Goal: Task Accomplishment & Management: Complete application form

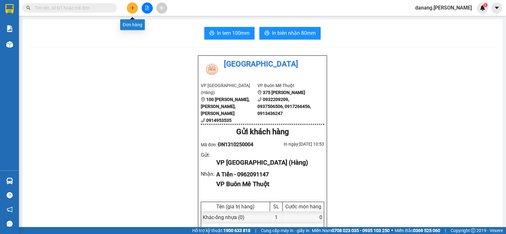
click at [130, 9] on icon "plus" at bounding box center [132, 8] width 4 height 4
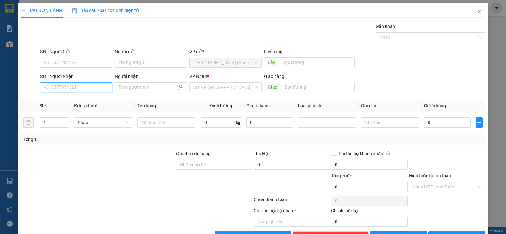
click at [97, 88] on input "SĐT Người Nhận" at bounding box center [76, 87] width 72 height 10
click at [94, 87] on input "SĐT Người Nhận" at bounding box center [76, 87] width 72 height 10
click at [62, 88] on input "SĐT Người Nhận" at bounding box center [76, 87] width 72 height 10
type input "0962889854"
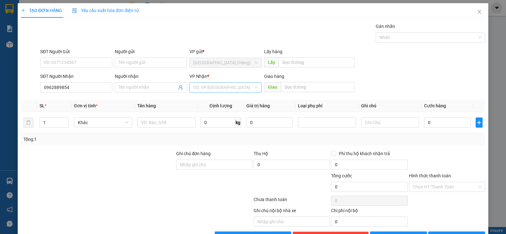
click at [205, 86] on input "search" at bounding box center [223, 86] width 60 height 9
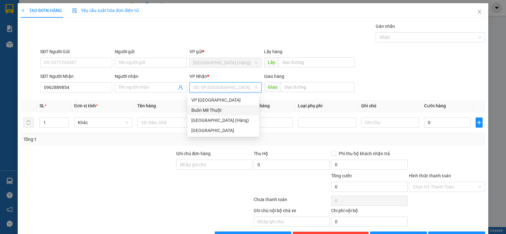
click at [212, 109] on div "Buôn Mê Thuột" at bounding box center [223, 109] width 64 height 7
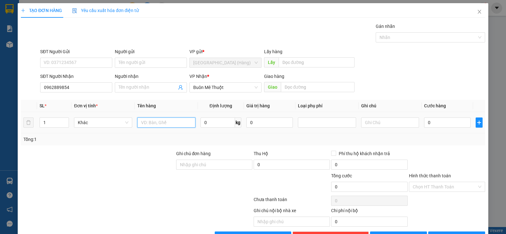
click at [148, 125] on input "text" at bounding box center [166, 122] width 58 height 10
type input "xách"
click at [442, 121] on input "0" at bounding box center [447, 122] width 46 height 10
type input "5"
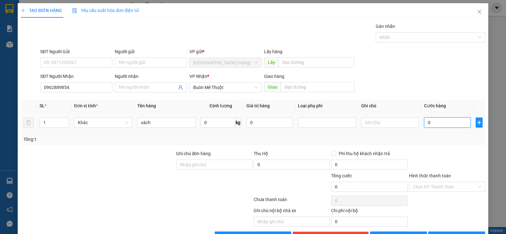
type input "5"
type input "50"
type input "500"
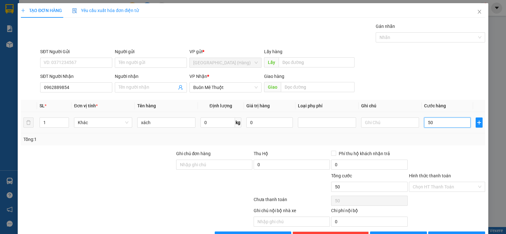
type input "500"
type input "5.000"
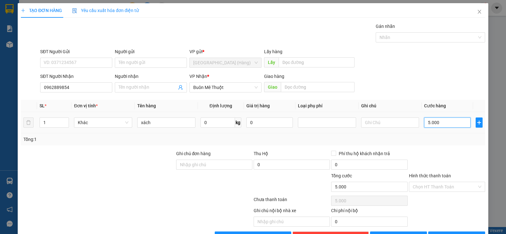
type input "50.000"
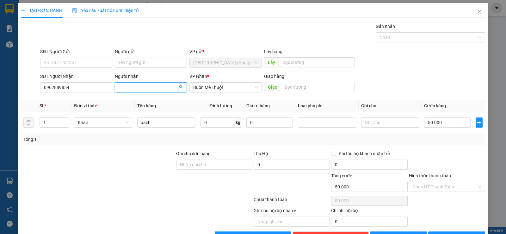
click at [122, 87] on input "Người nhận" at bounding box center [147, 87] width 58 height 7
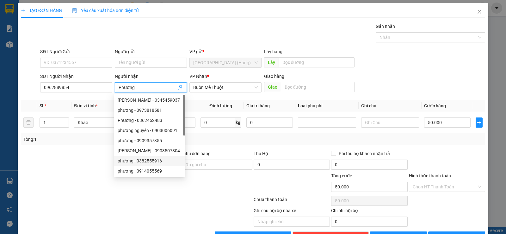
type input "Phương"
click at [82, 177] on div at bounding box center [97, 183] width 155 height 22
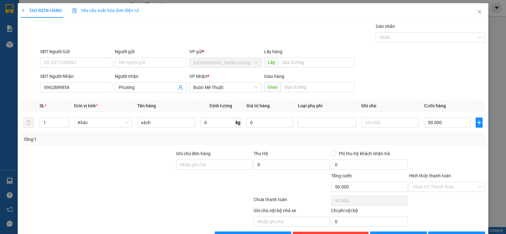
scroll to position [20, 0]
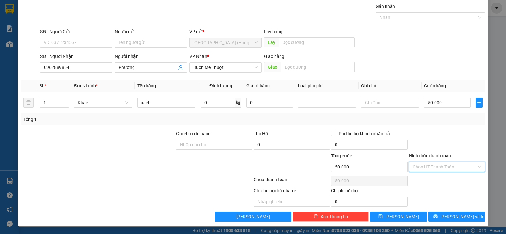
drag, startPoint x: 438, startPoint y: 164, endPoint x: 443, endPoint y: 180, distance: 16.6
click at [439, 164] on input "Hình thức thanh toán" at bounding box center [444, 166] width 64 height 9
click at [443, 180] on div "Tại văn phòng" at bounding box center [443, 179] width 68 height 7
type input "0"
click at [316, 69] on input "text" at bounding box center [318, 67] width 74 height 10
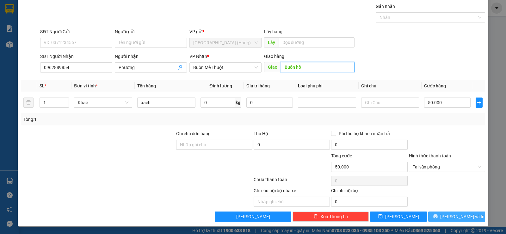
type input "Buôn hồ"
click at [450, 214] on span "[PERSON_NAME] và In" at bounding box center [462, 216] width 44 height 7
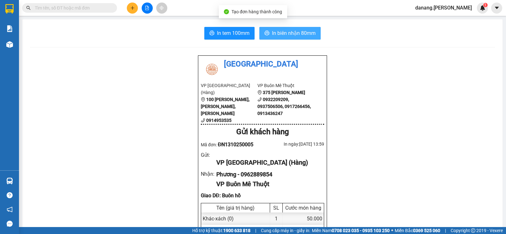
click at [284, 31] on span "In biên nhận 80mm" at bounding box center [294, 33] width 44 height 8
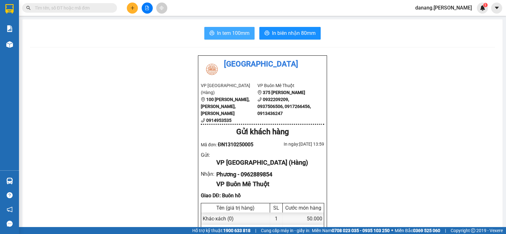
click at [212, 35] on button "In tem 100mm" at bounding box center [229, 33] width 50 height 13
click at [151, 9] on button at bounding box center [147, 8] width 11 height 11
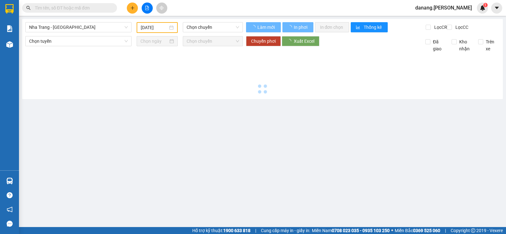
type input "[DATE]"
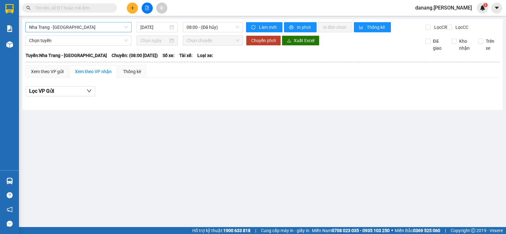
click at [118, 28] on span "Nha Trang - Buôn Ma Thuột" at bounding box center [78, 26] width 99 height 9
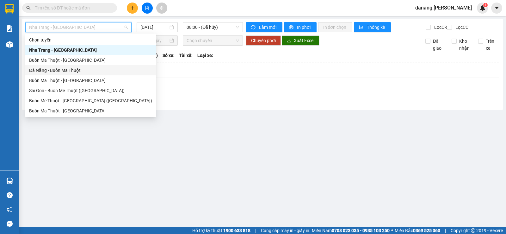
click at [52, 72] on div "Đà Nẵng - Buôn Ma Thuột" at bounding box center [90, 70] width 123 height 7
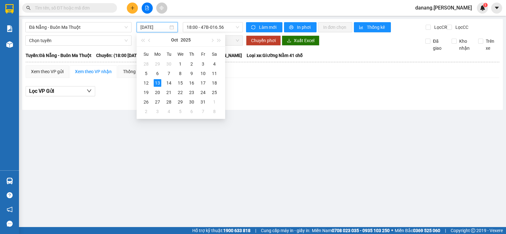
click at [148, 27] on input "[DATE]" at bounding box center [154, 27] width 28 height 7
click at [149, 82] on div "12" at bounding box center [146, 83] width 8 height 8
type input "12/10/2025"
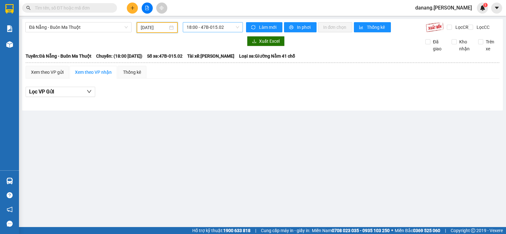
click at [198, 26] on span "18:00 - 47B-015.02" at bounding box center [212, 26] width 52 height 9
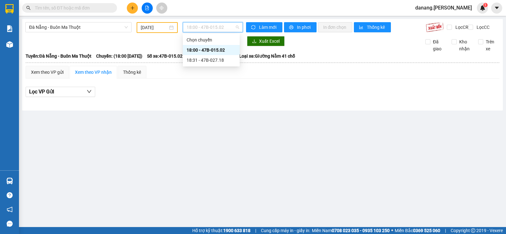
click at [505, 15] on section "Kết quả tìm kiếm ( 0 ) Bộ lọc No Data danang.thaison 1 Báo cáo Kho hàng mới Hàn…" at bounding box center [253, 117] width 506 height 234
click at [204, 28] on span "18:00 - 47B-015.02" at bounding box center [212, 26] width 52 height 9
click at [134, 3] on button at bounding box center [132, 8] width 11 height 11
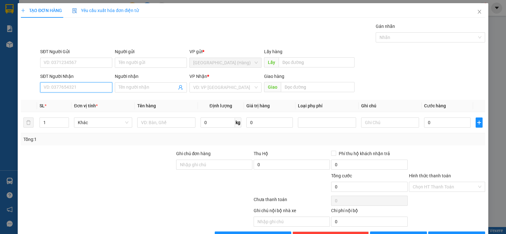
click at [65, 86] on input "SĐT Người Nhận" at bounding box center [76, 87] width 72 height 10
click at [60, 98] on div "0975545177" at bounding box center [76, 99] width 64 height 7
type input "0975545177"
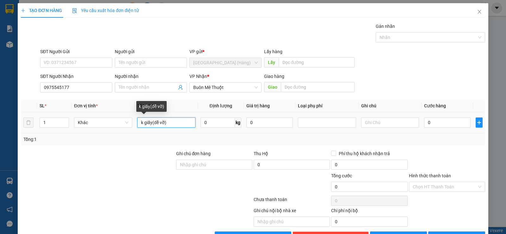
click at [178, 127] on input "k giấy(dễ vỡ)" at bounding box center [166, 122] width 58 height 10
type input "k"
type input "hs"
click at [428, 123] on input "0" at bounding box center [447, 122] width 46 height 10
type input "5"
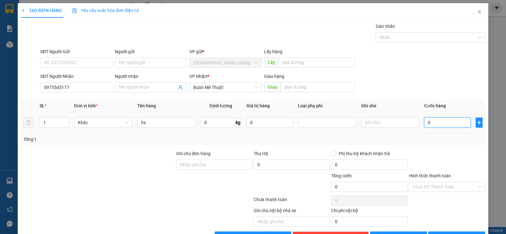
type input "5"
type input "50"
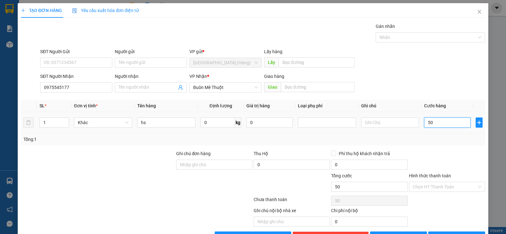
type input "500"
type input "5.000"
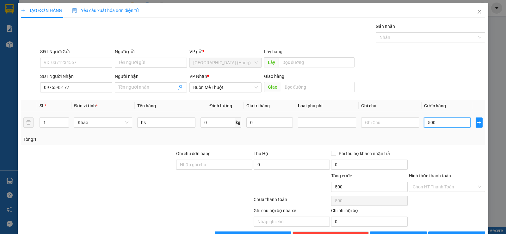
type input "5.000"
type input "50.000"
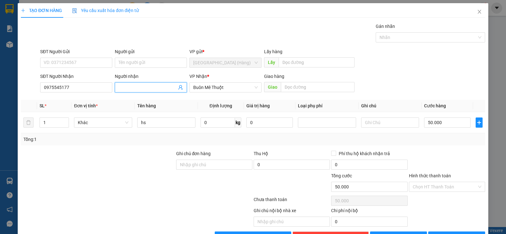
click at [149, 86] on input "Người nhận" at bounding box center [147, 87] width 58 height 7
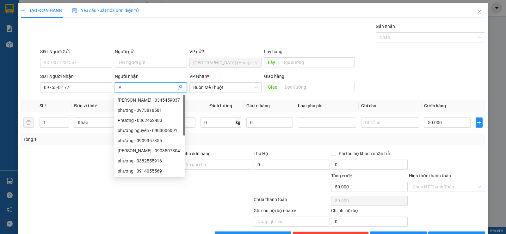
type input "A"
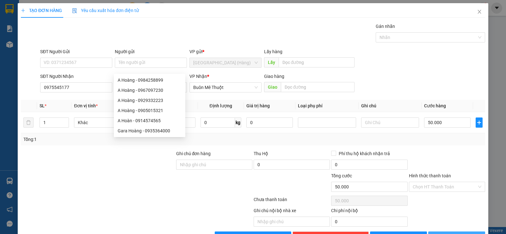
click at [452, 233] on span "[PERSON_NAME] và In" at bounding box center [462, 236] width 44 height 7
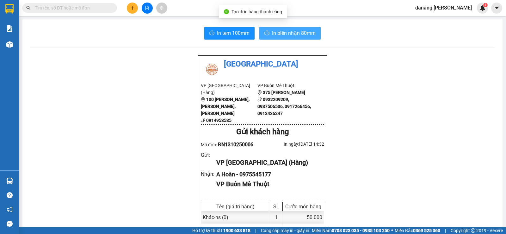
click at [291, 35] on span "In biên nhận 80mm" at bounding box center [294, 33] width 44 height 8
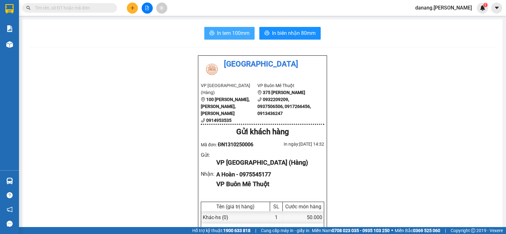
click at [227, 37] on span "In tem 100mm" at bounding box center [233, 33] width 33 height 8
click at [130, 8] on icon "plus" at bounding box center [132, 8] width 4 height 4
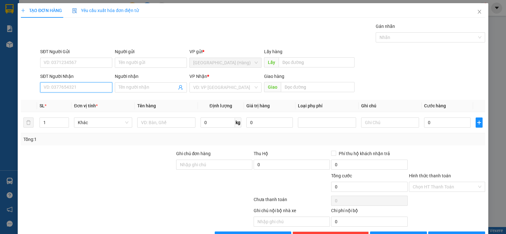
click at [54, 86] on input "SĐT Người Nhận" at bounding box center [76, 87] width 72 height 10
click at [46, 89] on input "SĐT Người Nhận" at bounding box center [76, 87] width 72 height 10
type input "0905917"
click at [55, 104] on div "0905917939 - Khoa" at bounding box center [75, 100] width 71 height 10
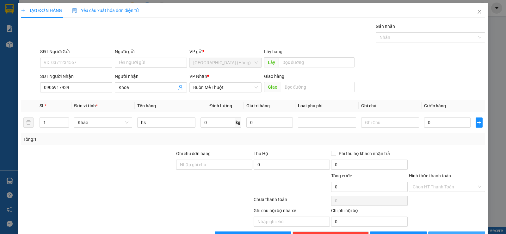
click at [462, 231] on button "[PERSON_NAME] và In" at bounding box center [456, 236] width 57 height 10
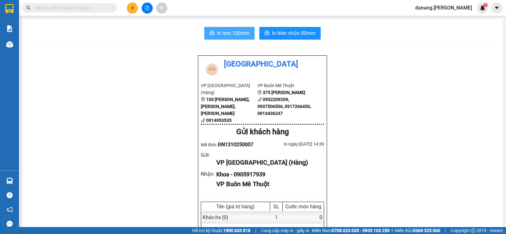
click at [217, 30] on span "In tem 100mm" at bounding box center [233, 33] width 33 height 8
click at [132, 8] on icon "plus" at bounding box center [132, 8] width 3 height 0
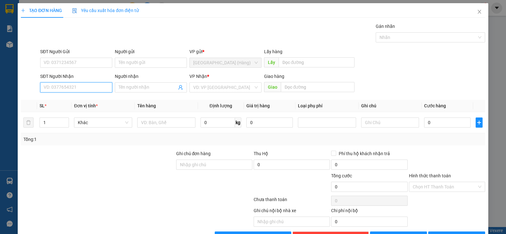
click at [86, 86] on input "SĐT Người Nhận" at bounding box center [76, 87] width 72 height 10
click at [85, 98] on div "0918165299 - Thành" at bounding box center [76, 99] width 64 height 7
type input "0918165299"
type input "Thành"
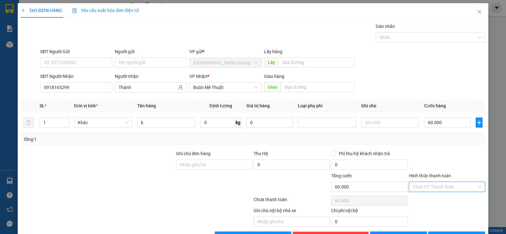
drag, startPoint x: 417, startPoint y: 169, endPoint x: 426, endPoint y: 180, distance: 13.7
click at [418, 182] on input "Hình thức thanh toán" at bounding box center [444, 186] width 64 height 9
drag, startPoint x: 426, startPoint y: 180, endPoint x: 440, endPoint y: 195, distance: 20.8
click at [427, 196] on div "Tại văn phòng" at bounding box center [443, 199] width 68 height 7
drag, startPoint x: 449, startPoint y: 214, endPoint x: 440, endPoint y: 182, distance: 33.1
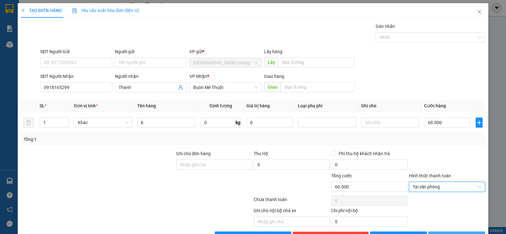
click at [450, 233] on span "[PERSON_NAME] và In" at bounding box center [462, 236] width 44 height 7
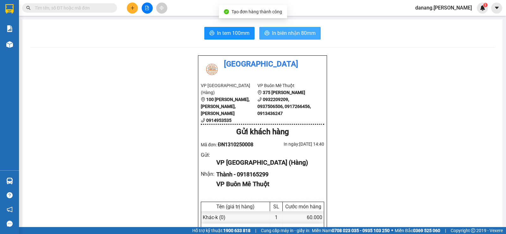
click at [286, 31] on span "In biên nhận 80mm" at bounding box center [294, 33] width 44 height 8
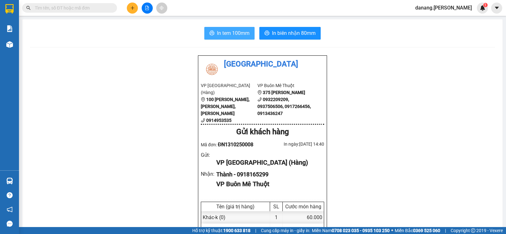
click at [217, 32] on span "In tem 100mm" at bounding box center [233, 33] width 33 height 8
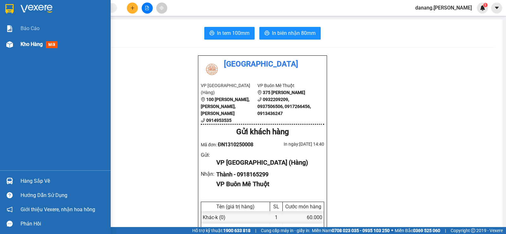
click at [32, 42] on span "Kho hàng" at bounding box center [32, 44] width 22 height 6
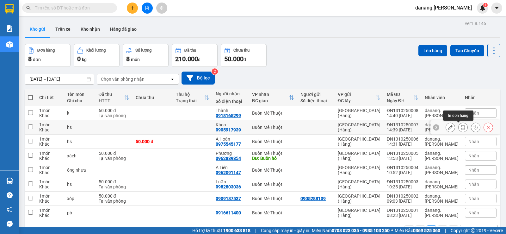
click at [460, 128] on icon at bounding box center [462, 127] width 4 height 4
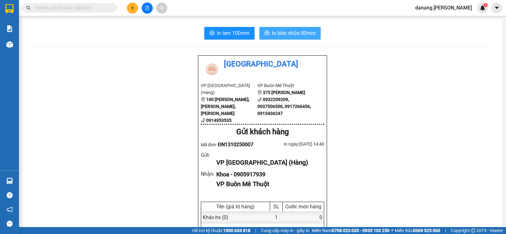
click at [295, 38] on button "In biên nhận 80mm" at bounding box center [289, 33] width 61 height 13
click at [132, 5] on button at bounding box center [132, 8] width 11 height 11
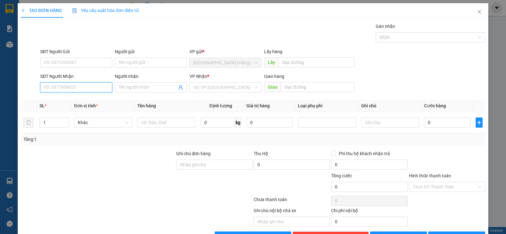
click at [67, 89] on input "SĐT Người Nhận" at bounding box center [76, 87] width 72 height 10
type input "0777777148"
drag, startPoint x: 158, startPoint y: 83, endPoint x: 155, endPoint y: 98, distance: 15.1
click at [158, 83] on span at bounding box center [151, 87] width 72 height 10
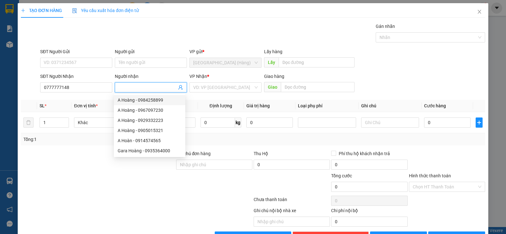
click at [131, 89] on input "Người nhận" at bounding box center [147, 87] width 58 height 7
click at [99, 125] on span "Khác" at bounding box center [103, 122] width 51 height 9
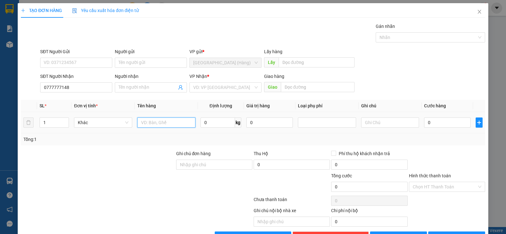
click at [149, 122] on input "text" at bounding box center [166, 122] width 58 height 10
type input "xốp"
click at [203, 92] on input "search" at bounding box center [223, 86] width 60 height 9
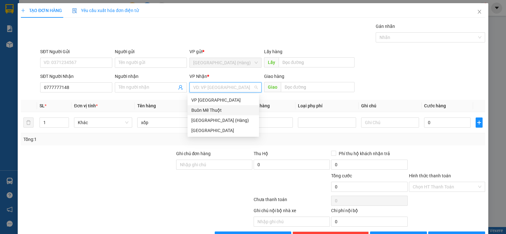
click at [212, 109] on div "Buôn Mê Thuột" at bounding box center [223, 109] width 64 height 7
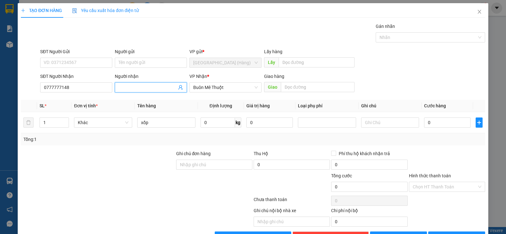
click at [139, 88] on input "Người nhận" at bounding box center [147, 87] width 58 height 7
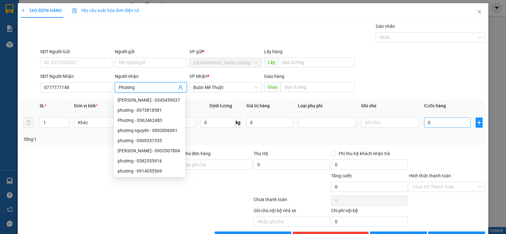
type input "Phương"
click at [424, 123] on input "0" at bounding box center [447, 122] width 46 height 10
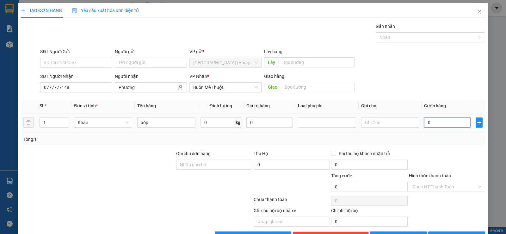
type input "6"
type input "60"
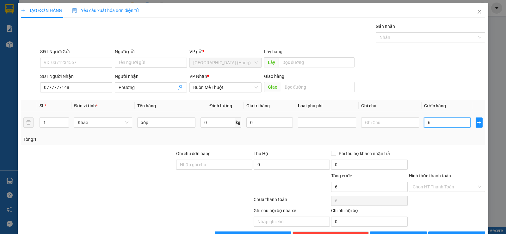
type input "60"
type input "600"
type input "6.000"
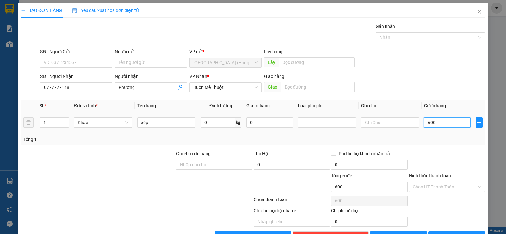
type input "6.000"
type input "60.000"
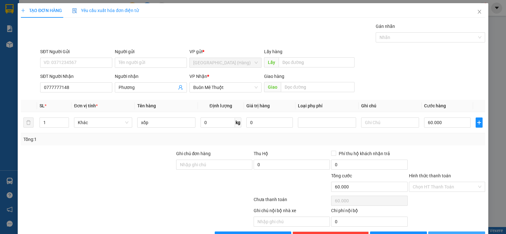
click at [446, 231] on button "[PERSON_NAME] và In" at bounding box center [456, 236] width 57 height 10
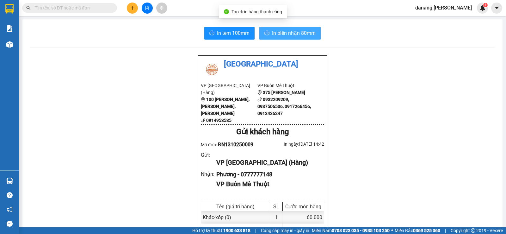
click at [282, 31] on span "In biên nhận 80mm" at bounding box center [294, 33] width 44 height 8
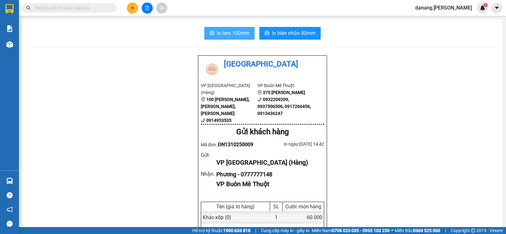
click at [212, 31] on button "In tem 100mm" at bounding box center [229, 33] width 50 height 13
click at [128, 5] on button at bounding box center [132, 8] width 11 height 11
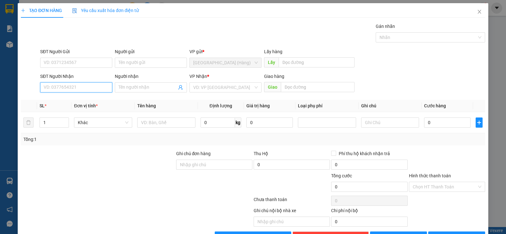
click at [73, 90] on input "SĐT Người Nhận" at bounding box center [76, 87] width 72 height 10
click at [69, 104] on div "0976385522" at bounding box center [75, 100] width 71 height 10
type input "0976385522"
type input "50.000"
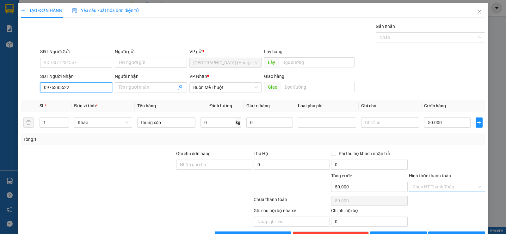
click at [429, 191] on div "Chọn HT Thanh Toán" at bounding box center [447, 186] width 76 height 10
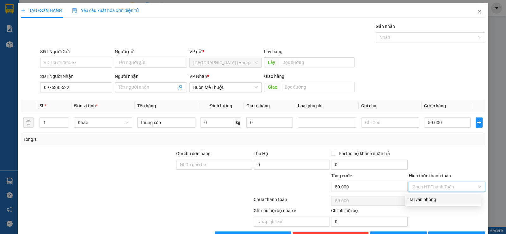
click at [428, 187] on input "Hình thức thanh toán" at bounding box center [444, 186] width 64 height 9
click at [429, 197] on div "Tại văn phòng" at bounding box center [443, 199] width 68 height 7
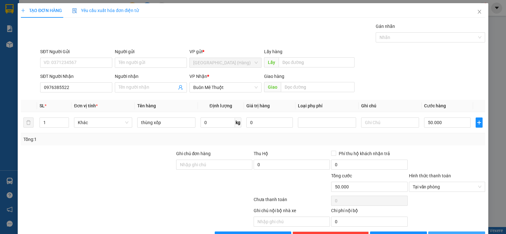
click at [447, 233] on span "[PERSON_NAME] và In" at bounding box center [462, 236] width 44 height 7
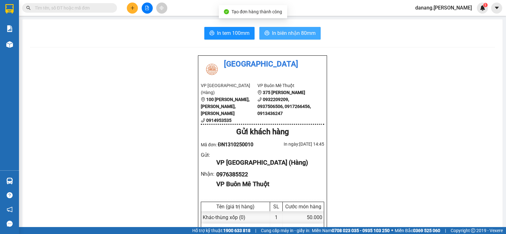
click at [285, 31] on span "In biên nhận 80mm" at bounding box center [294, 33] width 44 height 8
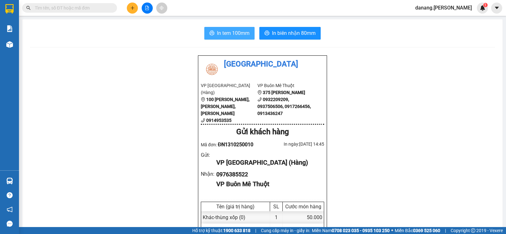
click at [241, 31] on span "In tem 100mm" at bounding box center [233, 33] width 33 height 8
click at [132, 9] on icon "plus" at bounding box center [132, 8] width 4 height 4
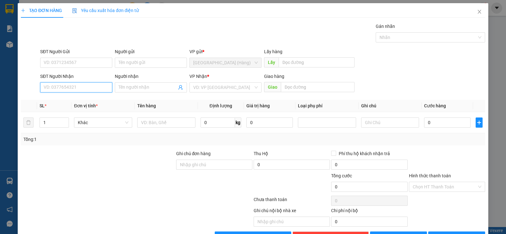
click at [102, 85] on input "SĐT Người Nhận" at bounding box center [76, 87] width 72 height 10
click at [65, 90] on input "SĐT Người Nhận" at bounding box center [76, 87] width 72 height 10
click at [70, 97] on div "0974471894" at bounding box center [76, 99] width 64 height 7
type input "0974471894"
click at [452, 233] on span "[PERSON_NAME] và In" at bounding box center [462, 236] width 44 height 7
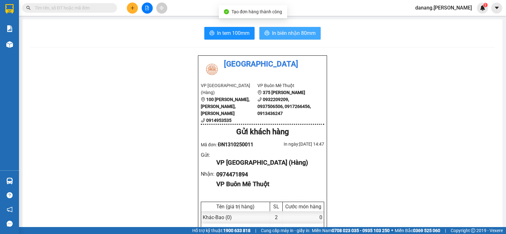
click at [295, 33] on span "In biên nhận 80mm" at bounding box center [294, 33] width 44 height 8
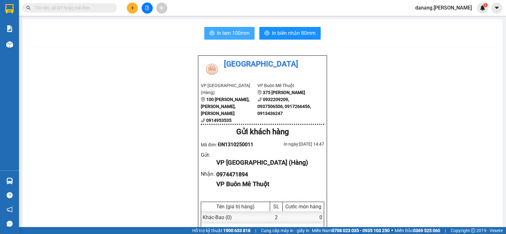
click at [232, 33] on span "In tem 100mm" at bounding box center [233, 33] width 33 height 8
drag, startPoint x: 137, startPoint y: 8, endPoint x: 132, endPoint y: 8, distance: 4.7
click at [132, 8] on button at bounding box center [132, 8] width 11 height 11
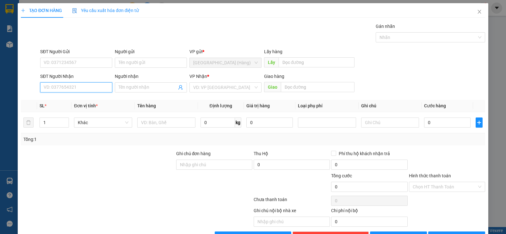
drag, startPoint x: 74, startPoint y: 91, endPoint x: 68, endPoint y: 92, distance: 5.5
click at [70, 92] on input "SĐT Người Nhận" at bounding box center [76, 87] width 72 height 10
click at [66, 98] on div "0386375010 - Tuấn" at bounding box center [76, 99] width 64 height 7
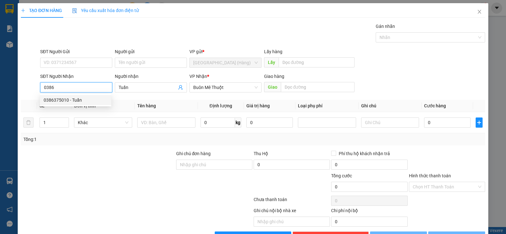
type input "0386375010"
type input "Tuấn"
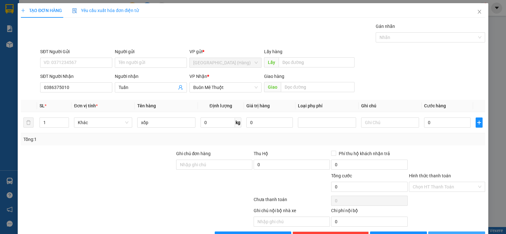
click at [449, 231] on button "[PERSON_NAME] và In" at bounding box center [456, 236] width 57 height 10
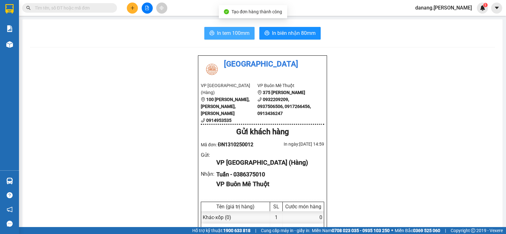
click at [227, 38] on button "In tem 100mm" at bounding box center [229, 33] width 50 height 13
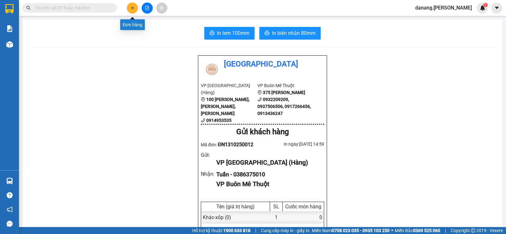
click at [129, 7] on button at bounding box center [132, 8] width 11 height 11
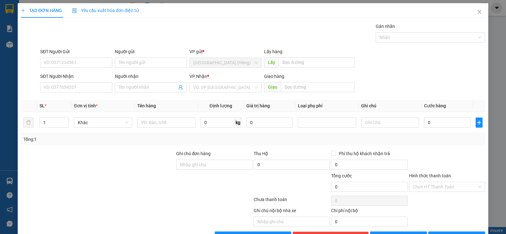
click at [71, 81] on div "SĐT Người Nhận" at bounding box center [76, 77] width 72 height 9
click at [76, 91] on input "SĐT Người Nhận" at bounding box center [76, 87] width 72 height 10
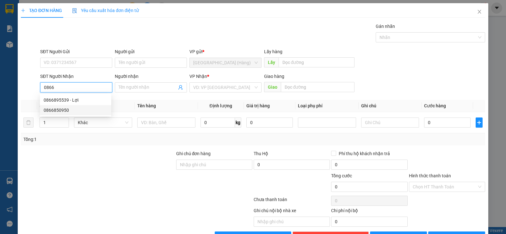
click at [62, 110] on div "0866850950" at bounding box center [76, 109] width 64 height 7
type input "0866850950"
type input "km 72-Eahleo"
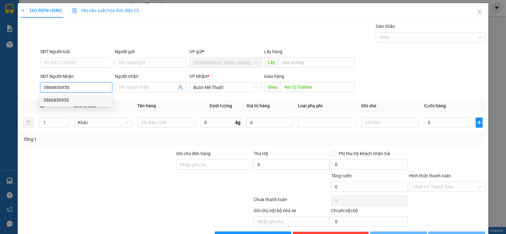
type input "160.000"
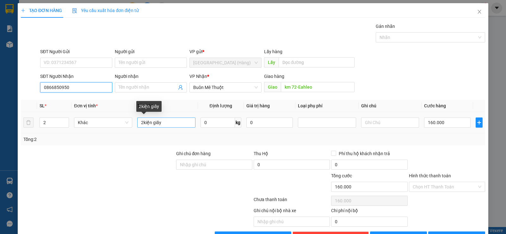
type input "0866850950"
click at [142, 122] on input "2kiện giấy" at bounding box center [166, 122] width 58 height 10
click at [165, 126] on input "kiện giấy" at bounding box center [166, 122] width 58 height 10
type input "k"
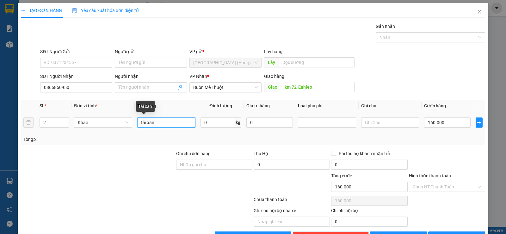
type input "tải xanh"
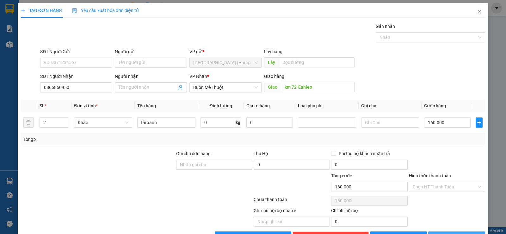
click at [453, 233] on span "[PERSON_NAME] và In" at bounding box center [462, 236] width 44 height 7
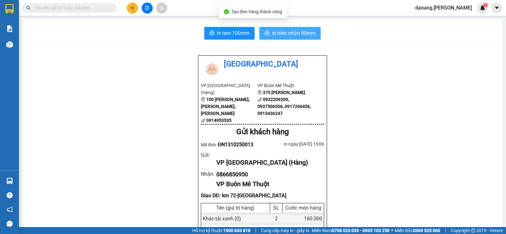
click at [286, 31] on span "In biên nhận 80mm" at bounding box center [294, 33] width 44 height 8
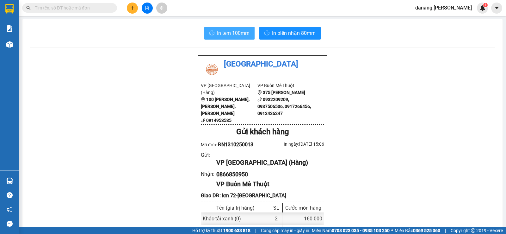
click at [217, 37] on span "In tem 100mm" at bounding box center [233, 33] width 33 height 8
click at [131, 8] on icon "plus" at bounding box center [132, 8] width 4 height 4
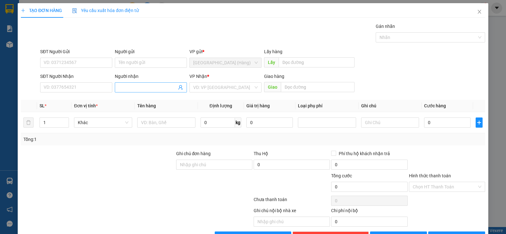
click at [123, 86] on input "Người nhận" at bounding box center [147, 87] width 58 height 7
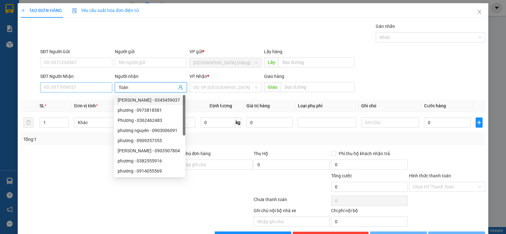
type input "Toàn"
click at [54, 83] on input "SĐT Người Nhận" at bounding box center [76, 87] width 72 height 10
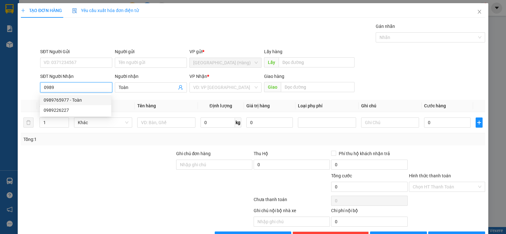
click at [60, 100] on div "0989765977 - Toàn" at bounding box center [76, 99] width 64 height 7
type input "0989765977"
type input "40.000"
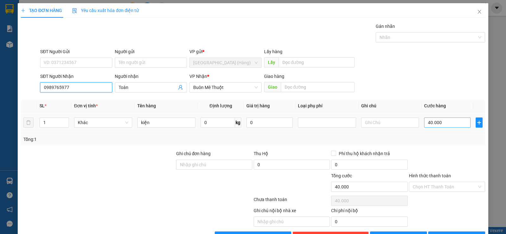
type input "0989765977"
click at [444, 127] on input "40.000" at bounding box center [447, 122] width 46 height 10
type input "5"
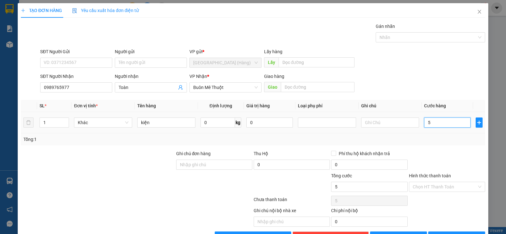
type input "50"
type input "500"
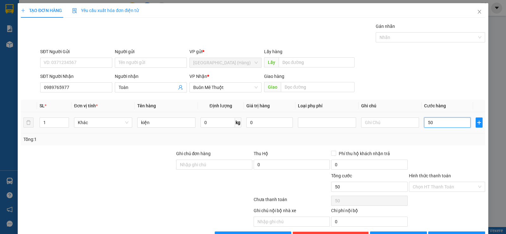
type input "500"
type input "5.000"
type input "50.000"
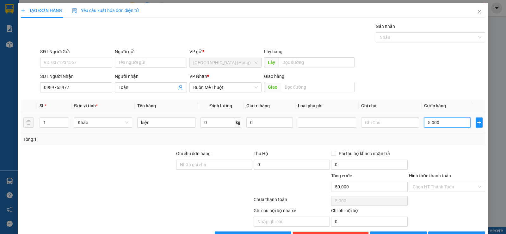
type input "50.000"
click at [448, 182] on input "Hình thức thanh toán" at bounding box center [444, 186] width 64 height 9
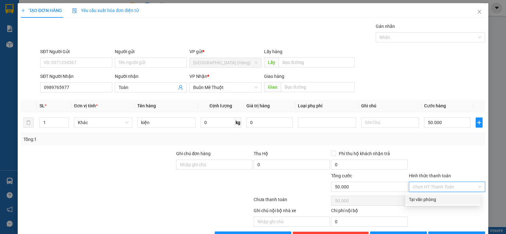
drag, startPoint x: 452, startPoint y: 180, endPoint x: 493, endPoint y: 205, distance: 48.7
click at [457, 194] on div "Tại văn phòng" at bounding box center [443, 199] width 76 height 10
type input "0"
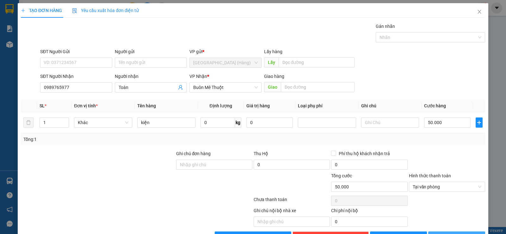
click at [461, 233] on span "[PERSON_NAME] và In" at bounding box center [462, 236] width 44 height 7
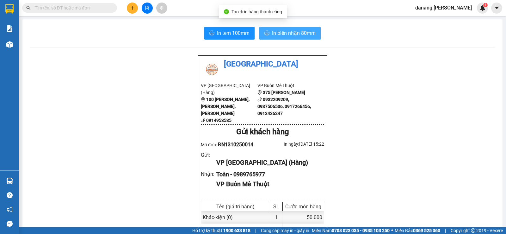
click at [292, 33] on span "In biên nhận 80mm" at bounding box center [294, 33] width 44 height 8
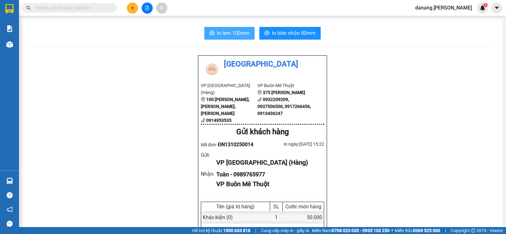
click at [236, 33] on span "In tem 100mm" at bounding box center [233, 33] width 33 height 8
click at [133, 9] on icon "plus" at bounding box center [132, 8] width 4 height 4
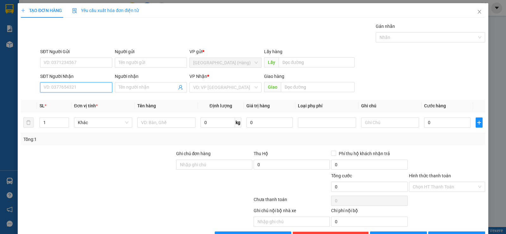
click at [64, 91] on input "SĐT Người Nhận" at bounding box center [76, 87] width 72 height 10
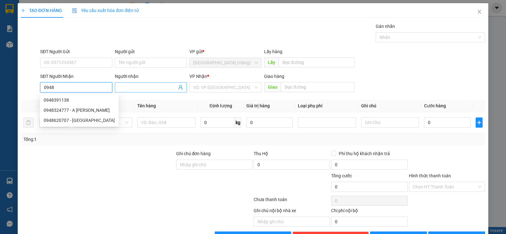
type input "0948"
click at [133, 89] on input "Người nhận" at bounding box center [147, 87] width 58 height 7
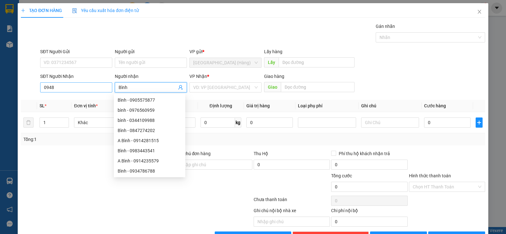
type input "Bình"
click at [54, 88] on input "0948" at bounding box center [76, 87] width 72 height 10
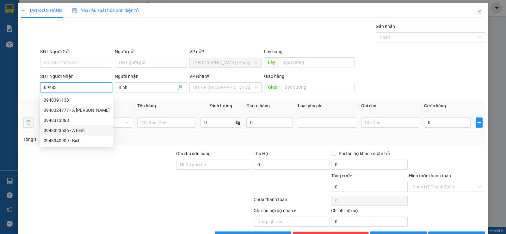
click at [77, 129] on div "0948323536 - A Bình" at bounding box center [77, 130] width 66 height 7
type input "0948323536"
type input "A Bình"
type input "Chư đăng"
type input "120.000"
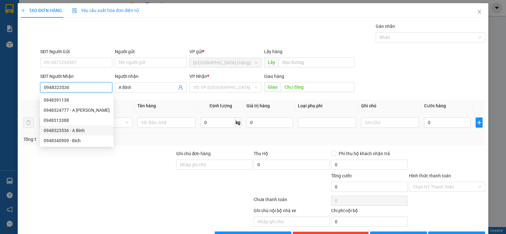
type input "120.000"
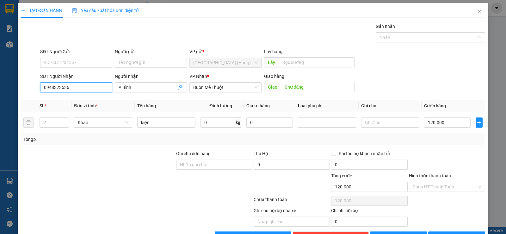
type input "0948323536"
click at [68, 118] on span "Increase Value" at bounding box center [65, 121] width 7 height 6
type input "4"
click at [68, 118] on span "Increase Value" at bounding box center [65, 121] width 7 height 6
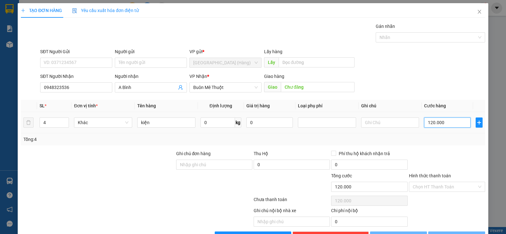
click at [447, 117] on input "120.000" at bounding box center [447, 122] width 46 height 10
type input "0"
click at [424, 117] on input "0" at bounding box center [447, 122] width 46 height 10
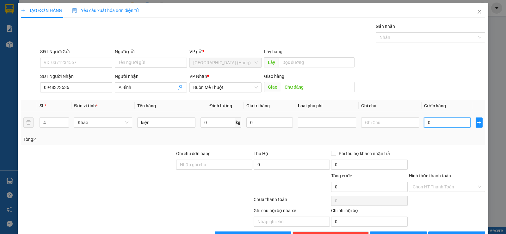
type input "20"
type input "280"
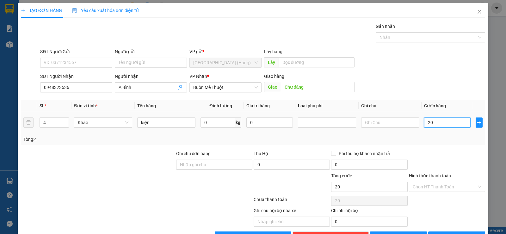
type input "280"
type input "2.800"
click at [447, 182] on input "Hình thức thanh toán" at bounding box center [444, 186] width 64 height 9
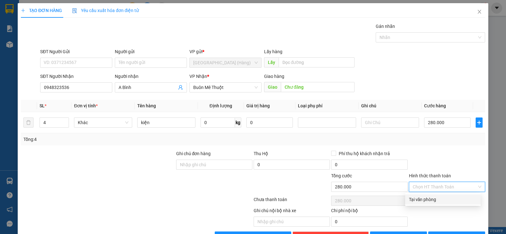
click at [445, 194] on div "Tại văn phòng" at bounding box center [443, 199] width 76 height 10
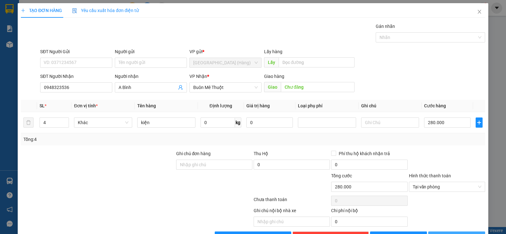
click at [449, 233] on span "[PERSON_NAME] và In" at bounding box center [462, 236] width 44 height 7
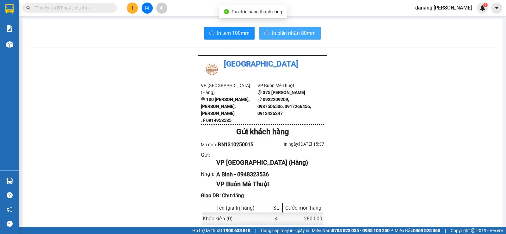
click at [279, 27] on button "In biên nhận 80mm" at bounding box center [289, 33] width 61 height 13
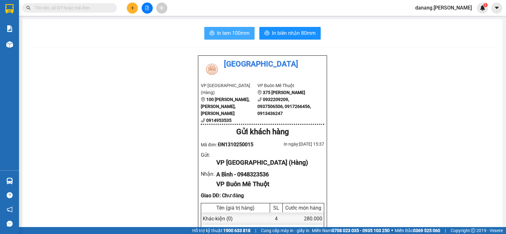
click at [210, 32] on icon "printer" at bounding box center [211, 32] width 5 height 5
click at [147, 7] on icon "file-add" at bounding box center [146, 8] width 3 height 4
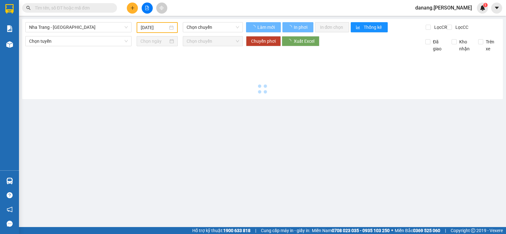
type input "[DATE]"
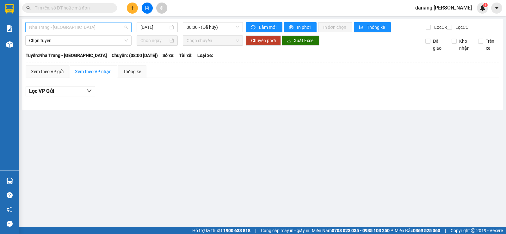
click at [100, 25] on span "Nha Trang - Buôn Ma Thuột" at bounding box center [78, 26] width 99 height 9
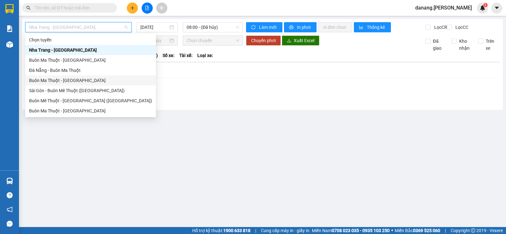
click at [62, 84] on div "Buôn Ma Thuột - Đà Nẵng" at bounding box center [90, 80] width 131 height 10
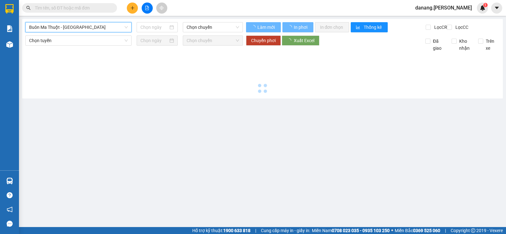
type input "[DATE]"
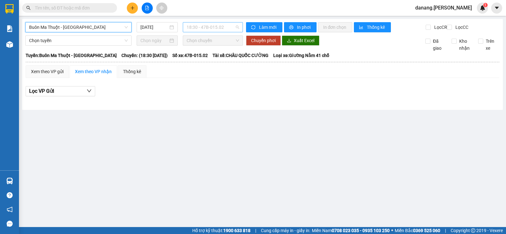
click at [207, 29] on span "18:30 - 47B-015.02" at bounding box center [212, 26] width 52 height 9
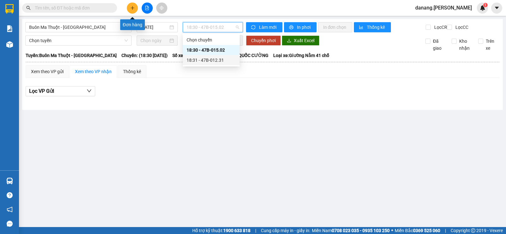
click at [122, 7] on div at bounding box center [61, 7] width 123 height 9
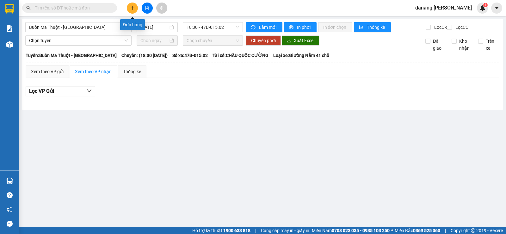
click at [133, 7] on icon "plus" at bounding box center [132, 8] width 4 height 4
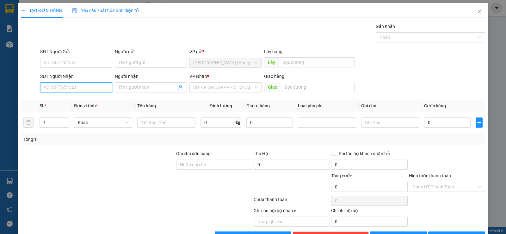
click at [69, 85] on input "SĐT Người Nhận" at bounding box center [76, 87] width 72 height 10
type input "0974907307"
click at [229, 90] on input "search" at bounding box center [223, 86] width 60 height 9
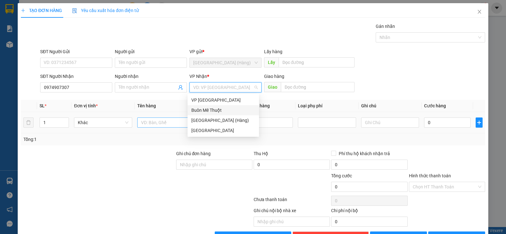
drag, startPoint x: 220, startPoint y: 108, endPoint x: 176, endPoint y: 124, distance: 47.2
click at [218, 109] on div "Buôn Mê Thuột" at bounding box center [223, 109] width 64 height 7
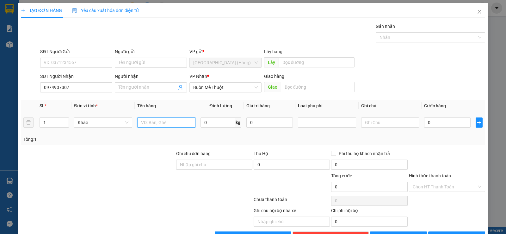
click at [167, 124] on input "text" at bounding box center [166, 122] width 58 height 10
click at [452, 233] on span "[PERSON_NAME] và In" at bounding box center [462, 236] width 44 height 7
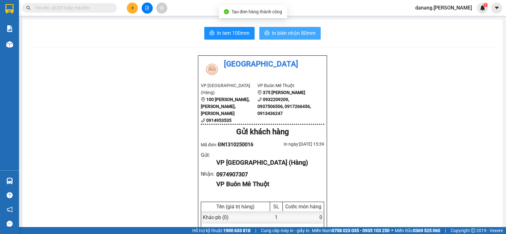
click at [302, 32] on span "In biên nhận 80mm" at bounding box center [294, 33] width 44 height 8
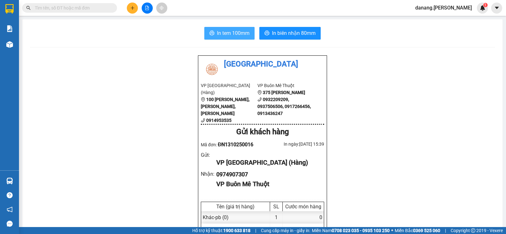
drag, startPoint x: 234, startPoint y: 31, endPoint x: 300, endPoint y: 31, distance: 65.4
click at [234, 31] on span "In tem 100mm" at bounding box center [233, 33] width 33 height 8
click at [131, 7] on icon "plus" at bounding box center [132, 8] width 4 height 4
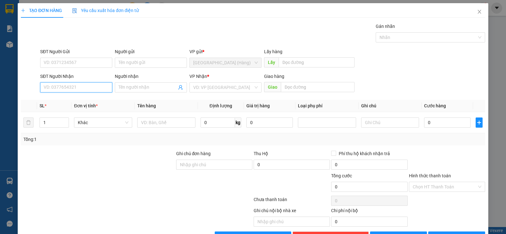
click at [89, 89] on input "SĐT Người Nhận" at bounding box center [76, 87] width 72 height 10
click at [79, 89] on input "SĐT Người Nhận" at bounding box center [76, 87] width 72 height 10
click at [133, 88] on input "Người nhận" at bounding box center [147, 87] width 58 height 7
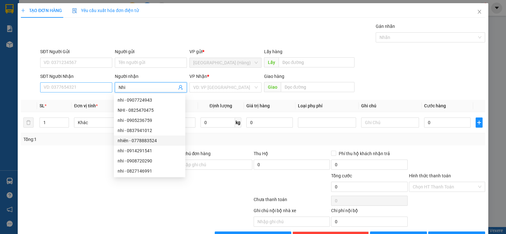
type input "Nhi"
click at [66, 82] on input "SĐT Người Nhận" at bounding box center [76, 87] width 72 height 10
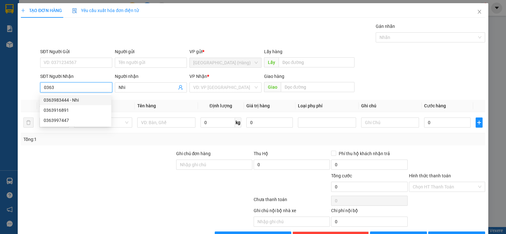
click at [80, 100] on div "0363983444 - Nhi" at bounding box center [76, 99] width 64 height 7
type input "0363983444"
type input "km 72"
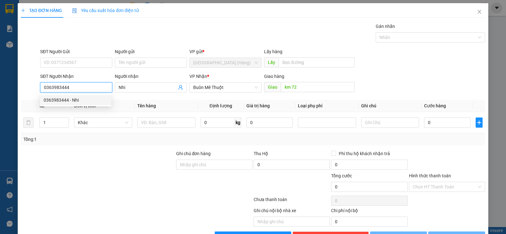
type input "60.000"
type input "0363983444"
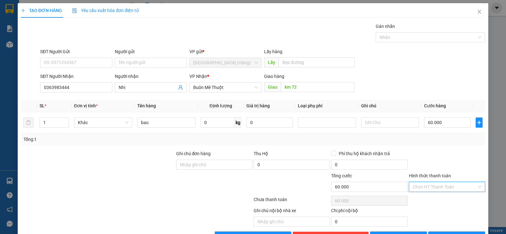
click at [444, 187] on input "Hình thức thanh toán" at bounding box center [444, 186] width 64 height 9
click at [451, 160] on div at bounding box center [446, 161] width 77 height 22
click at [427, 117] on input "60.000" at bounding box center [447, 122] width 46 height 10
type input "5"
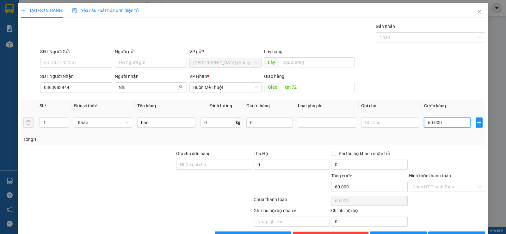
type input "5"
type input "50"
type input "500"
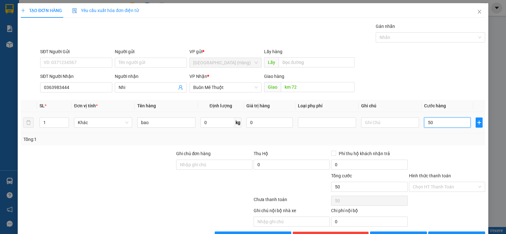
type input "500"
type input "5.000"
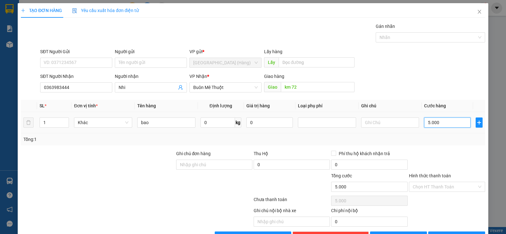
type input "50.000"
click at [453, 233] on span "[PERSON_NAME] và In" at bounding box center [462, 236] width 44 height 7
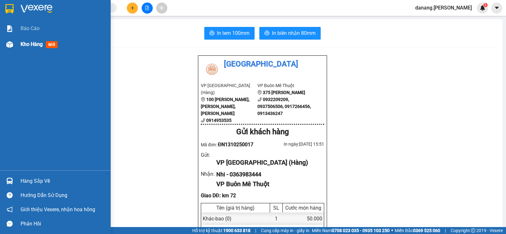
click at [29, 46] on span "Kho hàng" at bounding box center [32, 44] width 22 height 6
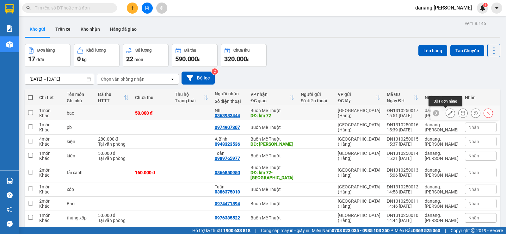
click at [448, 112] on icon at bounding box center [450, 113] width 4 height 4
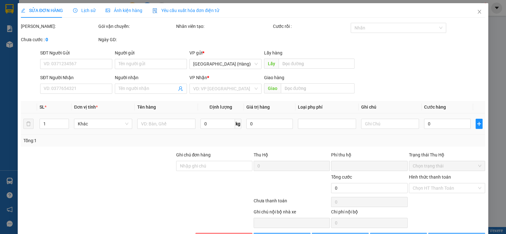
type input "0363983444"
type input "Nhi"
type input "km 72"
type input "0"
type input "50.000"
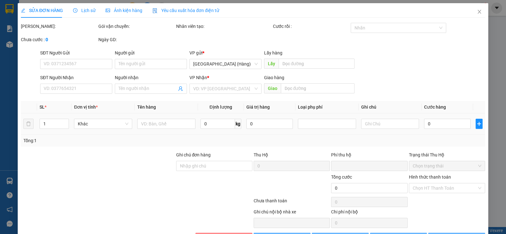
type input "50.000"
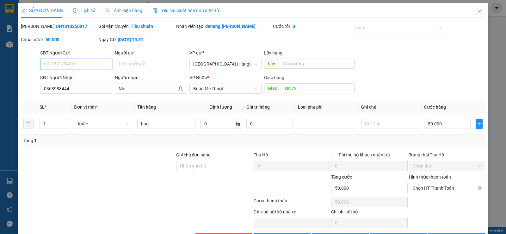
click at [442, 192] on span "Chọn HT Thanh Toán" at bounding box center [446, 187] width 69 height 9
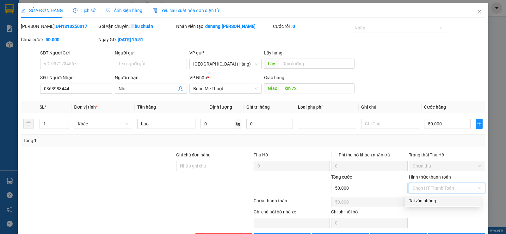
click at [442, 200] on div "Tại văn phòng" at bounding box center [443, 200] width 68 height 7
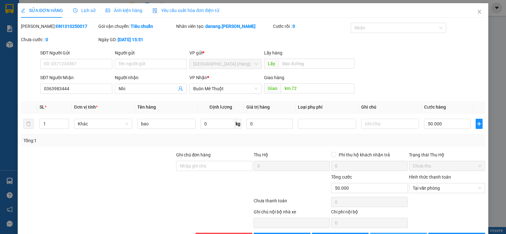
click at [399, 233] on span "[PERSON_NAME] thay đổi" at bounding box center [407, 237] width 51 height 7
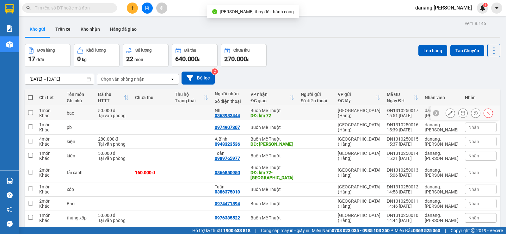
click at [448, 112] on icon at bounding box center [450, 113] width 4 height 4
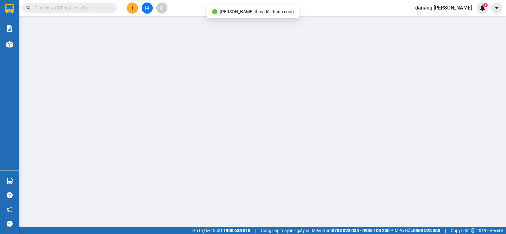
type input "0363983444"
type input "Nhi"
type input "km 72"
type input "0"
type input "50.000"
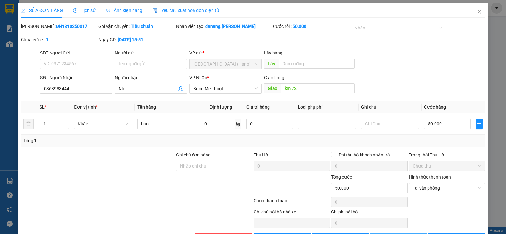
click at [401, 233] on span "[PERSON_NAME] thay đổi" at bounding box center [407, 237] width 51 height 7
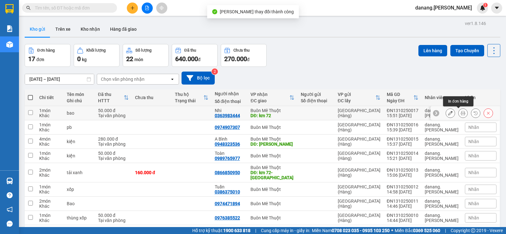
click at [460, 113] on icon at bounding box center [462, 113] width 4 height 4
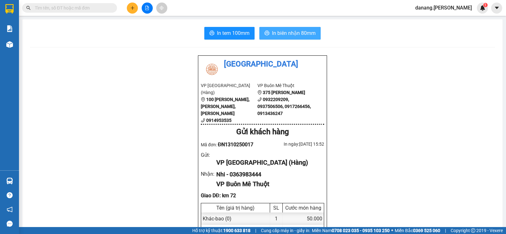
click at [265, 32] on icon "printer" at bounding box center [266, 33] width 5 height 4
click at [217, 31] on span "In tem 100mm" at bounding box center [233, 33] width 33 height 8
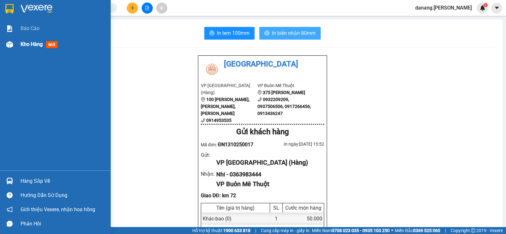
click at [39, 44] on span "Kho hàng" at bounding box center [32, 44] width 22 height 6
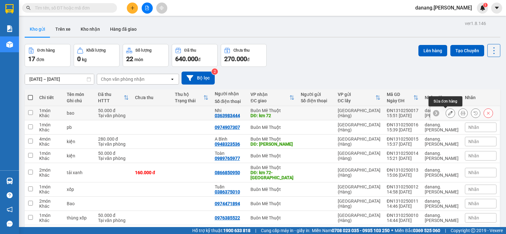
click at [448, 114] on icon at bounding box center [450, 113] width 4 height 4
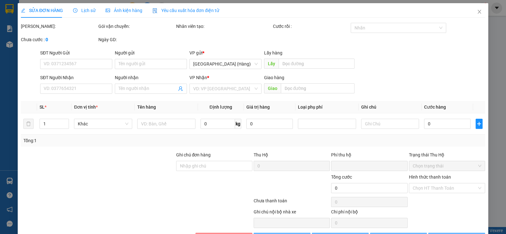
type input "0363983444"
type input "Nhi"
type input "km 72"
type input "0"
type input "50.000"
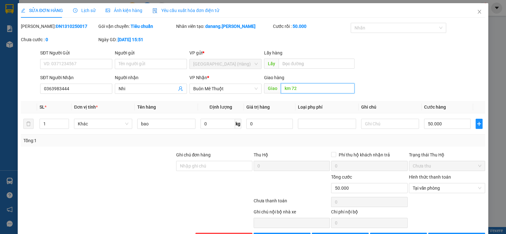
click at [301, 91] on input "km 72" at bounding box center [318, 88] width 74 height 10
type input "ngã 3 nam đàn"
click at [390, 233] on span "[PERSON_NAME] thay đổi" at bounding box center [407, 237] width 51 height 7
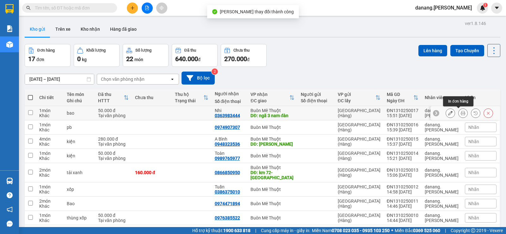
click at [460, 113] on icon at bounding box center [462, 113] width 4 height 4
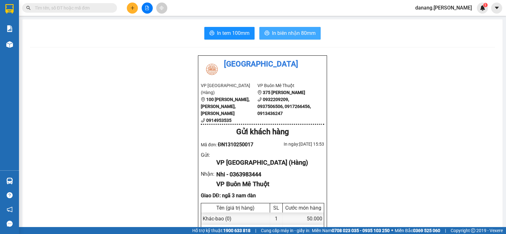
click at [305, 35] on span "In biên nhận 80mm" at bounding box center [294, 33] width 44 height 8
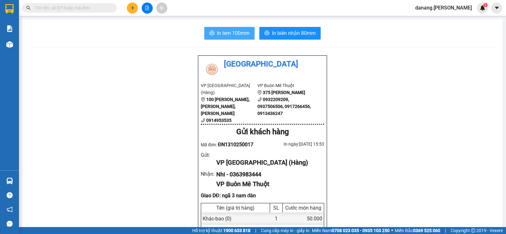
click at [217, 31] on span "In tem 100mm" at bounding box center [233, 33] width 33 height 8
click at [129, 8] on button at bounding box center [132, 8] width 11 height 11
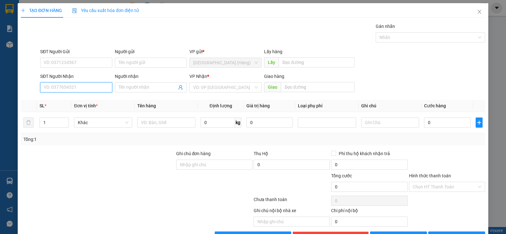
click at [59, 84] on input "SĐT Người Nhận" at bounding box center [76, 87] width 72 height 10
type input "0933982401"
click at [57, 99] on div "0933982401" at bounding box center [76, 99] width 64 height 7
type input "80.000"
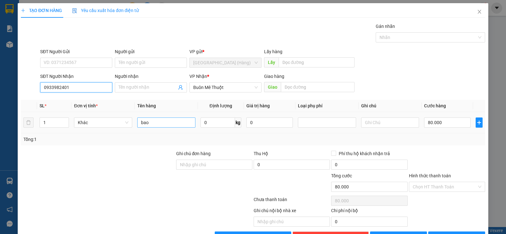
type input "0933982401"
click at [190, 123] on input "bao" at bounding box center [166, 122] width 58 height 10
type input "b"
type input "lồng chim"
click at [438, 125] on input "80.000" at bounding box center [447, 122] width 46 height 10
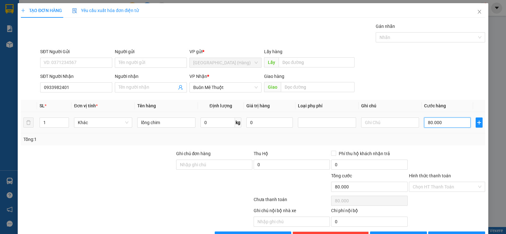
type input "0"
click at [424, 117] on input "0" at bounding box center [447, 122] width 46 height 10
type input "10"
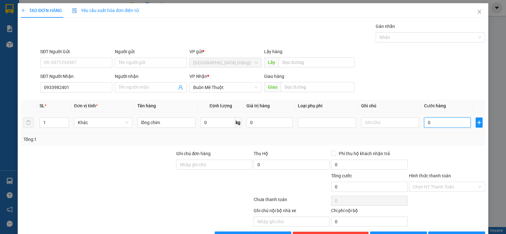
type input "10"
type input "100"
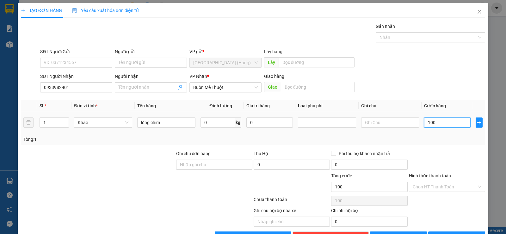
type input "1.000"
type input "10.000"
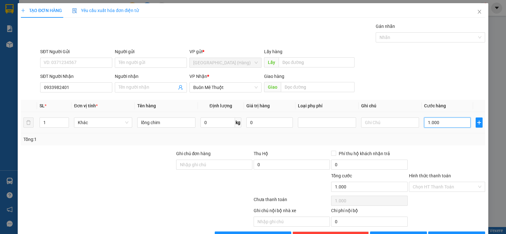
type input "10.000"
type input "100.000"
click at [440, 182] on input "Hình thức thanh toán" at bounding box center [444, 186] width 64 height 9
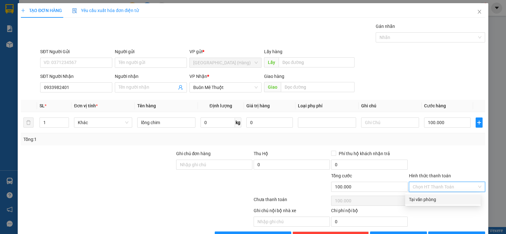
drag, startPoint x: 436, startPoint y: 178, endPoint x: 458, endPoint y: 131, distance: 52.5
click at [436, 196] on div "Tại văn phòng" at bounding box center [443, 199] width 68 height 7
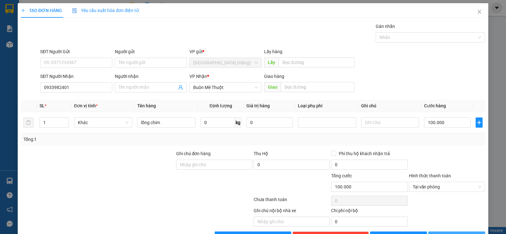
click at [458, 233] on span "[PERSON_NAME] và In" at bounding box center [462, 236] width 44 height 7
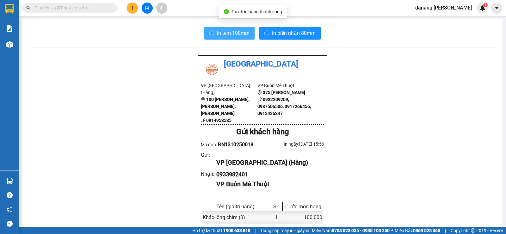
click at [234, 31] on span "In tem 100mm" at bounding box center [233, 33] width 33 height 8
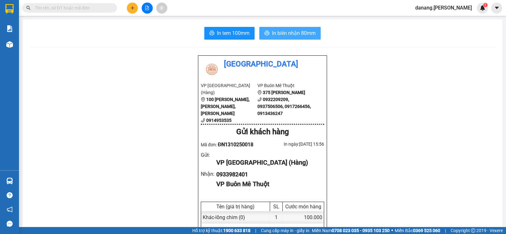
click at [292, 36] on span "In biên nhận 80mm" at bounding box center [294, 33] width 44 height 8
click at [129, 10] on button at bounding box center [132, 8] width 11 height 11
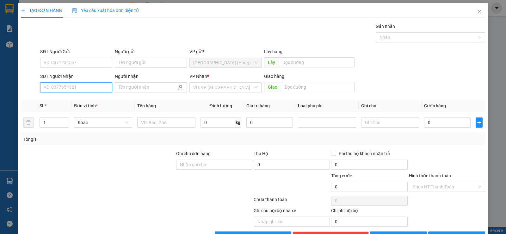
click at [72, 91] on input "SĐT Người Nhận" at bounding box center [76, 87] width 72 height 10
type input "0911766769"
click at [54, 100] on div "0911766769 - Mai" at bounding box center [76, 99] width 64 height 7
type input "Mai"
type input "0911766769"
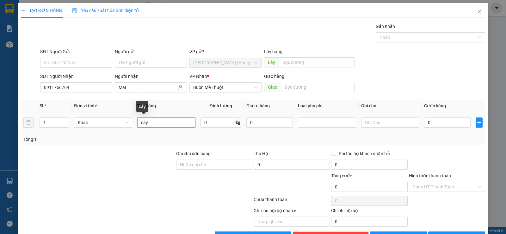
click at [159, 123] on input "cây" at bounding box center [166, 122] width 58 height 10
type input "c"
type input "k g"
click at [462, 233] on span "[PERSON_NAME] và In" at bounding box center [462, 236] width 44 height 7
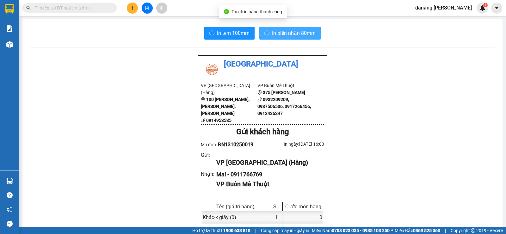
click at [287, 33] on span "In biên nhận 80mm" at bounding box center [294, 33] width 44 height 8
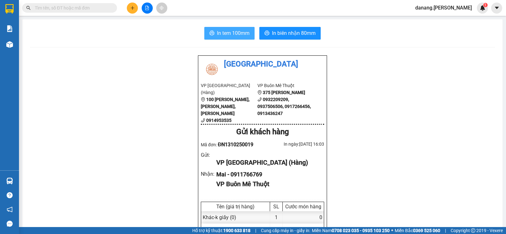
click at [233, 37] on button "In tem 100mm" at bounding box center [229, 33] width 50 height 13
click at [132, 9] on icon "plus" at bounding box center [132, 8] width 4 height 4
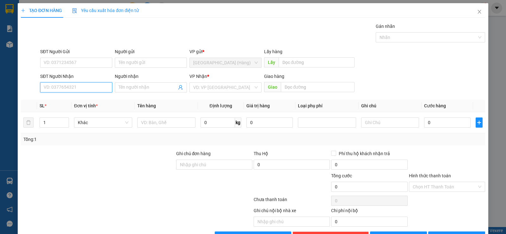
click at [49, 87] on input "SĐT Người Nhận" at bounding box center [76, 87] width 72 height 10
click at [78, 100] on div "0986106671 - Kiếm" at bounding box center [76, 99] width 64 height 7
type input "0986106671"
type input "Kiếm"
type input "60.000"
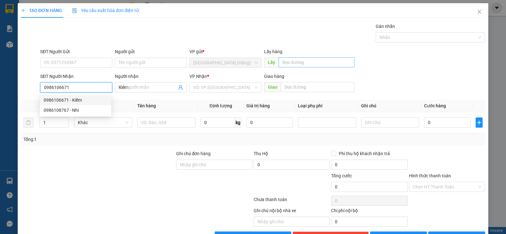
type input "60.000"
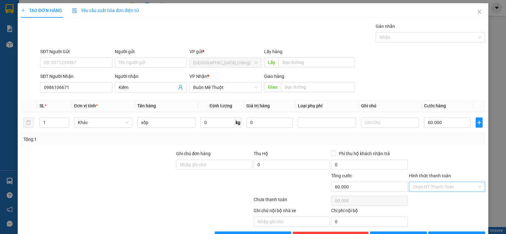
click at [440, 182] on input "Hình thức thanh toán" at bounding box center [444, 186] width 64 height 9
click at [438, 196] on div "Tại văn phòng" at bounding box center [443, 199] width 68 height 7
drag, startPoint x: 463, startPoint y: 218, endPoint x: 465, endPoint y: 205, distance: 13.1
click at [463, 233] on span "[PERSON_NAME] và In" at bounding box center [462, 236] width 44 height 7
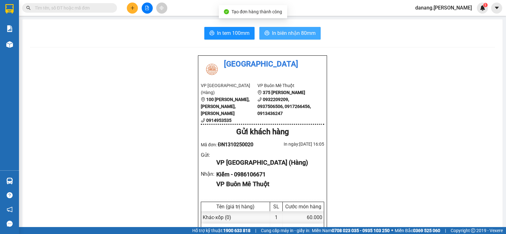
click at [287, 29] on span "In biên nhận 80mm" at bounding box center [294, 33] width 44 height 8
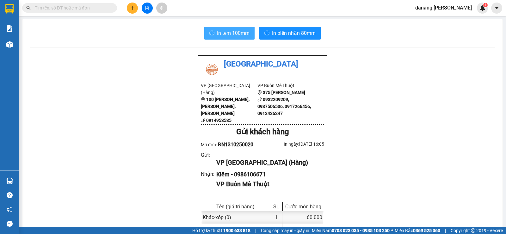
click at [222, 31] on span "In tem 100mm" at bounding box center [233, 33] width 33 height 8
click at [134, 7] on icon "plus" at bounding box center [132, 8] width 4 height 4
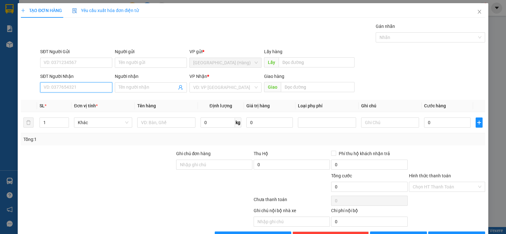
click at [67, 84] on input "SĐT Người Nhận" at bounding box center [76, 87] width 72 height 10
type input "0372737974"
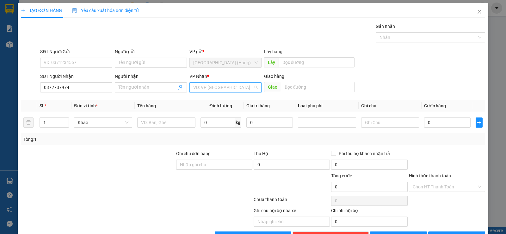
click at [202, 86] on input "search" at bounding box center [223, 86] width 60 height 9
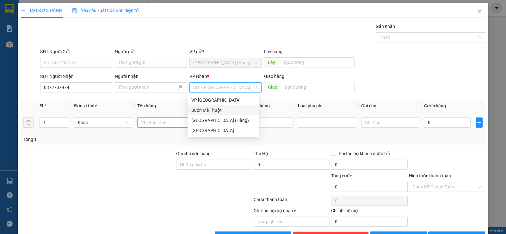
drag, startPoint x: 210, startPoint y: 109, endPoint x: 158, endPoint y: 125, distance: 54.5
click at [209, 109] on div "Buôn Mê Thuột" at bounding box center [223, 109] width 64 height 7
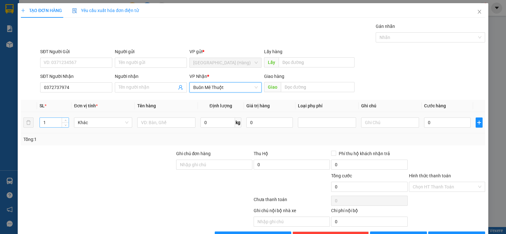
click at [64, 117] on div "1" at bounding box center [53, 122] width 29 height 10
click at [65, 121] on span "Decrease Value" at bounding box center [65, 124] width 7 height 6
type input "2"
drag, startPoint x: 63, startPoint y: 119, endPoint x: 103, endPoint y: 119, distance: 40.4
click at [64, 119] on span "up" at bounding box center [66, 121] width 4 height 4
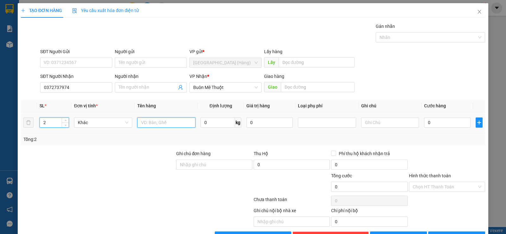
click at [149, 124] on input "text" at bounding box center [166, 122] width 58 height 10
type input "kiện"
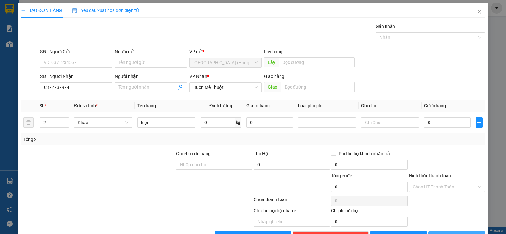
drag, startPoint x: 443, startPoint y: 218, endPoint x: 450, endPoint y: 193, distance: 25.7
click at [437, 233] on icon "printer" at bounding box center [435, 236] width 4 height 4
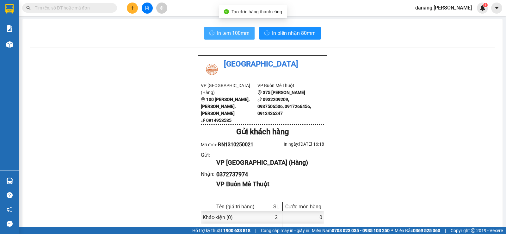
click at [222, 29] on span "In tem 100mm" at bounding box center [233, 33] width 33 height 8
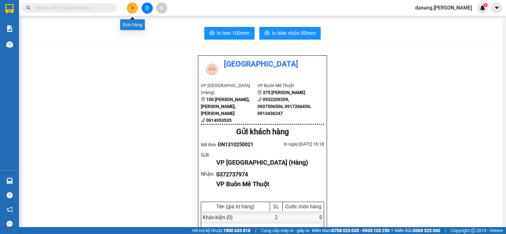
click at [133, 9] on icon "plus" at bounding box center [132, 8] width 4 height 4
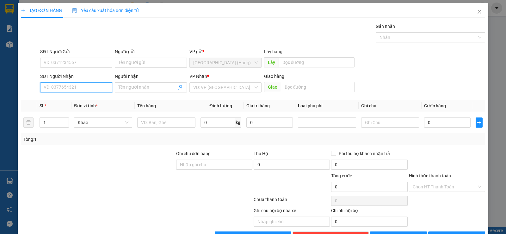
click at [89, 89] on input "SĐT Người Nhận" at bounding box center [76, 87] width 72 height 10
click at [83, 99] on div "0931643435 - Loan" at bounding box center [76, 99] width 64 height 7
type input "0931643435"
type input "Loan"
type input "0931643435"
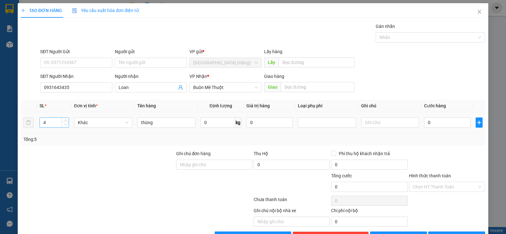
click at [65, 126] on span "down" at bounding box center [66, 125] width 4 height 4
click at [67, 126] on span "Decrease Value" at bounding box center [65, 124] width 7 height 6
type input "1"
click at [67, 126] on span "Decrease Value" at bounding box center [65, 124] width 7 height 6
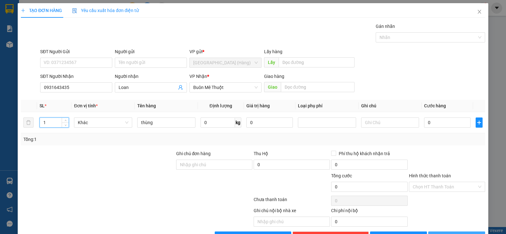
click at [446, 233] on span "[PERSON_NAME] và In" at bounding box center [462, 236] width 44 height 7
click at [448, 233] on span "[PERSON_NAME] và In" at bounding box center [462, 236] width 44 height 7
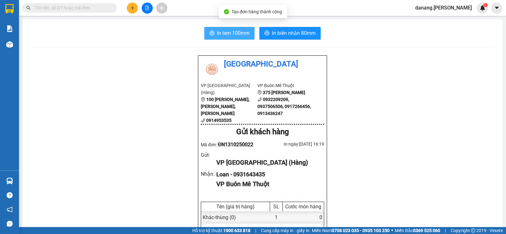
click at [228, 31] on span "In tem 100mm" at bounding box center [233, 33] width 33 height 8
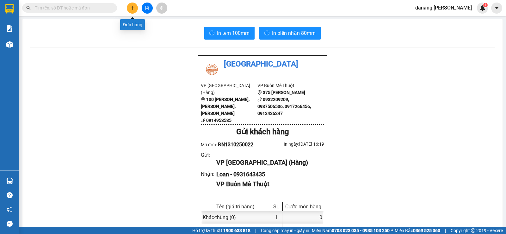
click at [130, 10] on button at bounding box center [132, 8] width 11 height 11
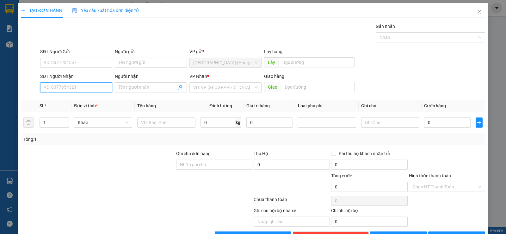
click at [77, 87] on input "SĐT Người Nhận" at bounding box center [76, 87] width 72 height 10
type input "0937357763"
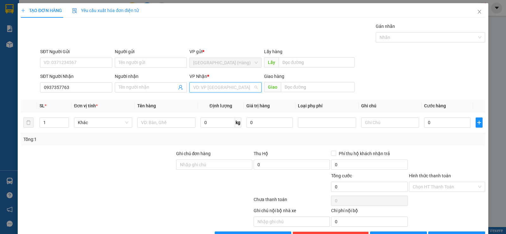
drag, startPoint x: 212, startPoint y: 83, endPoint x: 227, endPoint y: 104, distance: 24.9
click at [216, 87] on input "search" at bounding box center [223, 86] width 60 height 9
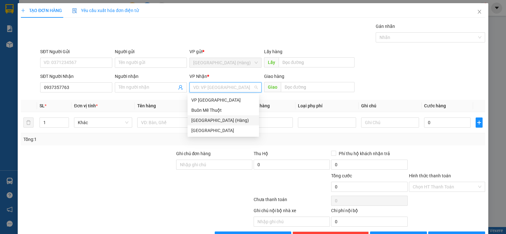
click at [220, 116] on div "[GEOGRAPHIC_DATA] (Hàng)" at bounding box center [222, 120] width 71 height 10
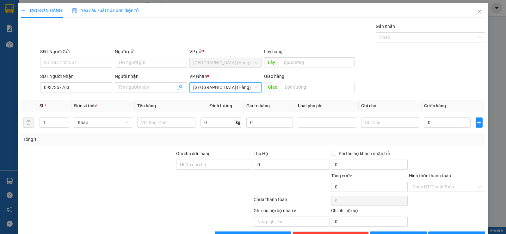
click at [200, 86] on span "[GEOGRAPHIC_DATA] (Hàng)" at bounding box center [225, 86] width 64 height 9
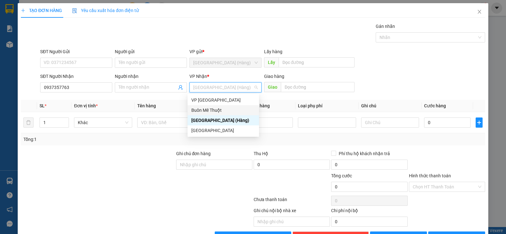
click at [211, 109] on div "Buôn Mê Thuột" at bounding box center [223, 109] width 64 height 7
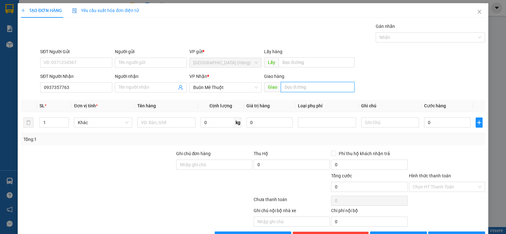
click at [288, 88] on input "text" at bounding box center [318, 87] width 74 height 10
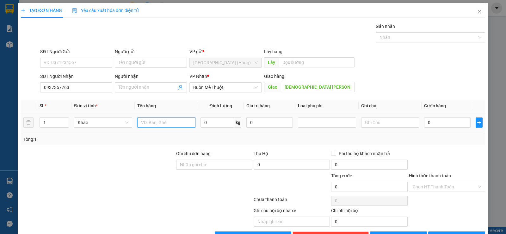
click at [145, 120] on input "text" at bounding box center [166, 122] width 58 height 10
click at [444, 124] on input "0" at bounding box center [447, 122] width 46 height 10
click at [477, 12] on icon "close" at bounding box center [479, 11] width 5 height 5
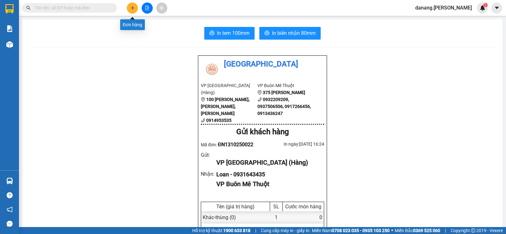
click at [131, 6] on icon "plus" at bounding box center [132, 8] width 4 height 4
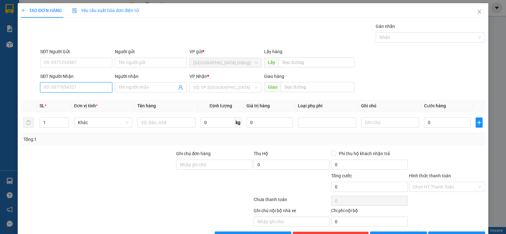
click at [69, 87] on input "SĐT Người Nhận" at bounding box center [76, 87] width 72 height 10
click at [63, 87] on input "SĐT Người Nhận" at bounding box center [76, 87] width 72 height 10
click at [78, 98] on div "0913908879 - Hùng" at bounding box center [76, 99] width 64 height 7
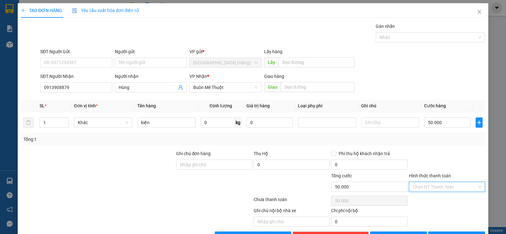
drag, startPoint x: 444, startPoint y: 187, endPoint x: 448, endPoint y: 204, distance: 17.1
click at [446, 189] on input "Hình thức thanh toán" at bounding box center [444, 186] width 64 height 9
click at [436, 201] on div "Tại văn phòng" at bounding box center [443, 199] width 68 height 7
click at [450, 233] on span "[PERSON_NAME] và In" at bounding box center [462, 236] width 44 height 7
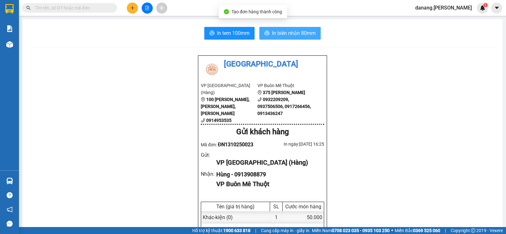
click at [286, 36] on span "In biên nhận 80mm" at bounding box center [294, 33] width 44 height 8
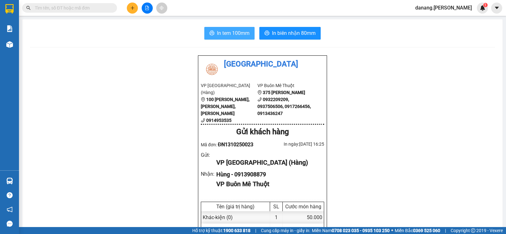
click at [228, 30] on span "In tem 100mm" at bounding box center [233, 33] width 33 height 8
click at [134, 7] on icon "plus" at bounding box center [132, 8] width 4 height 4
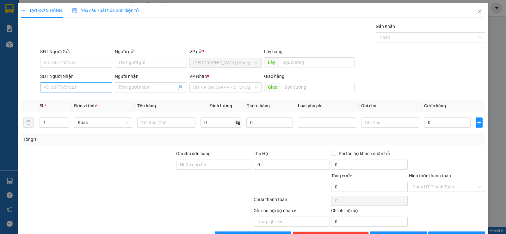
drag, startPoint x: 70, startPoint y: 81, endPoint x: 72, endPoint y: 88, distance: 6.9
click at [72, 88] on div "SĐT Người Nhận VD: 0377654321" at bounding box center [76, 84] width 72 height 22
click at [72, 88] on input "SĐT Người Nhận" at bounding box center [76, 87] width 72 height 10
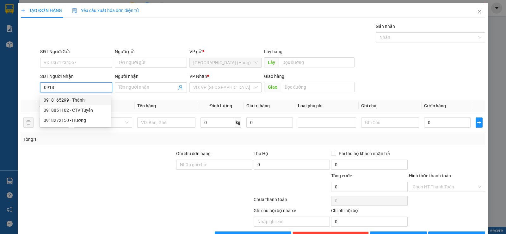
click at [73, 102] on div "0918165299 - Thành" at bounding box center [76, 99] width 64 height 7
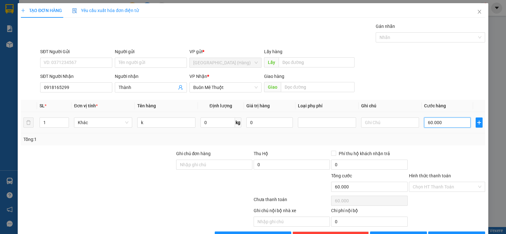
click at [454, 125] on input "60.000" at bounding box center [447, 122] width 46 height 10
click at [428, 122] on input "050.000" at bounding box center [447, 122] width 46 height 10
click at [427, 122] on input "050.000" at bounding box center [447, 122] width 46 height 10
click at [420, 187] on input "Hình thức thanh toán" at bounding box center [444, 186] width 64 height 9
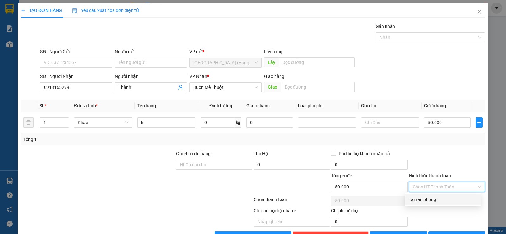
click at [423, 198] on div "Tại văn phòng" at bounding box center [443, 199] width 68 height 7
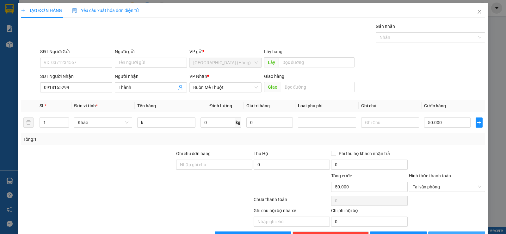
click at [447, 233] on span "[PERSON_NAME] và In" at bounding box center [462, 236] width 44 height 7
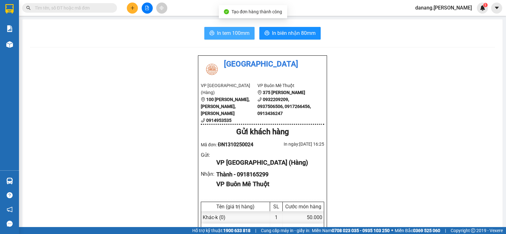
click at [217, 37] on span "In tem 100mm" at bounding box center [233, 33] width 33 height 8
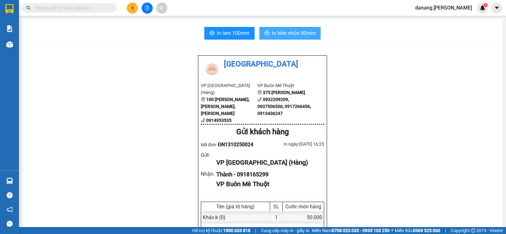
click at [301, 32] on span "In biên nhận 80mm" at bounding box center [294, 33] width 44 height 8
click at [132, 8] on icon "plus" at bounding box center [132, 8] width 4 height 4
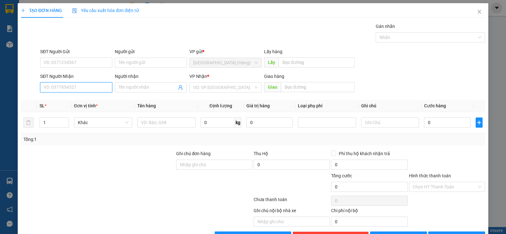
click at [78, 84] on input "SĐT Người Nhận" at bounding box center [76, 87] width 72 height 10
click at [56, 87] on input "09431" at bounding box center [76, 87] width 72 height 10
click at [66, 121] on icon "up" at bounding box center [65, 120] width 2 height 1
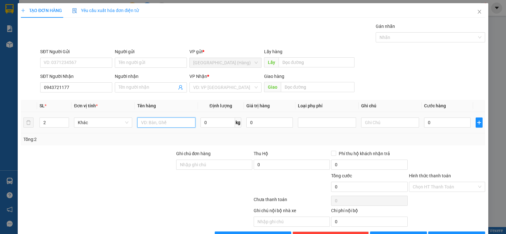
click at [154, 122] on input "text" at bounding box center [166, 122] width 58 height 10
click at [236, 88] on input "search" at bounding box center [223, 86] width 60 height 9
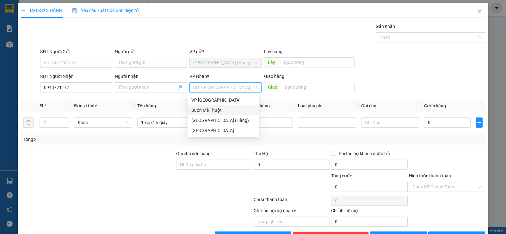
click at [238, 108] on div "Buôn Mê Thuột" at bounding box center [223, 109] width 64 height 7
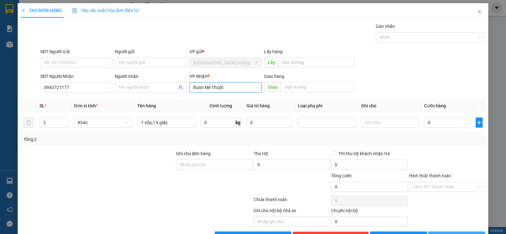
click at [457, 216] on div "Transit Pickup Surcharge Ids Transit Deliver Surcharge Ids Transit Deliver Surc…" at bounding box center [253, 132] width 464 height 218
click at [456, 233] on span "[PERSON_NAME] và In" at bounding box center [462, 236] width 44 height 7
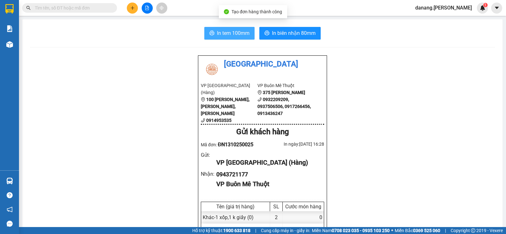
click at [231, 39] on button "In tem 100mm" at bounding box center [229, 33] width 50 height 13
drag, startPoint x: 209, startPoint y: 34, endPoint x: 211, endPoint y: 38, distance: 3.7
click at [210, 35] on icon "printer" at bounding box center [211, 32] width 5 height 5
click at [131, 9] on icon "plus" at bounding box center [132, 8] width 4 height 4
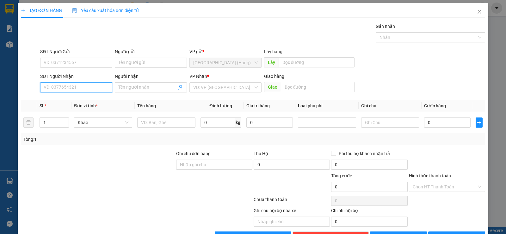
click at [73, 86] on input "SĐT Người Nhận" at bounding box center [76, 87] width 72 height 10
click at [71, 101] on div "0947473929" at bounding box center [76, 99] width 64 height 7
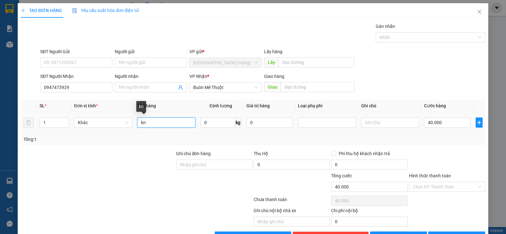
click at [147, 123] on input "kn" at bounding box center [166, 122] width 58 height 10
click at [440, 124] on input "40.000" at bounding box center [447, 122] width 46 height 10
drag, startPoint x: 429, startPoint y: 186, endPoint x: 434, endPoint y: 193, distance: 7.5
click at [430, 188] on input "Hình thức thanh toán" at bounding box center [444, 186] width 64 height 9
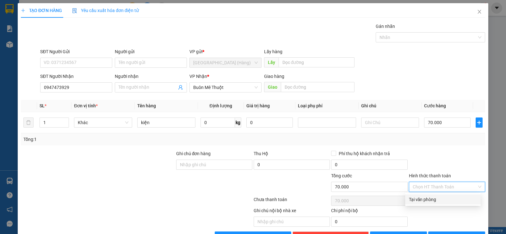
drag, startPoint x: 432, startPoint y: 198, endPoint x: 446, endPoint y: 199, distance: 14.2
click at [433, 198] on div "Tại văn phòng" at bounding box center [443, 199] width 68 height 7
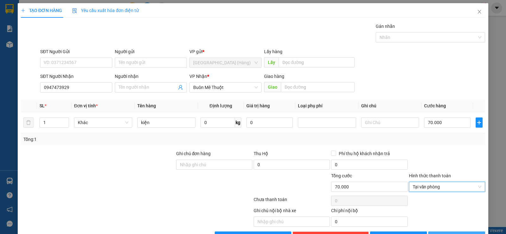
click at [457, 231] on button "[PERSON_NAME] và In" at bounding box center [456, 236] width 57 height 10
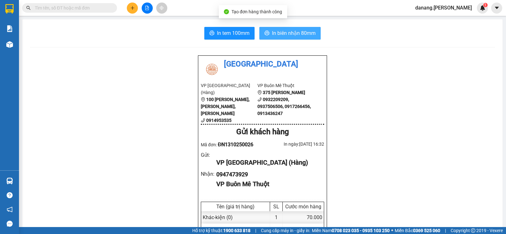
click at [283, 34] on span "In biên nhận 80mm" at bounding box center [294, 33] width 44 height 8
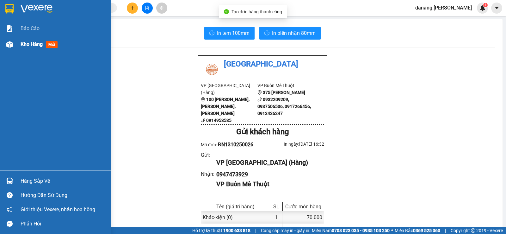
click at [26, 45] on span "Kho hàng" at bounding box center [32, 44] width 22 height 6
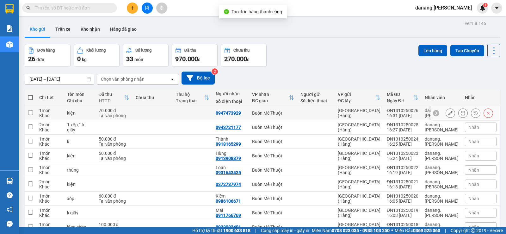
click at [448, 111] on icon at bounding box center [450, 113] width 4 height 4
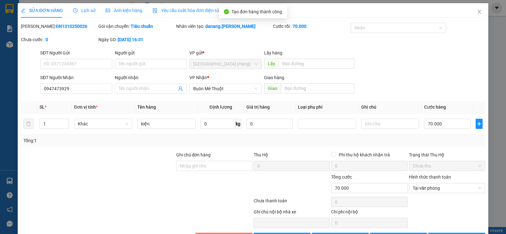
click at [233, 232] on button "Hủy Đơn Hàng" at bounding box center [223, 237] width 57 height 10
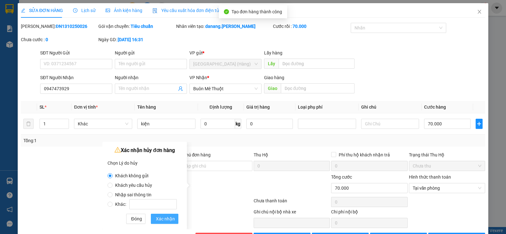
click at [166, 218] on span "Xác nhận" at bounding box center [165, 218] width 19 height 7
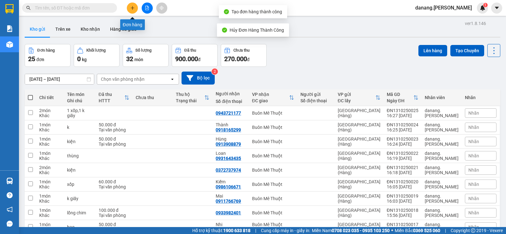
click at [131, 7] on icon "plus" at bounding box center [132, 8] width 4 height 4
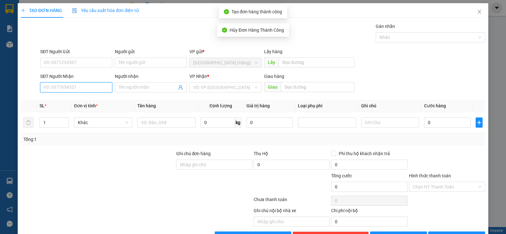
click at [94, 88] on input "SĐT Người Nhận" at bounding box center [76, 87] width 72 height 10
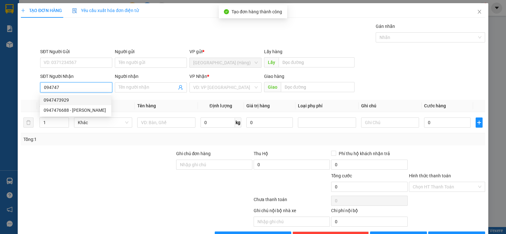
click at [88, 100] on div "0947473929" at bounding box center [76, 99] width 64 height 7
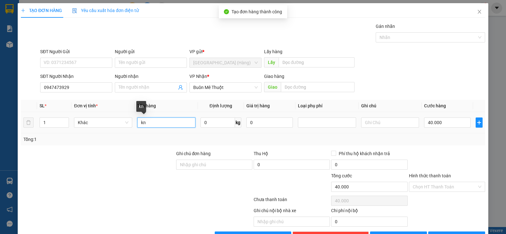
drag, startPoint x: 158, startPoint y: 124, endPoint x: 154, endPoint y: 126, distance: 4.2
click at [157, 124] on input "kn" at bounding box center [166, 122] width 58 height 10
click at [444, 123] on input "40.000" at bounding box center [447, 122] width 46 height 10
click at [446, 189] on input "Hình thức thanh toán" at bounding box center [444, 186] width 64 height 9
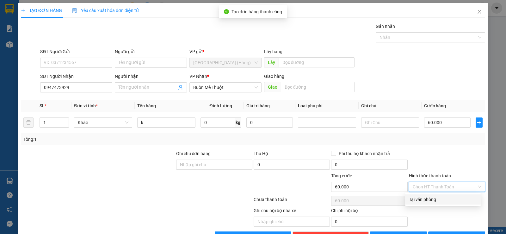
click at [442, 197] on div "Tại văn phòng" at bounding box center [443, 199] width 68 height 7
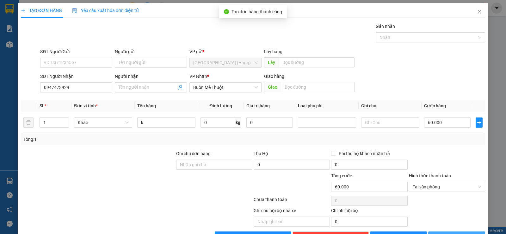
click at [453, 233] on span "[PERSON_NAME] và In" at bounding box center [462, 236] width 44 height 7
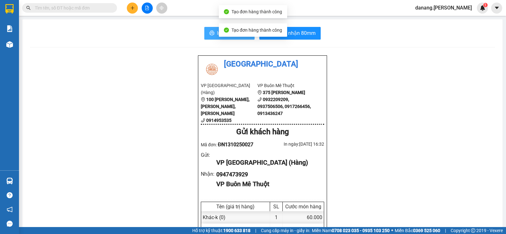
click at [210, 35] on icon "printer" at bounding box center [212, 33] width 5 height 4
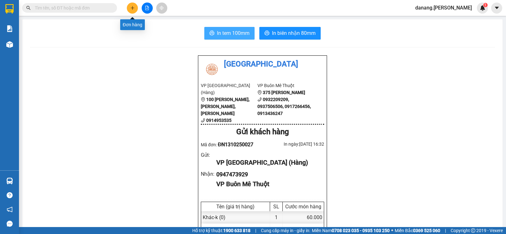
click at [134, 8] on icon "plus" at bounding box center [132, 8] width 3 height 0
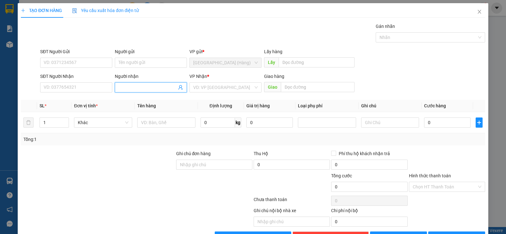
click at [152, 85] on input "Người nhận" at bounding box center [147, 87] width 58 height 7
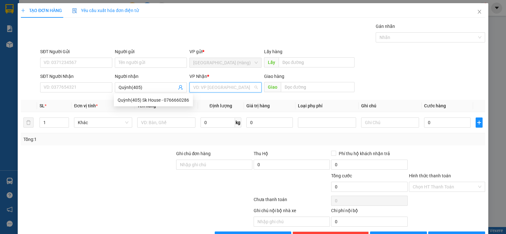
click at [220, 83] on input "search" at bounding box center [223, 86] width 60 height 9
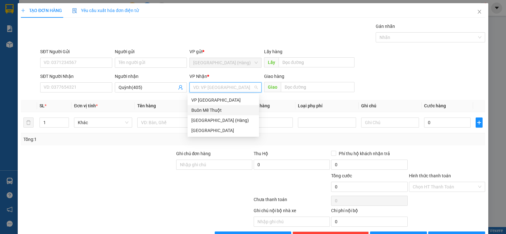
click at [227, 110] on div "Buôn Mê Thuột" at bounding box center [223, 109] width 64 height 7
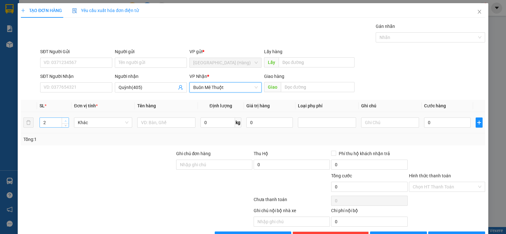
drag, startPoint x: 62, startPoint y: 119, endPoint x: 67, endPoint y: 120, distance: 5.1
click at [64, 119] on span "Increase Value" at bounding box center [65, 121] width 7 height 6
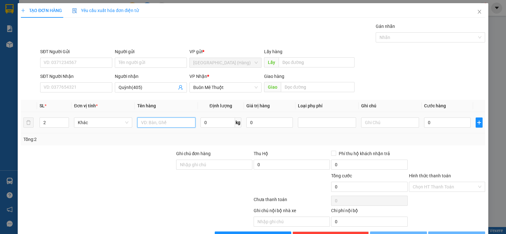
click at [154, 122] on input "text" at bounding box center [166, 122] width 58 height 10
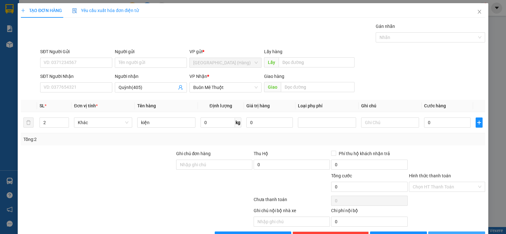
click at [446, 231] on button "[PERSON_NAME] và In" at bounding box center [456, 236] width 57 height 10
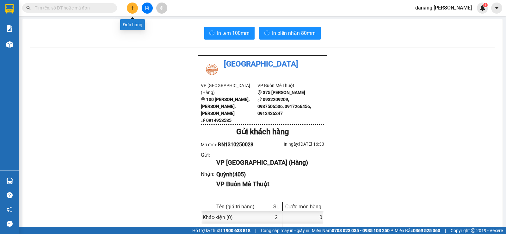
click at [135, 7] on button at bounding box center [132, 8] width 11 height 11
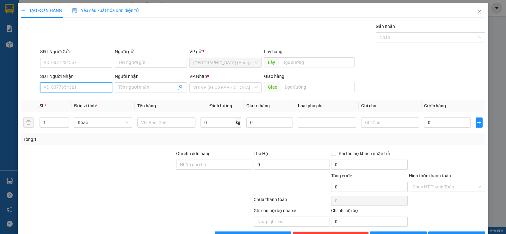
click at [86, 88] on input "SĐT Người Nhận" at bounding box center [76, 87] width 72 height 10
click at [90, 99] on div "0857777539 - Tsport" at bounding box center [76, 99] width 64 height 7
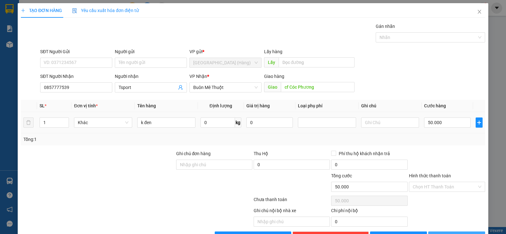
click at [437, 233] on icon "printer" at bounding box center [435, 236] width 4 height 4
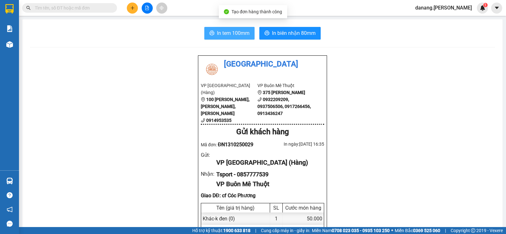
click at [228, 31] on span "In tem 100mm" at bounding box center [233, 33] width 33 height 8
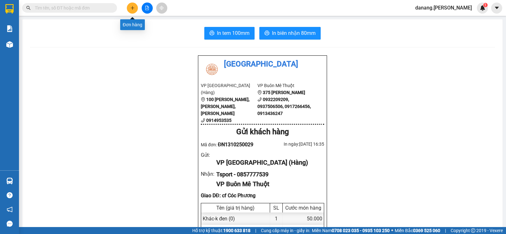
click at [134, 10] on button at bounding box center [132, 8] width 11 height 11
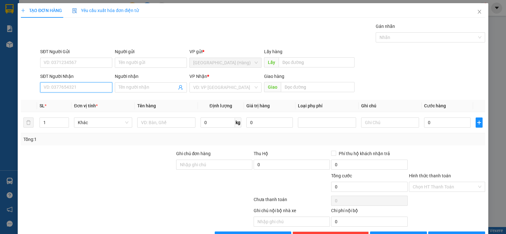
click at [88, 91] on input "SĐT Người Nhận" at bounding box center [76, 87] width 72 height 10
click at [131, 88] on input "Người nhận" at bounding box center [147, 87] width 58 height 7
click at [51, 85] on input "SĐT Người Nhận" at bounding box center [76, 87] width 72 height 10
click at [53, 90] on input "SĐT Người Nhận" at bounding box center [76, 87] width 72 height 10
click at [64, 100] on div "0972471357 - Sơn" at bounding box center [76, 99] width 64 height 7
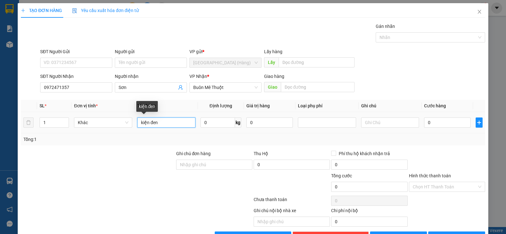
click at [156, 124] on input "kiện đen" at bounding box center [166, 122] width 58 height 10
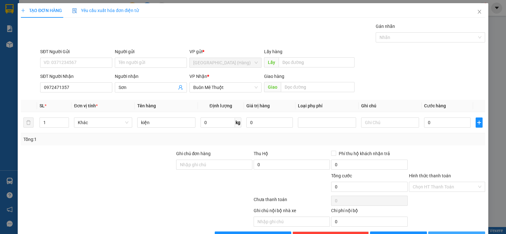
click at [460, 231] on button "[PERSON_NAME] và In" at bounding box center [456, 236] width 57 height 10
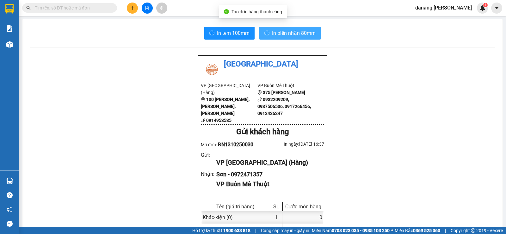
click at [285, 33] on span "In biên nhận 80mm" at bounding box center [294, 33] width 44 height 8
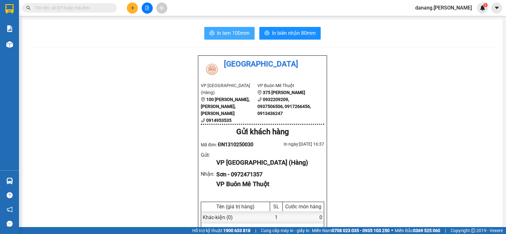
click at [229, 36] on span "In tem 100mm" at bounding box center [233, 33] width 33 height 8
click at [134, 6] on icon "plus" at bounding box center [132, 8] width 4 height 4
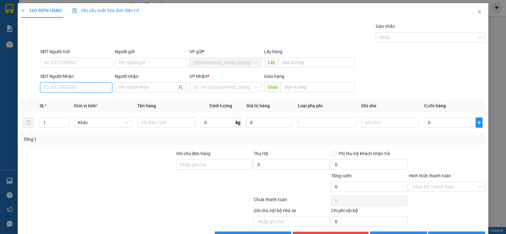
click at [85, 86] on input "SĐT Người Nhận" at bounding box center [76, 87] width 72 height 10
click at [69, 87] on input "SĐT Người Nhận" at bounding box center [76, 87] width 72 height 10
click at [78, 108] on div "0345459037 - C Phương" at bounding box center [76, 109] width 64 height 7
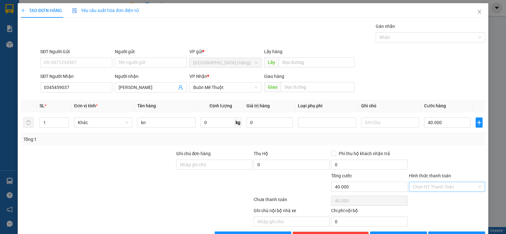
click at [425, 188] on input "Hình thức thanh toán" at bounding box center [444, 186] width 64 height 9
click at [425, 203] on div "Tại văn phòng" at bounding box center [443, 199] width 76 height 10
click at [447, 233] on span "[PERSON_NAME] và In" at bounding box center [462, 236] width 44 height 7
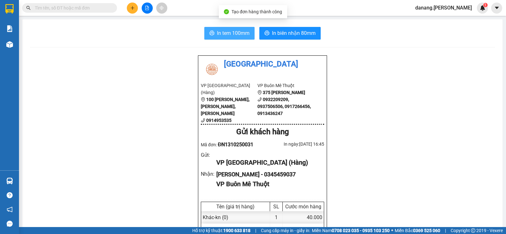
click at [209, 28] on button "In tem 100mm" at bounding box center [229, 33] width 50 height 13
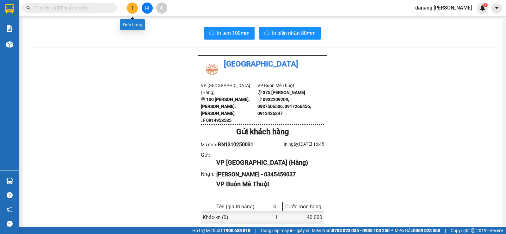
click at [130, 4] on button at bounding box center [132, 8] width 11 height 11
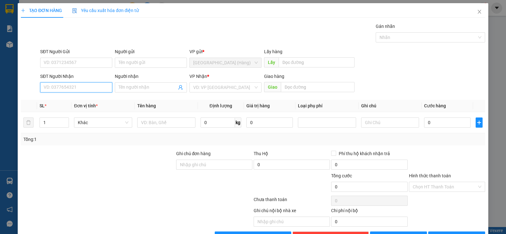
click at [94, 86] on input "SĐT Người Nhận" at bounding box center [76, 87] width 72 height 10
click at [87, 99] on div "0935060615 - C Dung" at bounding box center [76, 99] width 64 height 7
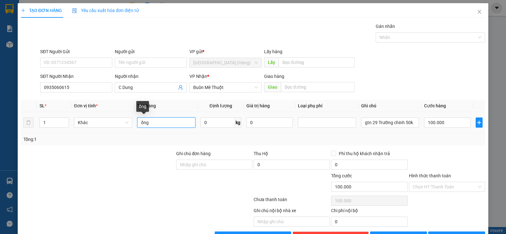
click at [168, 120] on input "ống" at bounding box center [166, 122] width 58 height 10
click at [442, 124] on input "100.000" at bounding box center [447, 122] width 46 height 10
click at [424, 120] on input "0" at bounding box center [447, 122] width 46 height 10
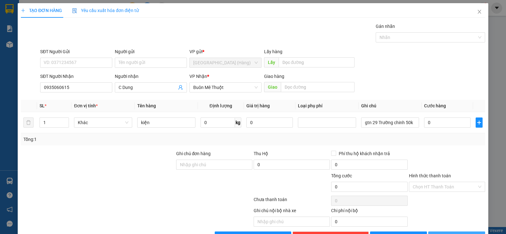
click at [437, 233] on icon "printer" at bounding box center [435, 236] width 4 height 4
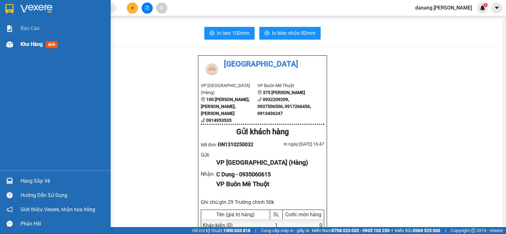
click at [22, 44] on span "Kho hàng" at bounding box center [32, 44] width 22 height 6
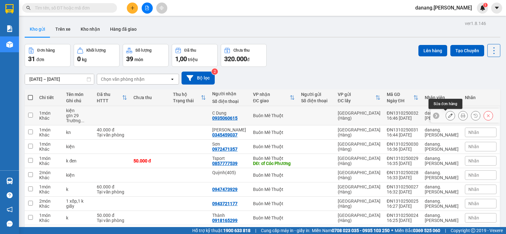
click at [448, 115] on button at bounding box center [450, 115] width 9 height 11
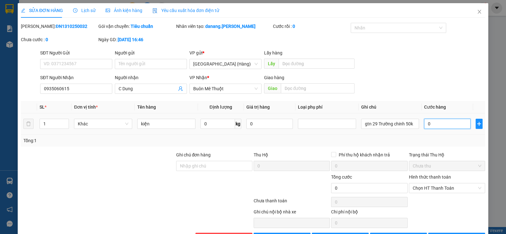
click at [424, 120] on input "0" at bounding box center [447, 123] width 46 height 10
click at [437, 187] on span "Chọn HT Thanh Toán" at bounding box center [446, 187] width 69 height 9
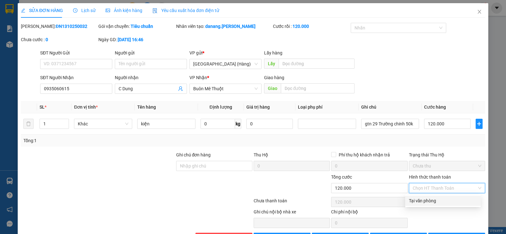
click at [435, 197] on div "Tại văn phòng" at bounding box center [443, 200] width 68 height 7
click at [404, 233] on span "[PERSON_NAME] thay đổi" at bounding box center [407, 237] width 51 height 7
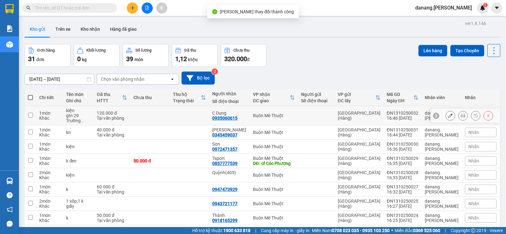
click at [460, 116] on icon at bounding box center [462, 115] width 4 height 4
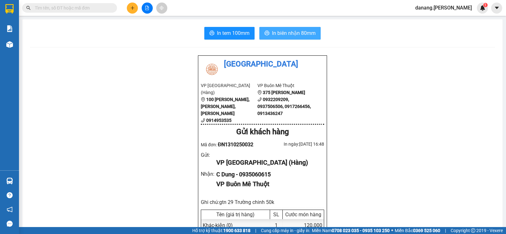
click at [276, 34] on span "In biên nhận 80mm" at bounding box center [294, 33] width 44 height 8
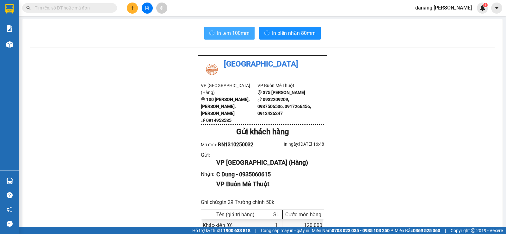
click at [224, 33] on span "In tem 100mm" at bounding box center [233, 33] width 33 height 8
click at [131, 10] on button at bounding box center [132, 8] width 11 height 11
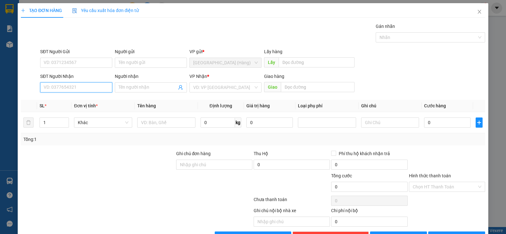
click at [88, 89] on input "SĐT Người Nhận" at bounding box center [76, 87] width 72 height 10
click at [85, 101] on div "0905468664 - hoàng" at bounding box center [76, 99] width 64 height 7
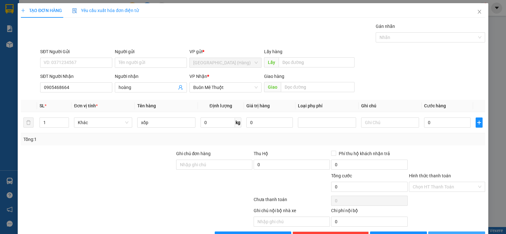
click at [433, 231] on button "[PERSON_NAME] và In" at bounding box center [456, 236] width 57 height 10
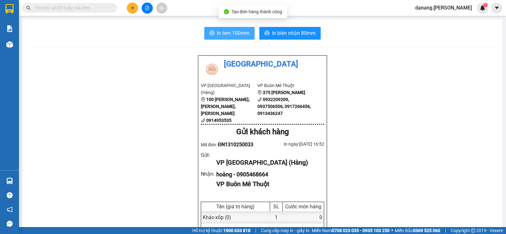
click at [222, 33] on span "In tem 100mm" at bounding box center [233, 33] width 33 height 8
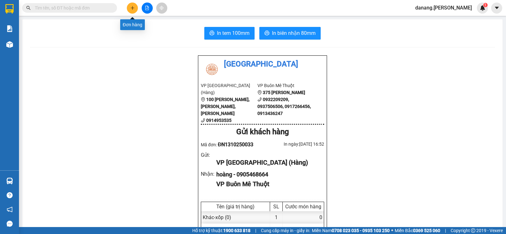
click at [133, 11] on button at bounding box center [132, 8] width 11 height 11
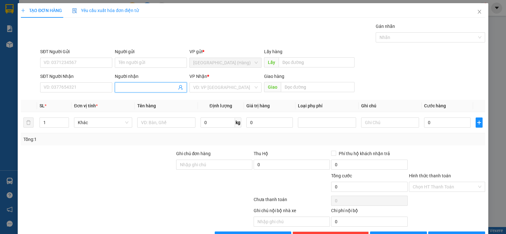
click at [129, 85] on input "Người nhận" at bounding box center [147, 87] width 58 height 7
click at [142, 100] on div "Tú Nam - 0945801999" at bounding box center [153, 99] width 71 height 7
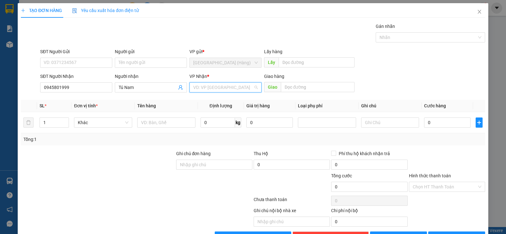
click at [226, 86] on input "search" at bounding box center [223, 86] width 60 height 9
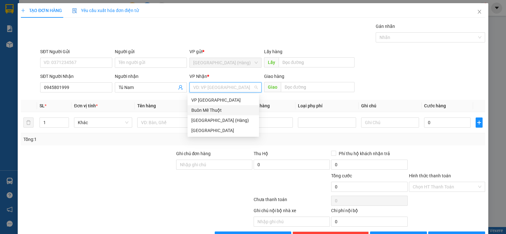
click at [224, 110] on div "Buôn Mê Thuột" at bounding box center [223, 109] width 64 height 7
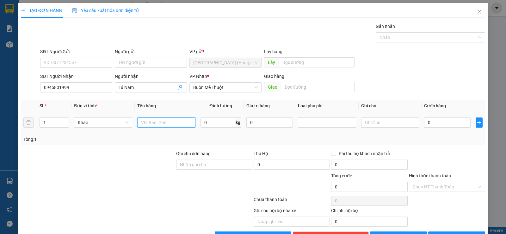
click at [170, 122] on input "text" at bounding box center [166, 122] width 58 height 10
drag, startPoint x: 447, startPoint y: 216, endPoint x: 445, endPoint y: 209, distance: 6.8
click at [447, 233] on span "[PERSON_NAME] và In" at bounding box center [462, 236] width 44 height 7
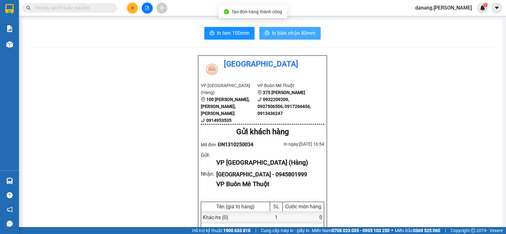
click at [285, 32] on span "In biên nhận 80mm" at bounding box center [294, 33] width 44 height 8
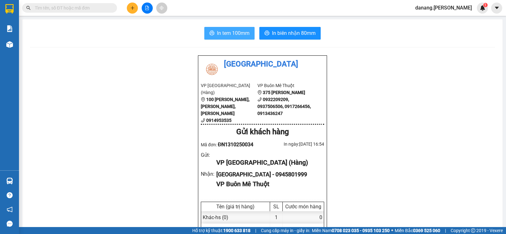
click at [229, 34] on span "In tem 100mm" at bounding box center [233, 33] width 33 height 8
click at [134, 5] on button at bounding box center [132, 8] width 11 height 11
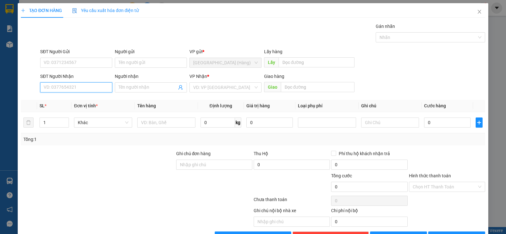
click at [54, 85] on input "SĐT Người Nhận" at bounding box center [76, 87] width 72 height 10
click at [62, 98] on div "0397485392" at bounding box center [76, 99] width 64 height 7
click at [433, 189] on input "Hình thức thanh toán" at bounding box center [444, 186] width 64 height 9
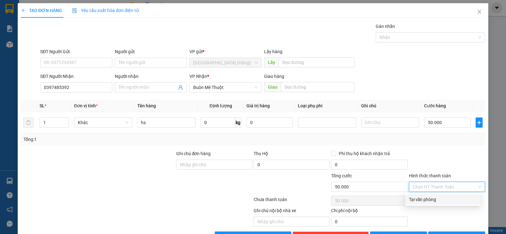
click at [418, 204] on div "Transit Pickup Surcharge Ids Transit Deliver Surcharge Ids Transit Deliver Surc…" at bounding box center [253, 132] width 464 height 218
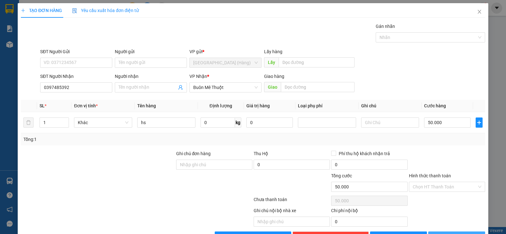
click at [451, 233] on span "[PERSON_NAME] và In" at bounding box center [462, 236] width 44 height 7
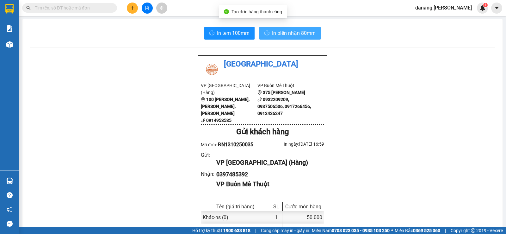
drag, startPoint x: 296, startPoint y: 33, endPoint x: 292, endPoint y: 36, distance: 4.1
click at [295, 33] on span "In biên nhận 80mm" at bounding box center [294, 33] width 44 height 8
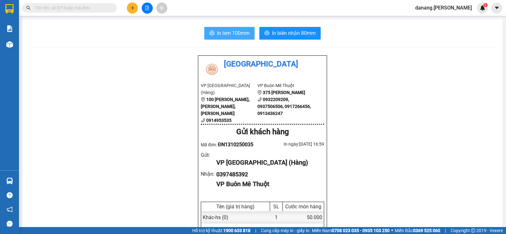
drag, startPoint x: 221, startPoint y: 31, endPoint x: 221, endPoint y: 36, distance: 5.1
click at [221, 31] on span "In tem 100mm" at bounding box center [233, 33] width 33 height 8
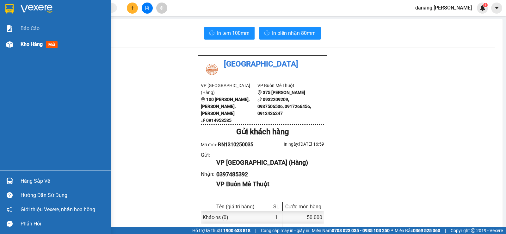
click at [30, 41] on div "Kho hàng mới" at bounding box center [40, 44] width 39 height 8
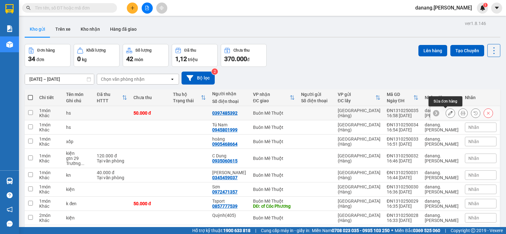
click at [448, 114] on icon at bounding box center [450, 113] width 4 height 4
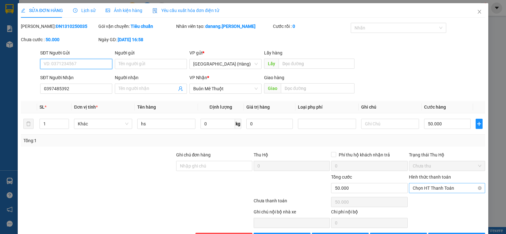
click at [428, 183] on span "Chọn HT Thanh Toán" at bounding box center [446, 187] width 69 height 9
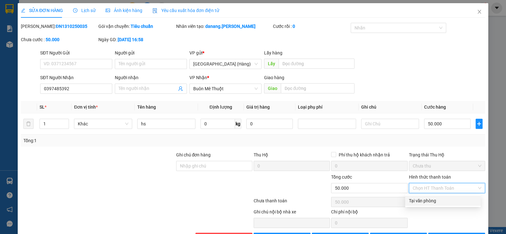
click at [432, 197] on div "Tại văn phòng" at bounding box center [443, 200] width 68 height 7
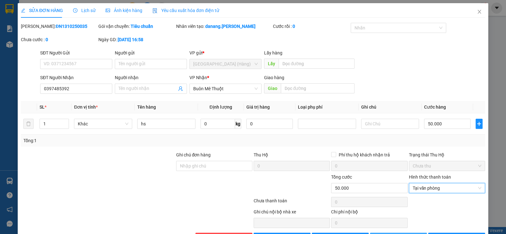
click at [404, 233] on span "[PERSON_NAME] thay đổi" at bounding box center [407, 237] width 51 height 7
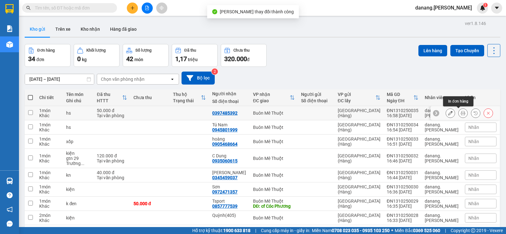
click at [460, 112] on icon at bounding box center [462, 113] width 4 height 4
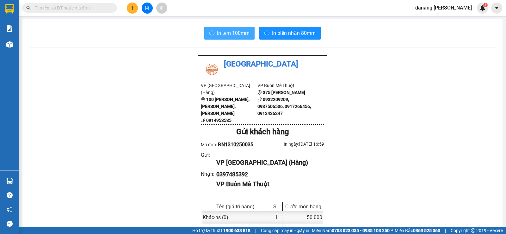
click at [223, 33] on span "In tem 100mm" at bounding box center [233, 33] width 33 height 8
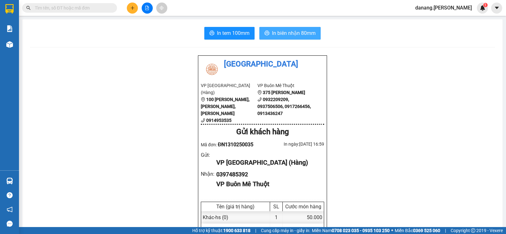
click at [288, 35] on span "In biên nhận 80mm" at bounding box center [294, 33] width 44 height 8
click at [130, 8] on icon "plus" at bounding box center [132, 8] width 4 height 4
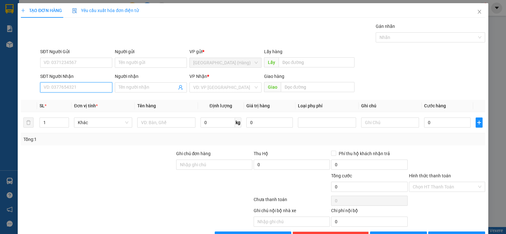
click at [78, 89] on input "SĐT Người Nhận" at bounding box center [76, 87] width 72 height 10
click at [73, 86] on input "SĐT Người Nhận" at bounding box center [76, 87] width 72 height 10
click at [124, 87] on input "Người nhận" at bounding box center [147, 87] width 58 height 7
click at [78, 91] on input "SĐT Người Nhận" at bounding box center [76, 87] width 72 height 10
click at [86, 100] on div "0941605602 - Công" at bounding box center [76, 99] width 64 height 7
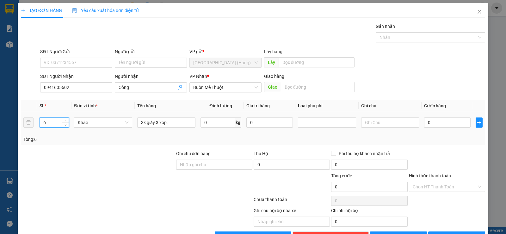
click at [50, 121] on input "6" at bounding box center [54, 122] width 29 height 9
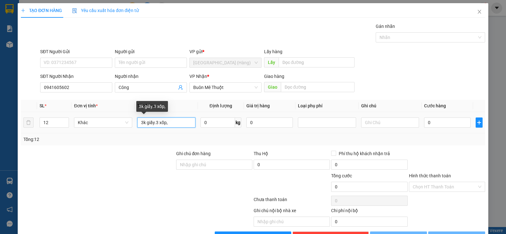
click at [142, 123] on input "3k giấy.3 xốp," at bounding box center [166, 122] width 58 height 10
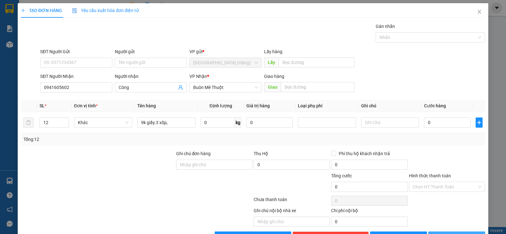
click at [446, 233] on span "[PERSON_NAME] và In" at bounding box center [462, 236] width 44 height 7
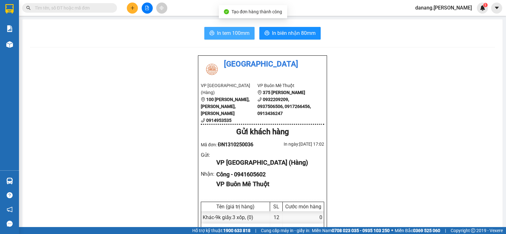
click at [224, 34] on span "In tem 100mm" at bounding box center [233, 33] width 33 height 8
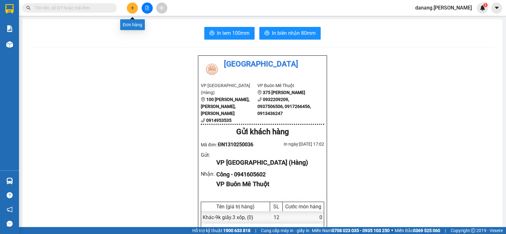
click at [131, 9] on icon "plus" at bounding box center [132, 8] width 4 height 4
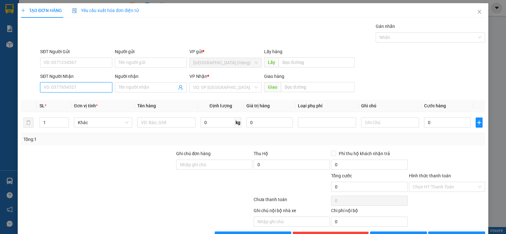
click at [77, 88] on input "SĐT Người Nhận" at bounding box center [76, 87] width 72 height 10
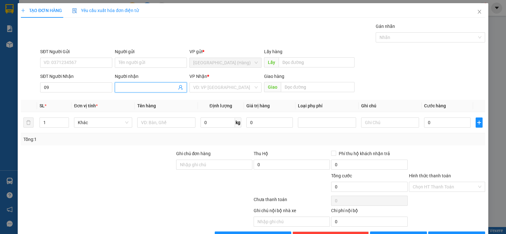
click at [120, 90] on input "Người nhận" at bounding box center [147, 87] width 58 height 7
click at [131, 100] on div "Thanh Thủy - 0948620707" at bounding box center [153, 99] width 71 height 7
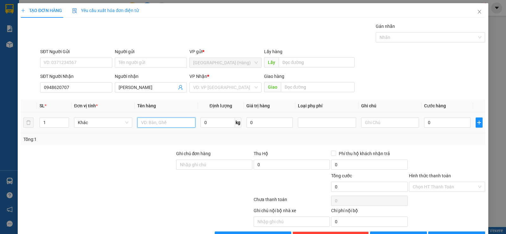
click at [158, 126] on input "text" at bounding box center [166, 122] width 58 height 10
click at [204, 86] on input "search" at bounding box center [223, 86] width 60 height 9
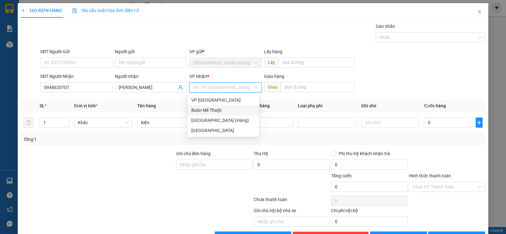
click at [220, 109] on div "Buôn Mê Thuột" at bounding box center [223, 109] width 64 height 7
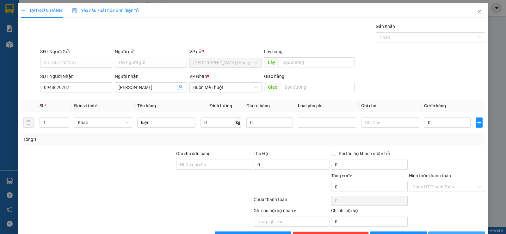
click at [444, 231] on button "[PERSON_NAME] và In" at bounding box center [456, 236] width 57 height 10
click at [450, 233] on span "[PERSON_NAME] và In" at bounding box center [462, 236] width 44 height 7
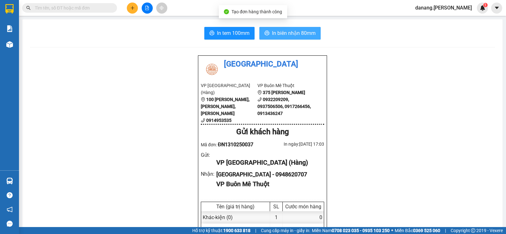
click at [290, 36] on span "In biên nhận 80mm" at bounding box center [294, 33] width 44 height 8
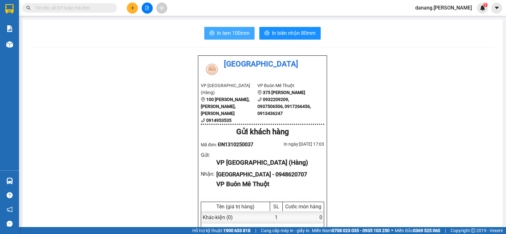
click at [234, 31] on span "In tem 100mm" at bounding box center [233, 33] width 33 height 8
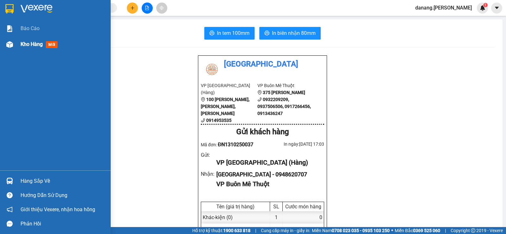
click at [20, 44] on div "Kho hàng mới" at bounding box center [55, 44] width 111 height 16
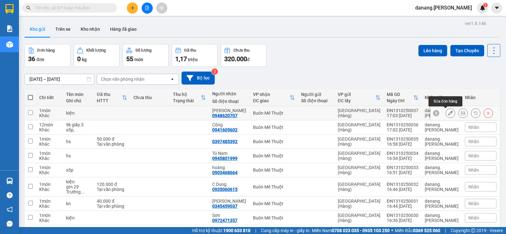
click at [448, 111] on icon at bounding box center [450, 113] width 4 height 4
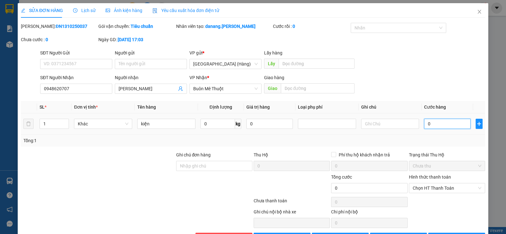
click at [433, 124] on input "0" at bounding box center [447, 123] width 46 height 10
click at [426, 188] on span "Chọn HT Thanh Toán" at bounding box center [446, 187] width 69 height 9
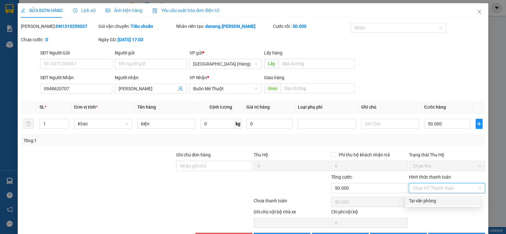
click at [431, 201] on div "Tại văn phòng" at bounding box center [443, 200] width 68 height 7
click at [461, 233] on span "[PERSON_NAME] và In" at bounding box center [462, 237] width 44 height 7
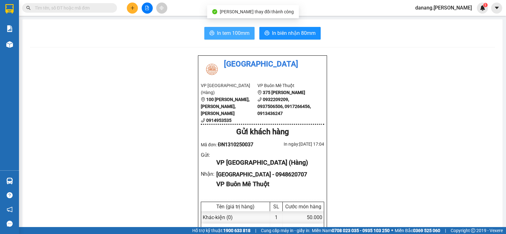
click at [226, 34] on span "In tem 100mm" at bounding box center [233, 33] width 33 height 8
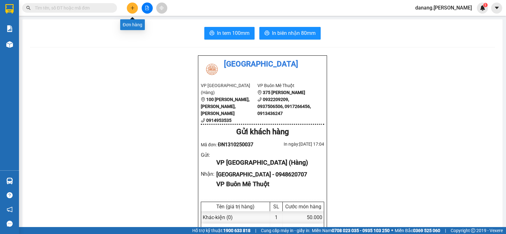
click at [131, 9] on icon "plus" at bounding box center [132, 8] width 4 height 4
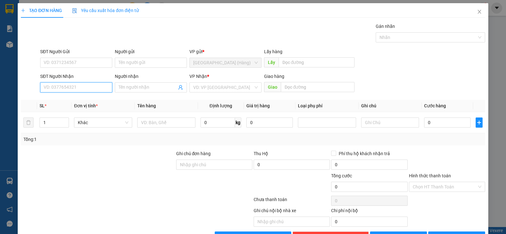
click at [89, 89] on input "SĐT Người Nhận" at bounding box center [76, 87] width 72 height 10
click at [91, 101] on div "0905229955" at bounding box center [76, 99] width 64 height 7
click at [449, 233] on span "[PERSON_NAME] và In" at bounding box center [462, 236] width 44 height 7
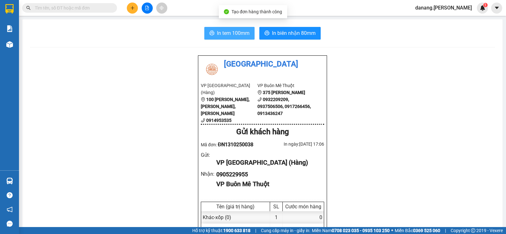
click at [234, 32] on span "In tem 100mm" at bounding box center [233, 33] width 33 height 8
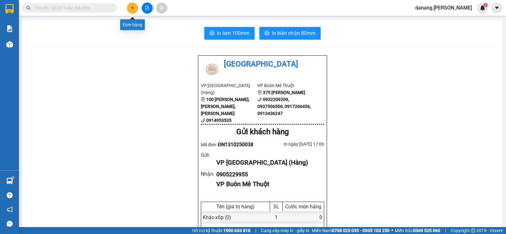
click at [133, 9] on icon "plus" at bounding box center [132, 8] width 4 height 4
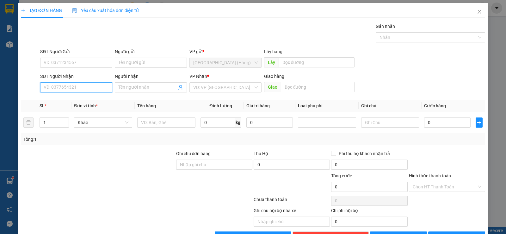
click at [86, 87] on input "SĐT Người Nhận" at bounding box center [76, 87] width 72 height 10
click at [136, 89] on input "Người nhận" at bounding box center [147, 87] width 58 height 7
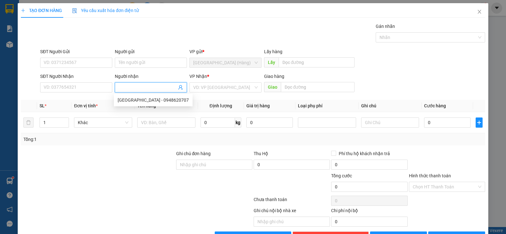
click at [137, 89] on input "Người nhận" at bounding box center [147, 87] width 58 height 7
click at [156, 110] on div "[GEOGRAPHIC_DATA] - 0942117338" at bounding box center [153, 109] width 71 height 7
click at [219, 86] on input "search" at bounding box center [223, 86] width 60 height 9
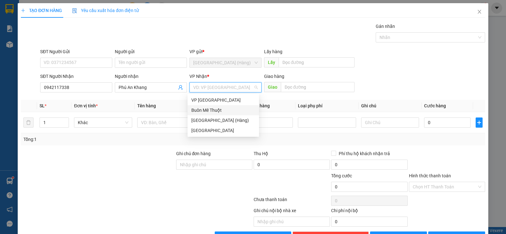
click at [225, 111] on div "Buôn Mê Thuột" at bounding box center [223, 109] width 64 height 7
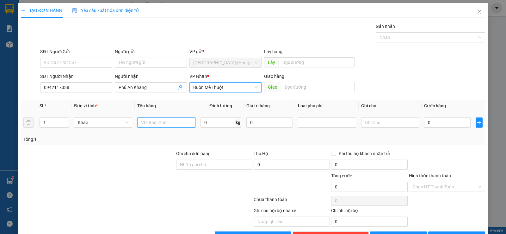
click at [160, 120] on input "text" at bounding box center [166, 122] width 58 height 10
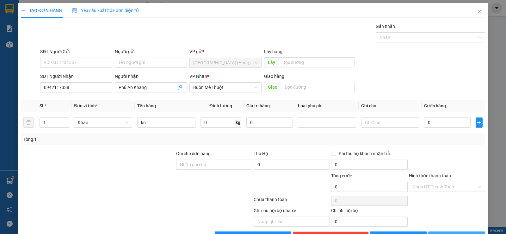
click at [463, 233] on span "[PERSON_NAME] và In" at bounding box center [462, 236] width 44 height 7
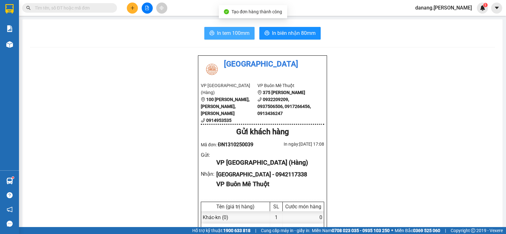
click at [227, 32] on span "In tem 100mm" at bounding box center [233, 33] width 33 height 8
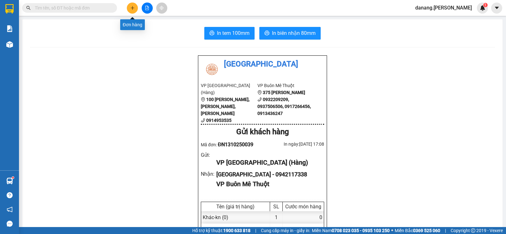
click at [130, 6] on button at bounding box center [132, 8] width 11 height 11
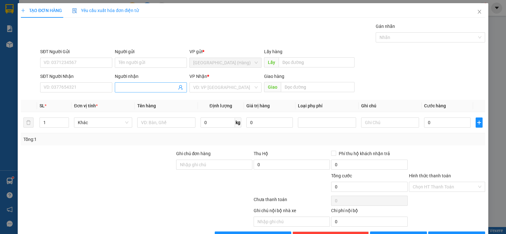
click at [144, 86] on input "Người nhận" at bounding box center [147, 87] width 58 height 7
click at [161, 100] on div "Bạch - 0946507070" at bounding box center [150, 99] width 64 height 7
drag, startPoint x: 204, startPoint y: 89, endPoint x: 211, endPoint y: 102, distance: 15.3
click at [206, 89] on input "search" at bounding box center [223, 86] width 60 height 9
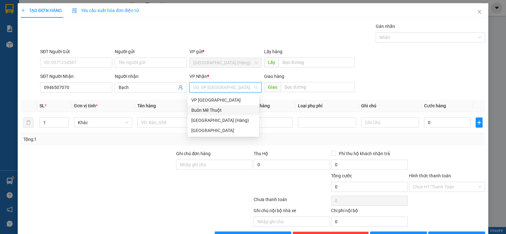
click at [213, 110] on div "Buôn Mê Thuột" at bounding box center [223, 109] width 64 height 7
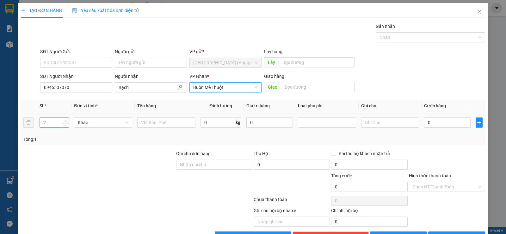
click at [64, 118] on span "Increase Value" at bounding box center [65, 121] width 7 height 6
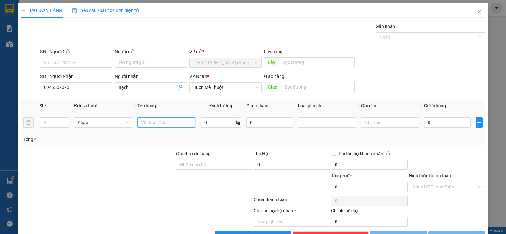
click at [158, 119] on input "text" at bounding box center [166, 122] width 58 height 10
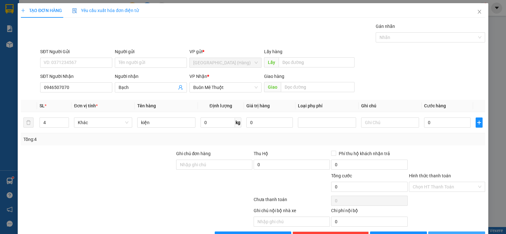
click at [450, 233] on span "[PERSON_NAME] và In" at bounding box center [462, 236] width 44 height 7
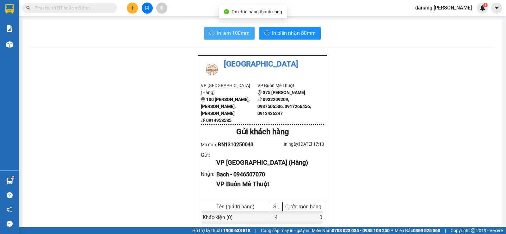
click at [222, 36] on span "In tem 100mm" at bounding box center [233, 33] width 33 height 8
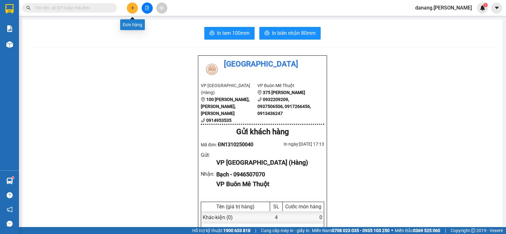
click at [131, 12] on button at bounding box center [132, 8] width 11 height 11
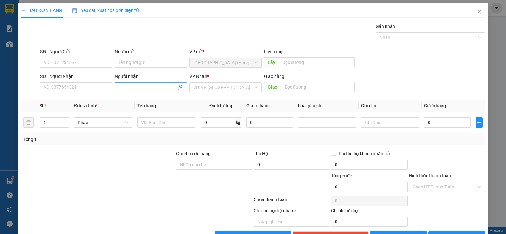
click at [141, 89] on input "Người nhận" at bounding box center [147, 87] width 58 height 7
click at [59, 85] on input "SĐT Người Nhận" at bounding box center [76, 87] width 72 height 10
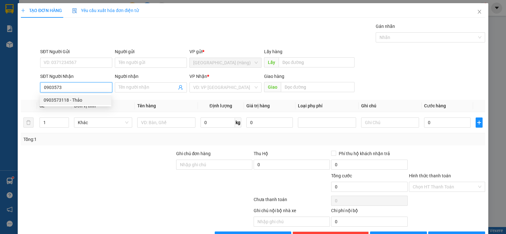
click at [67, 100] on div "0903573118 - Thảo" at bounding box center [76, 99] width 64 height 7
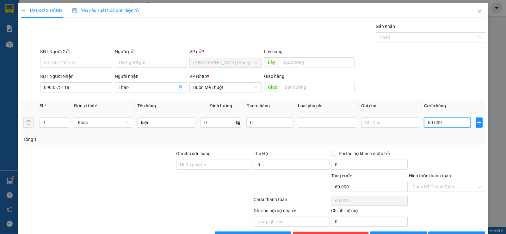
click at [451, 121] on input "60.000" at bounding box center [447, 122] width 46 height 10
click at [442, 183] on input "Hình thức thanh toán" at bounding box center [444, 186] width 64 height 9
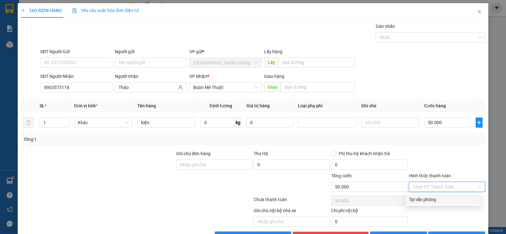
click at [441, 201] on div "Tại văn phòng" at bounding box center [443, 199] width 68 height 7
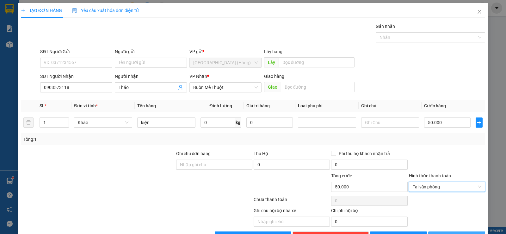
click at [450, 233] on span "[PERSON_NAME] và In" at bounding box center [462, 236] width 44 height 7
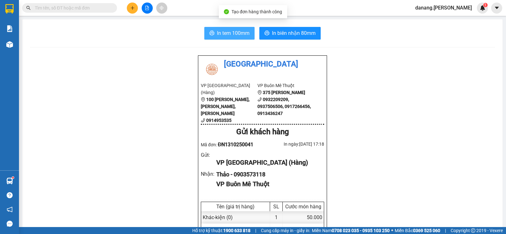
click at [239, 32] on span "In tem 100mm" at bounding box center [233, 33] width 33 height 8
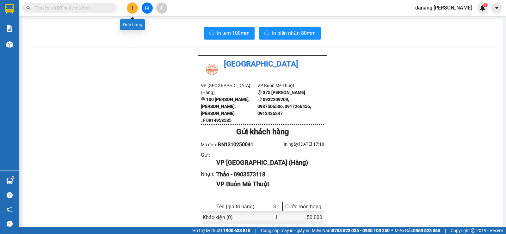
click at [134, 7] on icon "plus" at bounding box center [132, 8] width 4 height 4
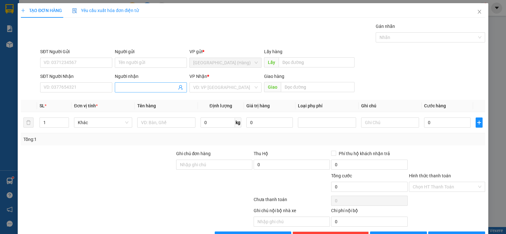
click at [141, 87] on input "Người nhận" at bounding box center [147, 87] width 58 height 7
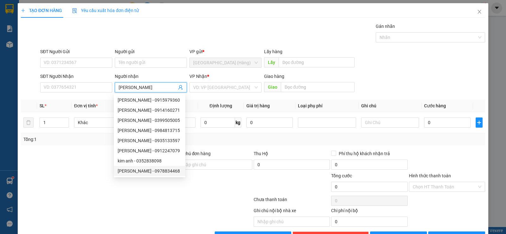
click at [153, 172] on div "[PERSON_NAME] - 0978834468" at bounding box center [150, 170] width 64 height 7
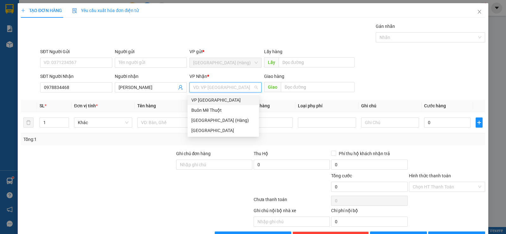
drag, startPoint x: 213, startPoint y: 89, endPoint x: 218, endPoint y: 108, distance: 19.5
click at [214, 89] on input "search" at bounding box center [223, 86] width 60 height 9
drag, startPoint x: 218, startPoint y: 108, endPoint x: 207, endPoint y: 122, distance: 17.6
click at [218, 108] on div "Buôn Mê Thuột" at bounding box center [223, 109] width 64 height 7
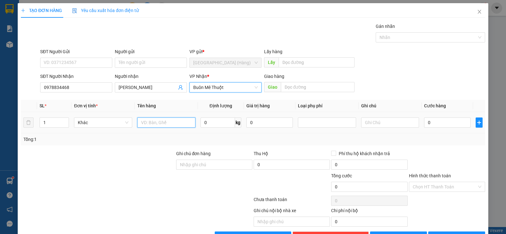
click at [159, 121] on input "text" at bounding box center [166, 122] width 58 height 10
click at [435, 117] on input "0" at bounding box center [447, 122] width 46 height 10
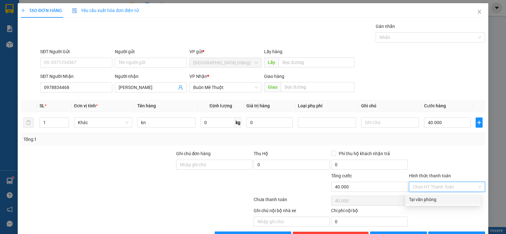
click at [438, 182] on input "Hình thức thanh toán" at bounding box center [444, 186] width 64 height 9
click at [436, 196] on div "Tại văn phòng" at bounding box center [443, 199] width 68 height 7
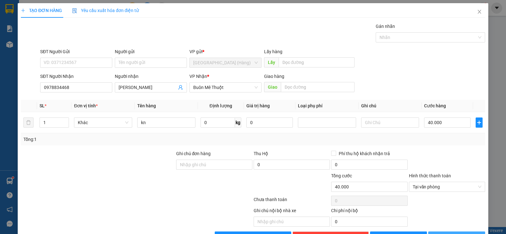
click at [467, 231] on button "[PERSON_NAME] và In" at bounding box center [456, 236] width 57 height 10
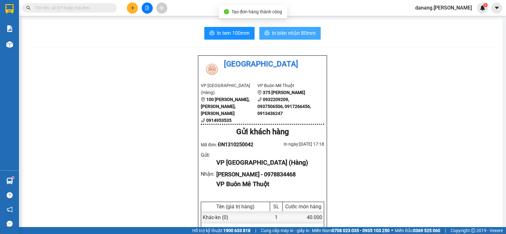
click at [281, 35] on span "In biên nhận 80mm" at bounding box center [294, 33] width 44 height 8
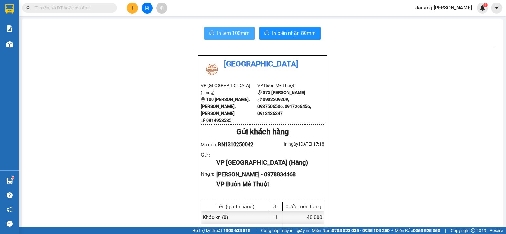
click at [235, 36] on span "In tem 100mm" at bounding box center [233, 33] width 33 height 8
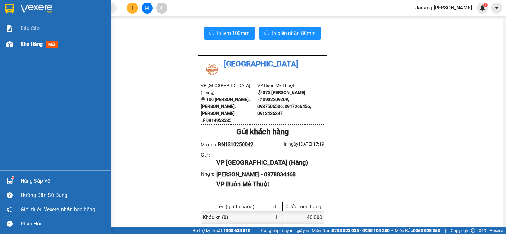
click at [23, 44] on span "Kho hàng" at bounding box center [32, 44] width 22 height 6
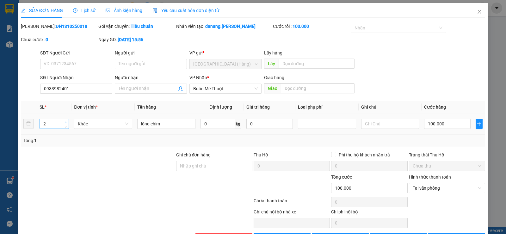
click at [65, 119] on span "Increase Value" at bounding box center [65, 122] width 7 height 6
click at [435, 124] on input "100.000" at bounding box center [447, 123] width 46 height 10
click at [434, 185] on span "Tại văn phòng" at bounding box center [446, 187] width 69 height 9
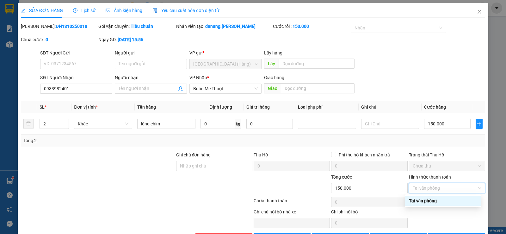
click at [438, 200] on div "Tại văn phòng" at bounding box center [443, 200] width 68 height 7
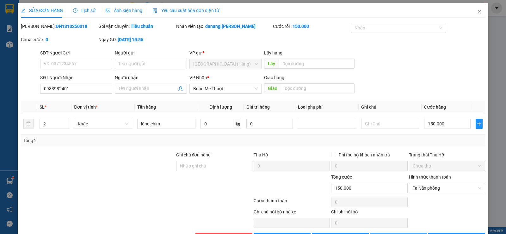
click at [409, 233] on span "[PERSON_NAME] thay đổi" at bounding box center [407, 237] width 51 height 7
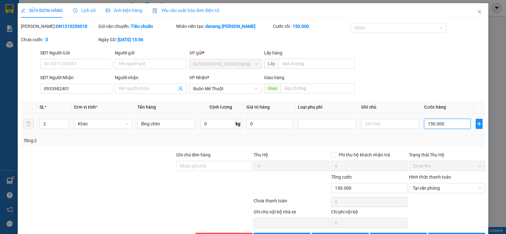
click at [428, 124] on input "150.000" at bounding box center [447, 123] width 46 height 10
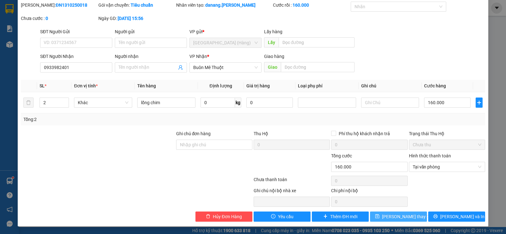
type input "160.000"
click at [397, 214] on span "[PERSON_NAME] thay đổi" at bounding box center [407, 216] width 51 height 7
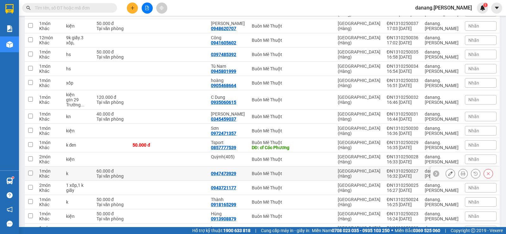
scroll to position [284, 0]
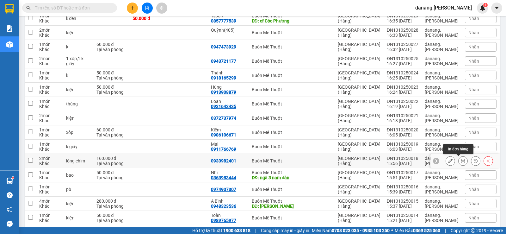
click at [460, 160] on icon at bounding box center [462, 160] width 4 height 4
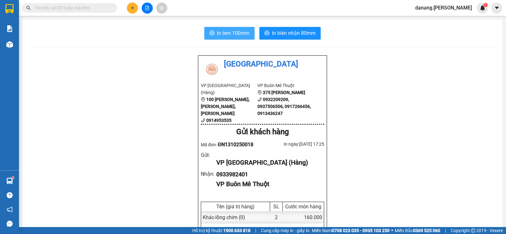
click at [221, 33] on span "In tem 100mm" at bounding box center [233, 33] width 33 height 8
click at [131, 7] on icon "plus" at bounding box center [132, 8] width 4 height 4
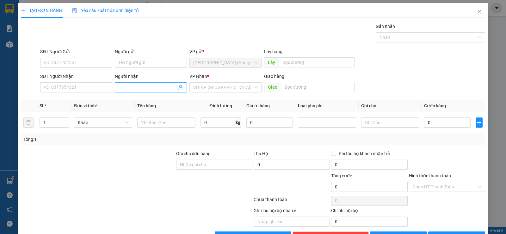
click at [121, 85] on input "Người nhận" at bounding box center [147, 87] width 58 height 7
type input "v"
type input "tin ho"
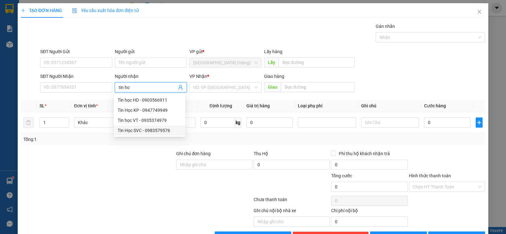
click at [146, 130] on div "Tin Học SVC - 0983579576" at bounding box center [150, 130] width 64 height 7
type input "0983579576"
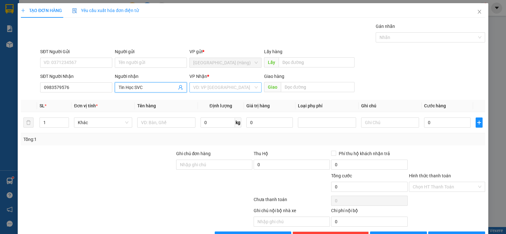
type input "Tin Học SVC"
click at [209, 88] on input "search" at bounding box center [223, 86] width 60 height 9
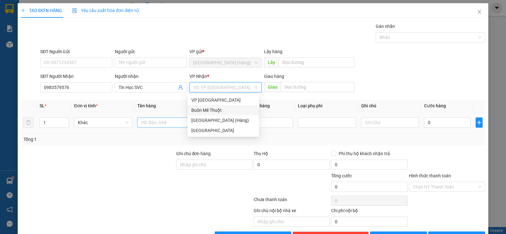
drag, startPoint x: 208, startPoint y: 107, endPoint x: 161, endPoint y: 119, distance: 48.3
click at [208, 108] on div "Buôn Mê Thuột" at bounding box center [223, 109] width 64 height 7
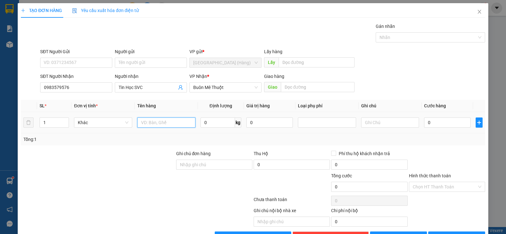
click at [160, 120] on input "text" at bounding box center [166, 122] width 58 height 10
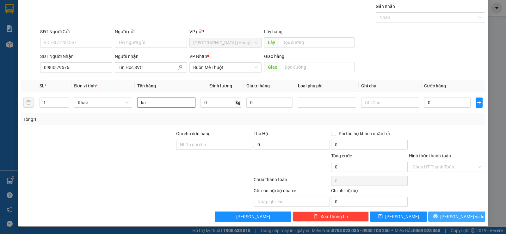
type input "kn"
click at [451, 218] on span "[PERSON_NAME] và In" at bounding box center [462, 216] width 44 height 7
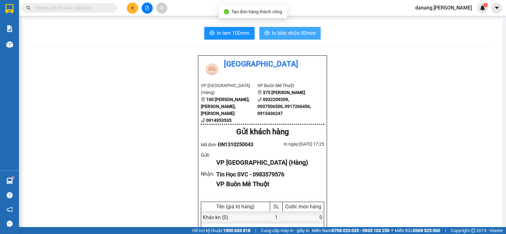
click at [268, 35] on button "In biên nhận 80mm" at bounding box center [289, 33] width 61 height 13
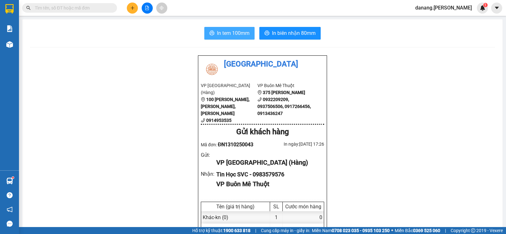
click at [222, 35] on span "In tem 100mm" at bounding box center [233, 33] width 33 height 8
click at [133, 6] on button at bounding box center [132, 8] width 11 height 11
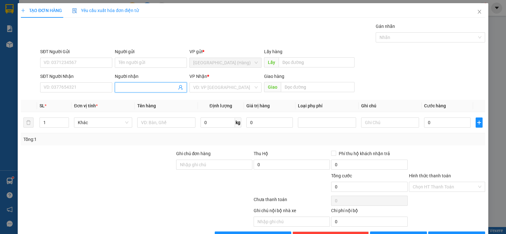
click at [132, 87] on input "Người nhận" at bounding box center [147, 87] width 58 height 7
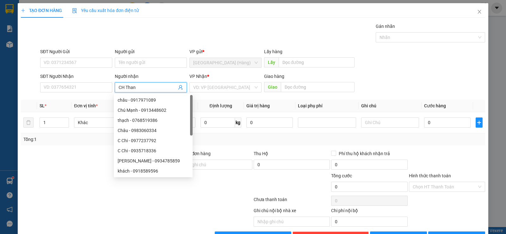
type input "[PERSON_NAME]"
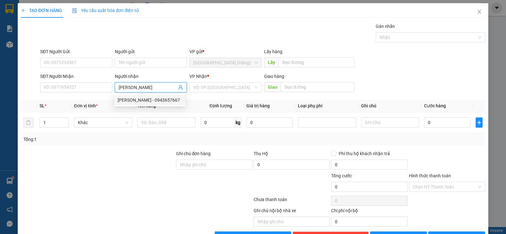
click at [139, 97] on div "[PERSON_NAME] - 0943657667" at bounding box center [150, 99] width 64 height 7
type input "0943657667"
type input "[PERSON_NAME]"
click at [202, 84] on input "search" at bounding box center [223, 86] width 60 height 9
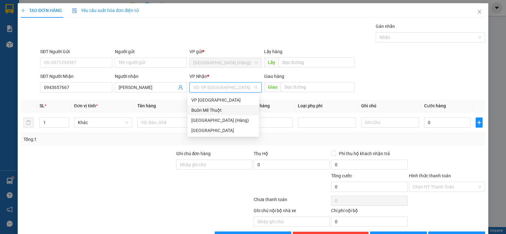
click at [222, 109] on div "Buôn Mê Thuột" at bounding box center [223, 109] width 64 height 7
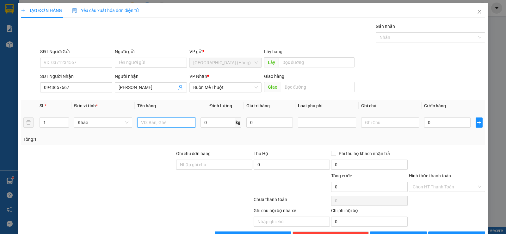
click at [149, 124] on input "text" at bounding box center [166, 122] width 58 height 10
click at [147, 123] on input "text" at bounding box center [166, 122] width 58 height 10
type input "2"
click at [66, 120] on span "up" at bounding box center [66, 121] width 4 height 4
click at [156, 123] on input "text" at bounding box center [166, 122] width 58 height 10
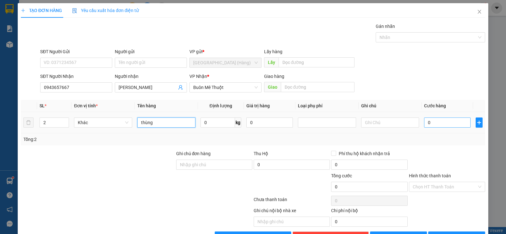
type input "thùng"
click at [428, 123] on input "0" at bounding box center [447, 122] width 46 height 10
type input "8"
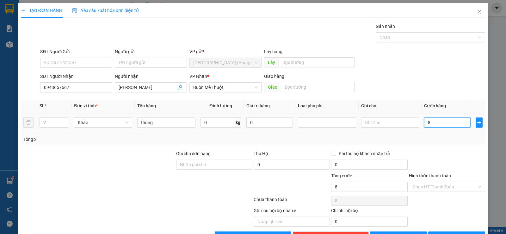
type input "80"
type input "800"
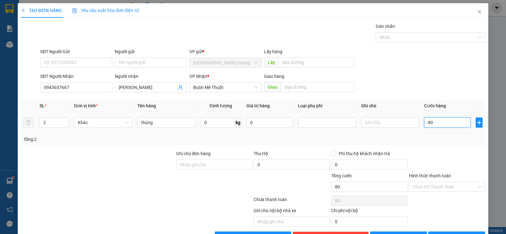
type input "800"
type input "8.000"
type input "80.000"
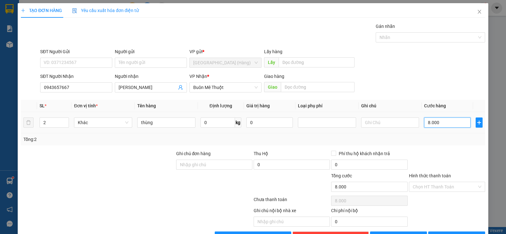
type input "80.000"
drag, startPoint x: 445, startPoint y: 183, endPoint x: 444, endPoint y: 191, distance: 7.9
click at [445, 184] on input "Hình thức thanh toán" at bounding box center [444, 186] width 64 height 9
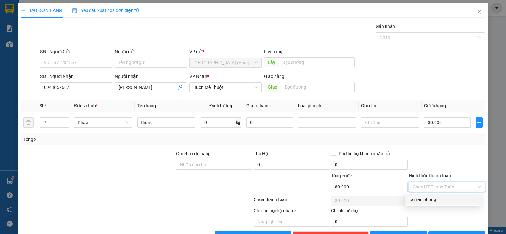
drag, startPoint x: 431, startPoint y: 203, endPoint x: 451, endPoint y: 192, distance: 22.8
click at [431, 203] on div "Tại văn phòng" at bounding box center [443, 199] width 76 height 10
type input "0"
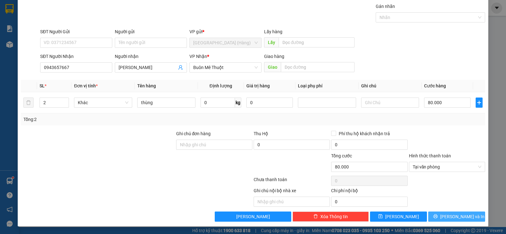
click at [450, 216] on span "[PERSON_NAME] và In" at bounding box center [462, 216] width 44 height 7
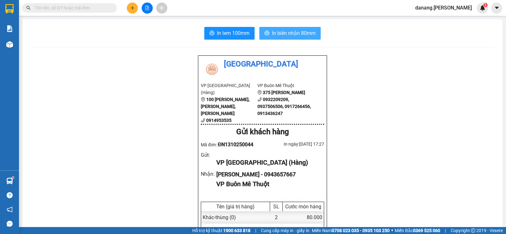
click at [272, 32] on span "In biên nhận 80mm" at bounding box center [294, 33] width 44 height 8
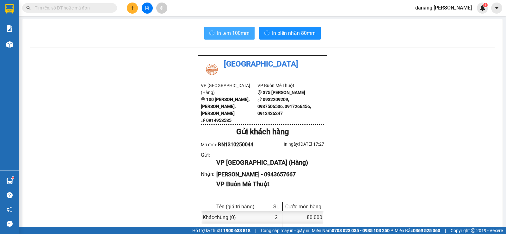
click at [225, 33] on span "In tem 100mm" at bounding box center [233, 33] width 33 height 8
click at [135, 5] on button at bounding box center [132, 8] width 11 height 11
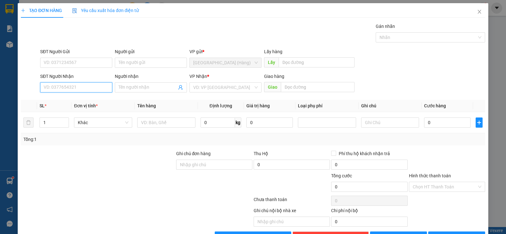
click at [85, 87] on input "SĐT Người Nhận" at bounding box center [76, 87] width 72 height 10
type input "0944539839"
click at [82, 101] on div "0944539839 - Tsport" at bounding box center [76, 99] width 64 height 7
type input "Tsport"
type input "buôn hồ"
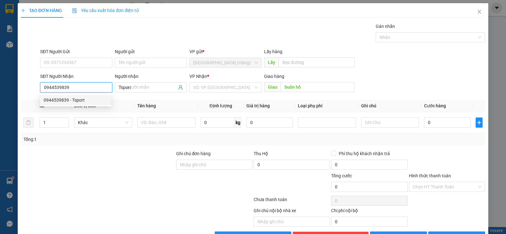
type input "70.000"
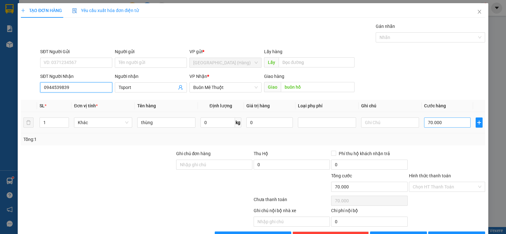
type input "0944539839"
click at [434, 119] on input "70.000" at bounding box center [447, 122] width 46 height 10
type input "0"
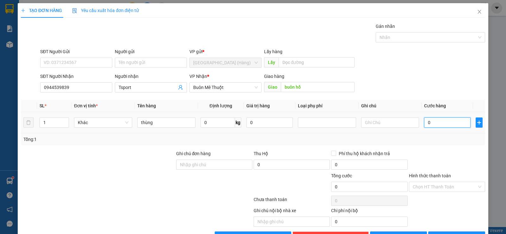
click at [424, 123] on input "0" at bounding box center [447, 122] width 46 height 10
type input "50"
type input "500"
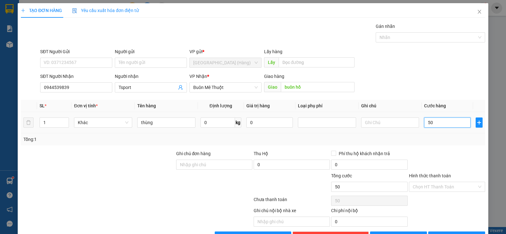
type input "500"
type input "5.000"
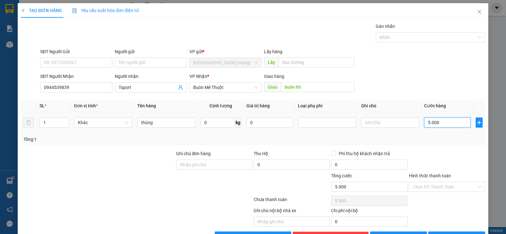
type input "50.000"
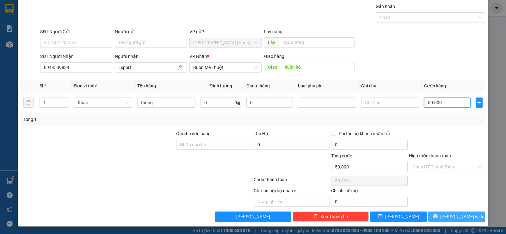
type input "50.000"
click at [452, 217] on span "[PERSON_NAME] và In" at bounding box center [462, 216] width 44 height 7
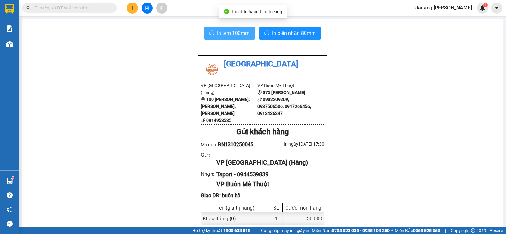
click at [227, 30] on span "In tem 100mm" at bounding box center [233, 33] width 33 height 8
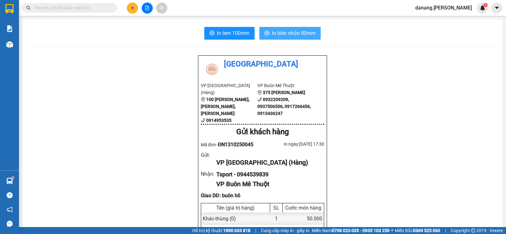
click at [289, 33] on span "In biên nhận 80mm" at bounding box center [294, 33] width 44 height 8
click at [130, 7] on button at bounding box center [132, 8] width 11 height 11
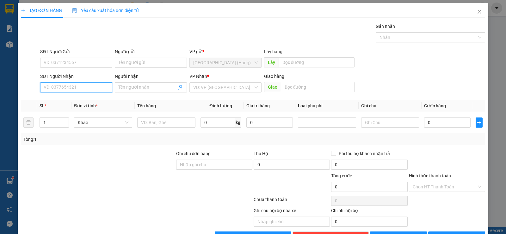
click at [56, 86] on input "SĐT Người Nhận" at bounding box center [76, 87] width 72 height 10
click at [57, 99] on div "0336312408 - việt" at bounding box center [76, 99] width 64 height 7
type input "0336312408"
type input "việt"
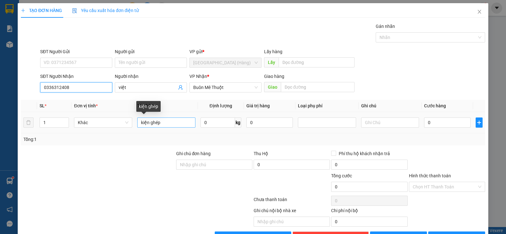
type input "0336312408"
click at [160, 121] on input "kiện ghép" at bounding box center [166, 122] width 58 height 10
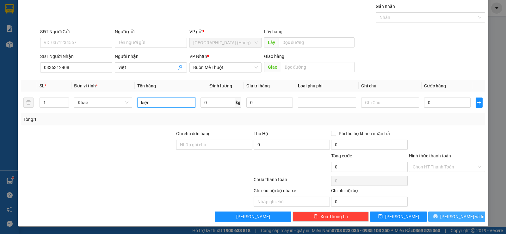
type input "kiện"
click at [456, 216] on span "[PERSON_NAME] và In" at bounding box center [462, 216] width 44 height 7
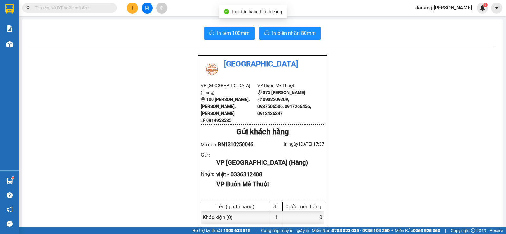
click at [225, 29] on button "In tem 100mm" at bounding box center [229, 33] width 50 height 13
click at [133, 8] on icon "plus" at bounding box center [132, 8] width 4 height 4
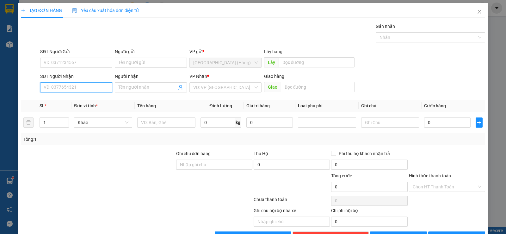
drag, startPoint x: 85, startPoint y: 92, endPoint x: 82, endPoint y: 92, distance: 3.2
click at [85, 92] on div "SĐT Người Nhận VD: 0377654321" at bounding box center [76, 84] width 72 height 22
type input "0"
click at [70, 104] on div "0973840563" at bounding box center [75, 100] width 71 height 10
type input "0973840563"
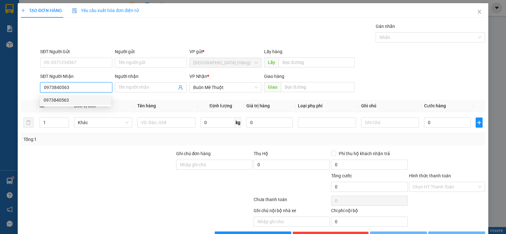
type input "50.000"
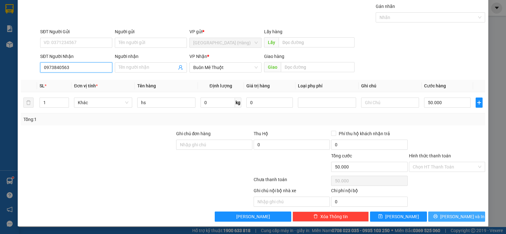
type input "0973840563"
click at [464, 219] on span "[PERSON_NAME] và In" at bounding box center [462, 216] width 44 height 7
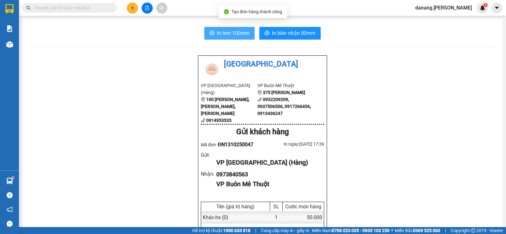
click at [244, 35] on span "In tem 100mm" at bounding box center [233, 33] width 33 height 8
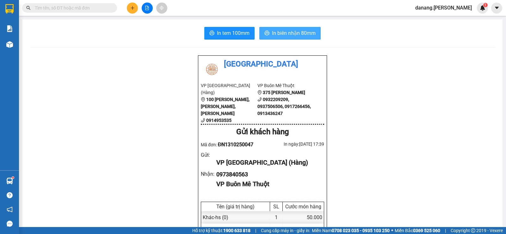
click at [296, 36] on span "In biên nhận 80mm" at bounding box center [294, 33] width 44 height 8
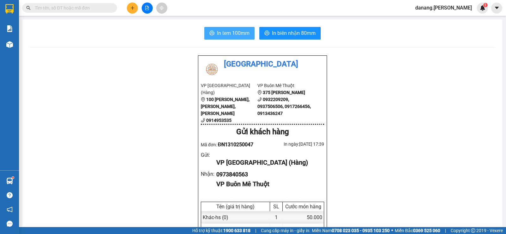
click at [228, 31] on span "In tem 100mm" at bounding box center [233, 33] width 33 height 8
click at [133, 4] on button at bounding box center [132, 8] width 11 height 11
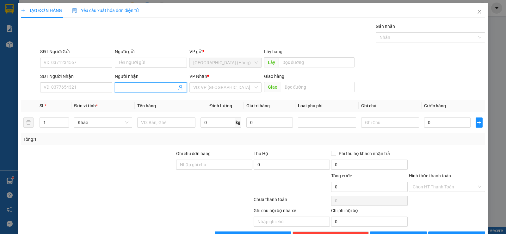
click at [134, 86] on input "Người nhận" at bounding box center [147, 87] width 58 height 7
type input "[PERSON_NAME]"
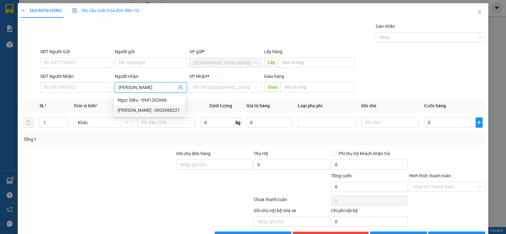
drag, startPoint x: 138, startPoint y: 108, endPoint x: 180, endPoint y: 101, distance: 43.2
click at [138, 109] on div "[PERSON_NAME] - 0932068221" at bounding box center [150, 109] width 64 height 7
type input "0932068221"
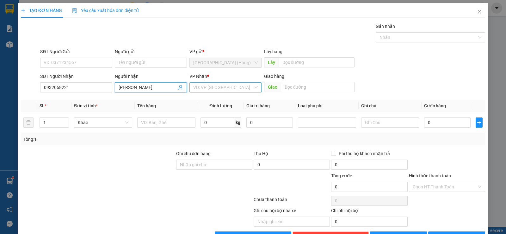
type input "[PERSON_NAME]"
drag, startPoint x: 209, startPoint y: 87, endPoint x: 213, endPoint y: 93, distance: 7.3
click at [211, 88] on input "search" at bounding box center [223, 86] width 60 height 9
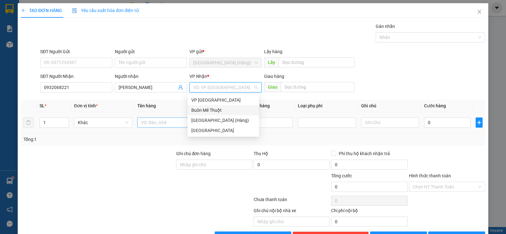
drag, startPoint x: 217, startPoint y: 106, endPoint x: 181, endPoint y: 127, distance: 41.7
click at [215, 109] on div "Buôn Mê Thuột" at bounding box center [222, 110] width 71 height 10
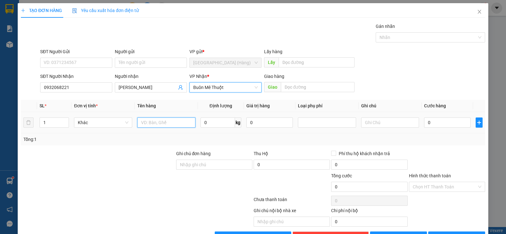
click at [159, 124] on input "text" at bounding box center [166, 122] width 58 height 10
type input "k đen"
click at [446, 125] on input "0" at bounding box center [447, 122] width 46 height 10
type input "5"
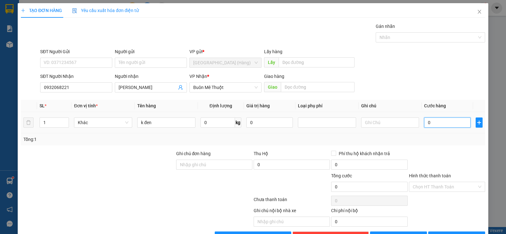
type input "5"
type input "50"
type input "500"
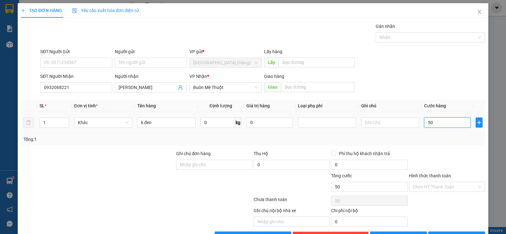
type input "500"
type input "5.000"
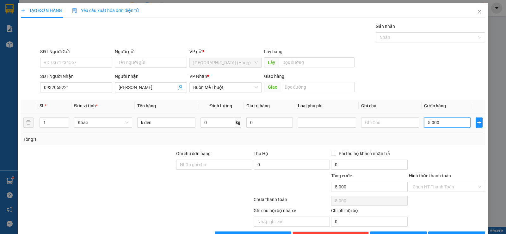
type input "50.000"
click at [430, 188] on input "Hình thức thanh toán" at bounding box center [444, 186] width 64 height 9
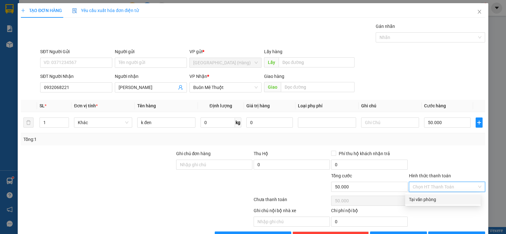
click at [428, 200] on div "Tại văn phòng" at bounding box center [443, 199] width 68 height 7
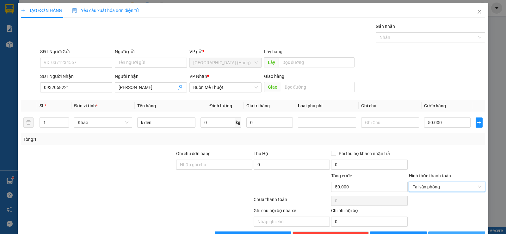
click at [437, 233] on icon "printer" at bounding box center [435, 236] width 4 height 4
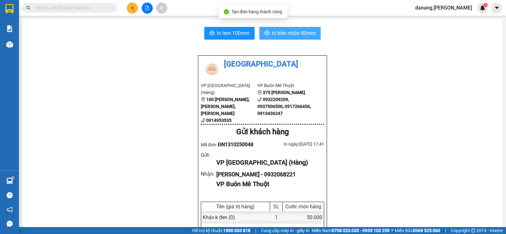
click at [282, 31] on span "In biên nhận 80mm" at bounding box center [294, 33] width 44 height 8
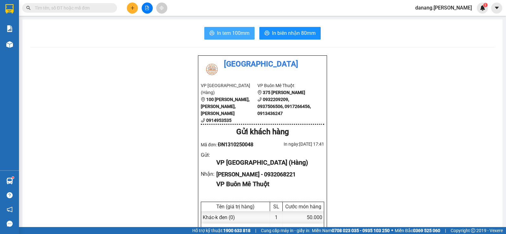
click at [213, 30] on button "In tem 100mm" at bounding box center [229, 33] width 50 height 13
click at [135, 8] on button at bounding box center [132, 8] width 11 height 11
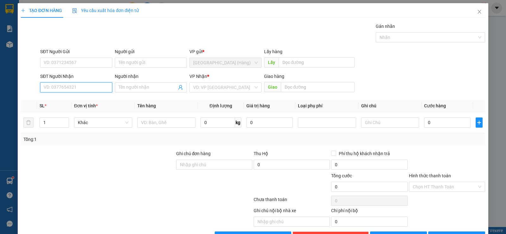
click at [73, 87] on input "SĐT Người Nhận" at bounding box center [76, 87] width 72 height 10
click at [70, 100] on div "0903568457 - Viên" at bounding box center [76, 99] width 64 height 7
type input "0903568457"
type input "Viên"
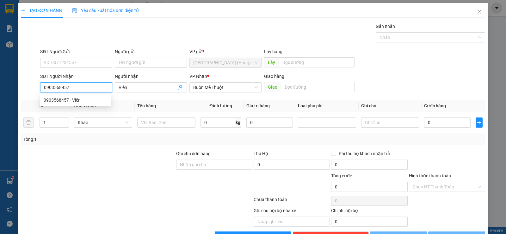
type input "50.000"
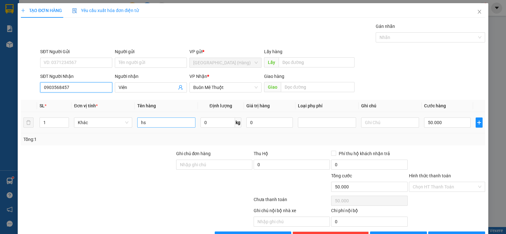
type input "0903568457"
click at [156, 124] on input "hs" at bounding box center [166, 122] width 58 height 10
type input "h"
type input "pb"
click at [447, 121] on input "50.000" at bounding box center [447, 122] width 46 height 10
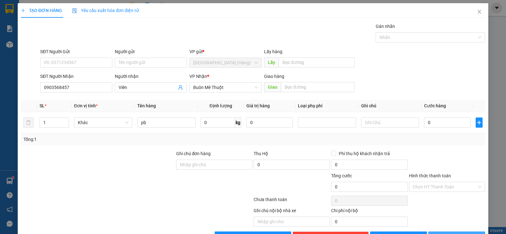
click at [452, 233] on span "[PERSON_NAME] và In" at bounding box center [462, 236] width 44 height 7
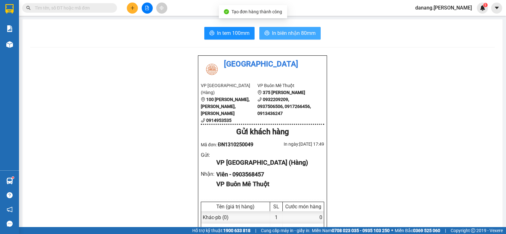
click at [280, 34] on span "In biên nhận 80mm" at bounding box center [294, 33] width 44 height 8
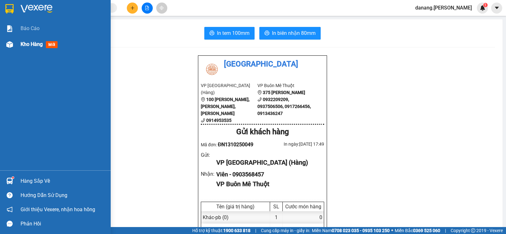
click at [26, 41] on div "Kho hàng mới" at bounding box center [40, 44] width 39 height 8
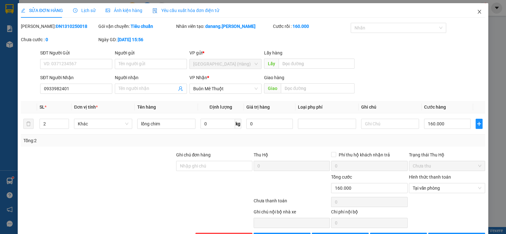
click at [477, 13] on icon "close" at bounding box center [479, 11] width 5 height 5
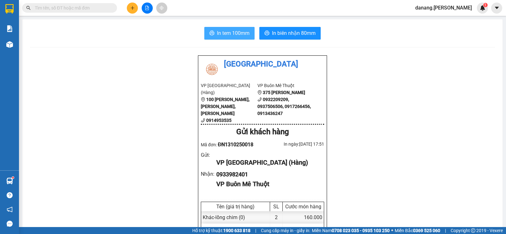
click at [223, 33] on span "In tem 100mm" at bounding box center [233, 33] width 33 height 8
click at [133, 11] on button at bounding box center [132, 8] width 11 height 11
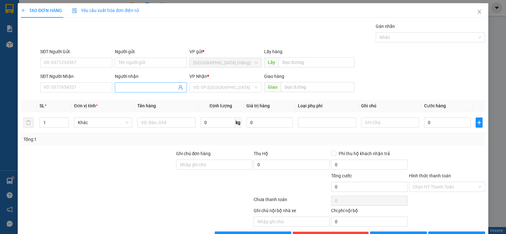
click at [137, 90] on input "Người nhận" at bounding box center [147, 87] width 58 height 7
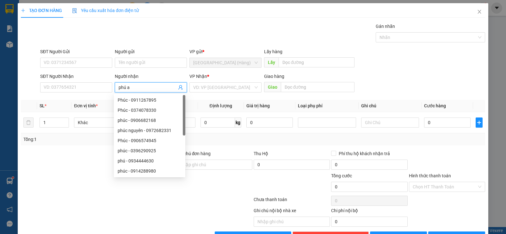
type input "phú an"
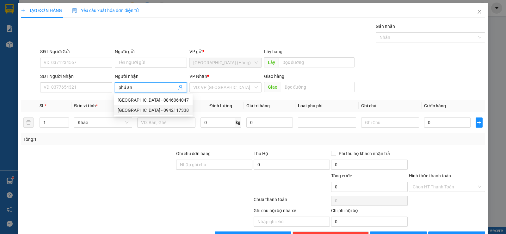
click at [163, 111] on div "[GEOGRAPHIC_DATA] - 0942117338" at bounding box center [153, 109] width 71 height 7
type input "0942117338"
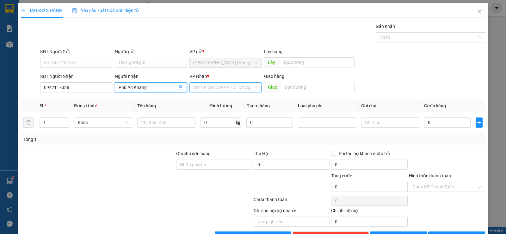
type input "Phú An Khang"
click at [210, 87] on input "search" at bounding box center [223, 86] width 60 height 9
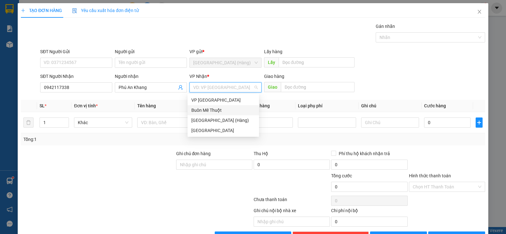
click at [223, 107] on div "Buôn Mê Thuột" at bounding box center [223, 109] width 64 height 7
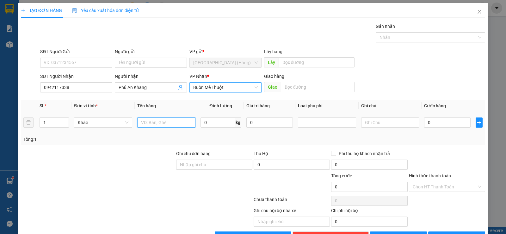
click at [153, 124] on input "text" at bounding box center [166, 122] width 58 height 10
type input "kiện"
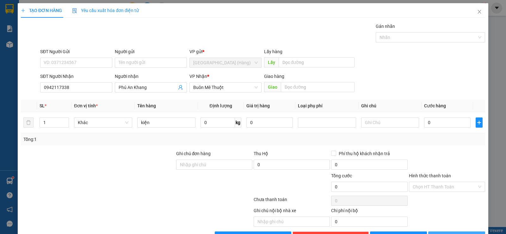
click at [456, 231] on button "[PERSON_NAME] và In" at bounding box center [456, 236] width 57 height 10
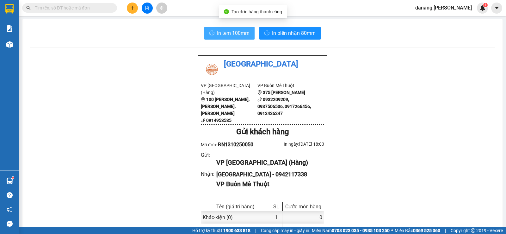
click at [223, 32] on span "In tem 100mm" at bounding box center [233, 33] width 33 height 8
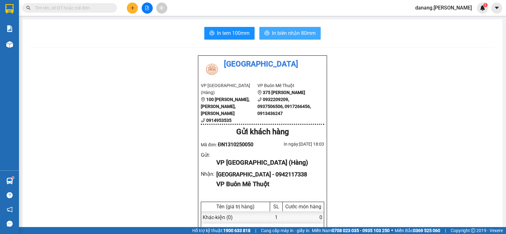
click at [300, 35] on span "In biên nhận 80mm" at bounding box center [294, 33] width 44 height 8
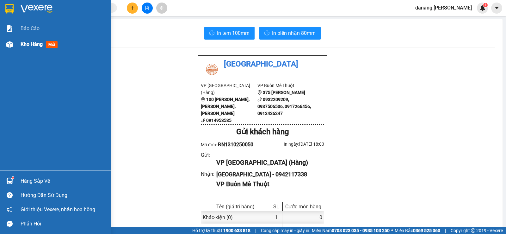
click at [29, 46] on span "Kho hàng" at bounding box center [32, 44] width 22 height 6
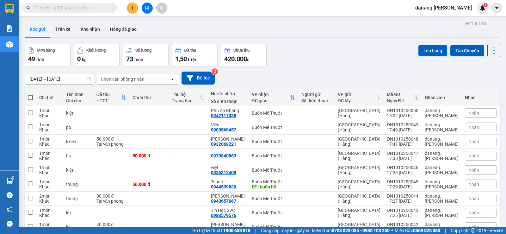
click at [29, 98] on span at bounding box center [30, 97] width 5 height 5
click at [30, 94] on input "checkbox" at bounding box center [30, 94] width 0 height 0
checkbox input "true"
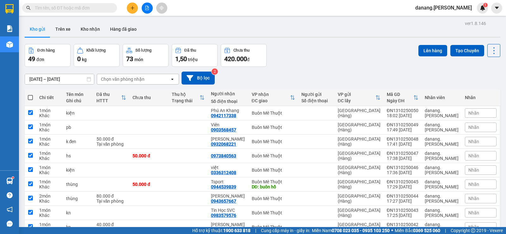
checkbox input "true"
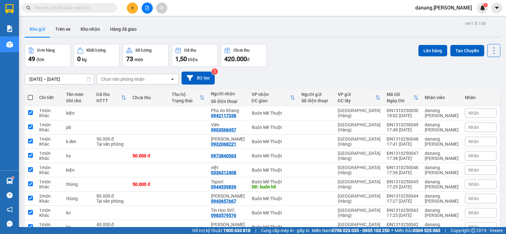
checkbox input "true"
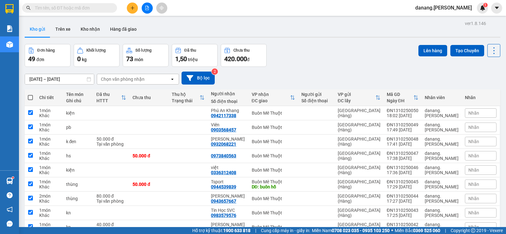
checkbox input "true"
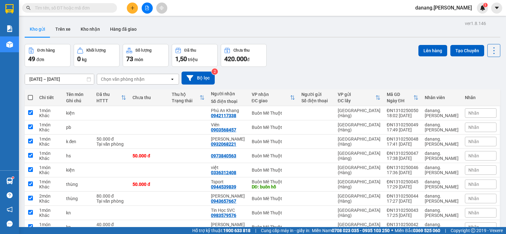
checkbox input "true"
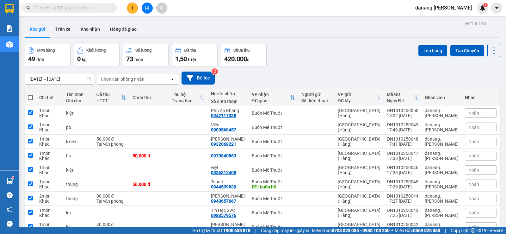
checkbox input "true"
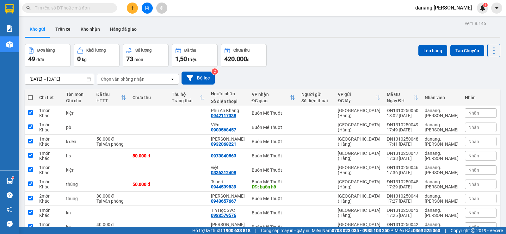
checkbox input "true"
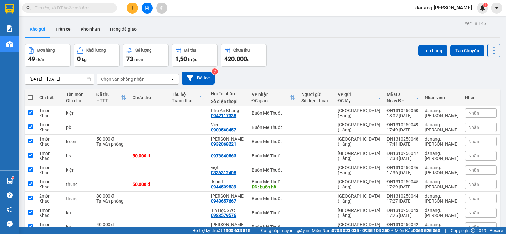
checkbox input "true"
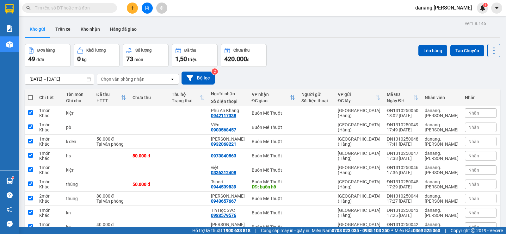
checkbox input "true"
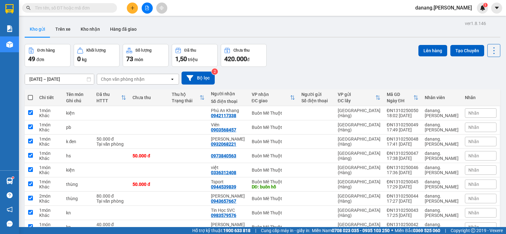
checkbox input "true"
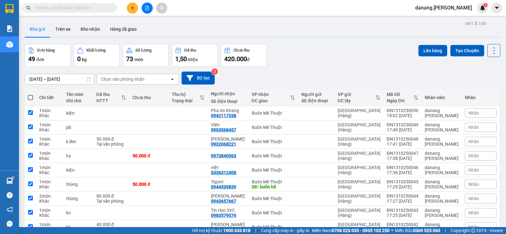
checkbox input "true"
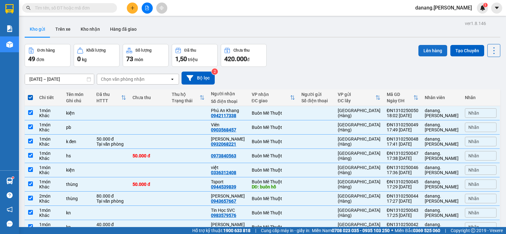
click at [422, 49] on button "Lên hàng" at bounding box center [432, 50] width 29 height 11
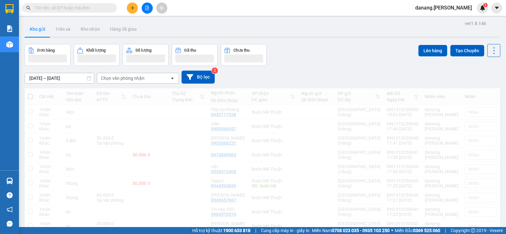
click at [133, 9] on icon "plus" at bounding box center [132, 8] width 4 height 4
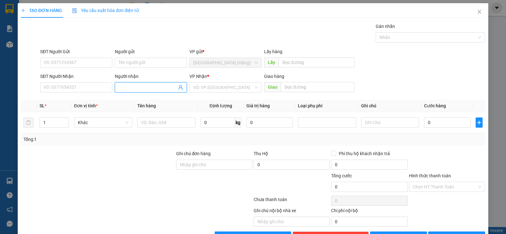
click at [133, 86] on input "Người nhận" at bounding box center [147, 87] width 58 height 7
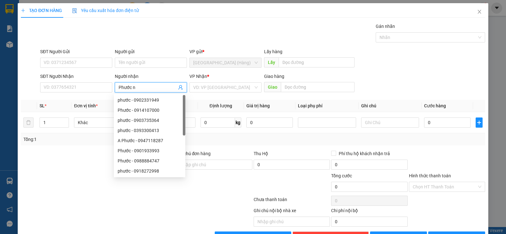
type input "Phước ng"
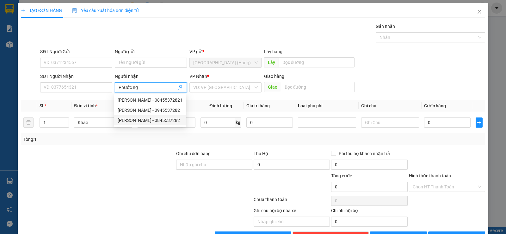
click at [133, 119] on div "phước nguyễn - 0845537282" at bounding box center [150, 120] width 65 height 7
type input "0845537282"
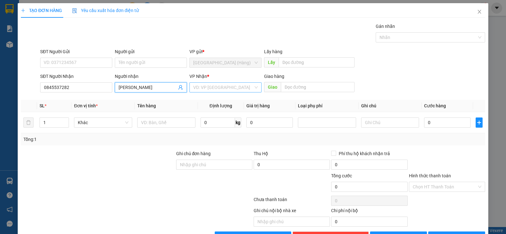
type input "phước nguyễn"
click at [207, 90] on input "search" at bounding box center [223, 86] width 60 height 9
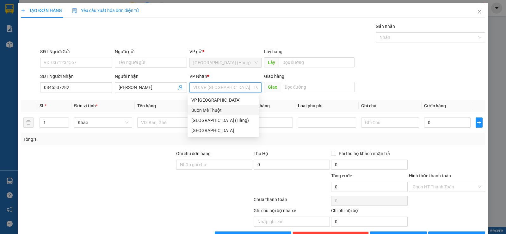
click at [216, 107] on div "Buôn Mê Thuột" at bounding box center [223, 109] width 64 height 7
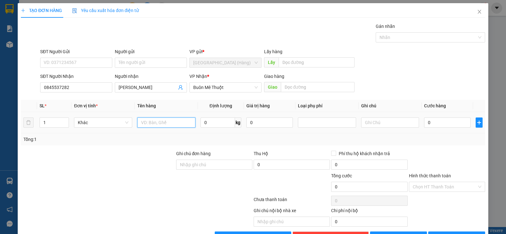
click at [151, 121] on input "text" at bounding box center [166, 122] width 58 height 10
type input "b"
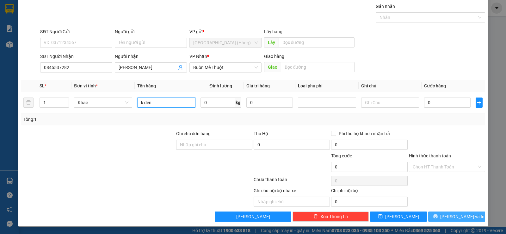
type input "k đen"
click at [447, 217] on span "[PERSON_NAME] và In" at bounding box center [462, 216] width 44 height 7
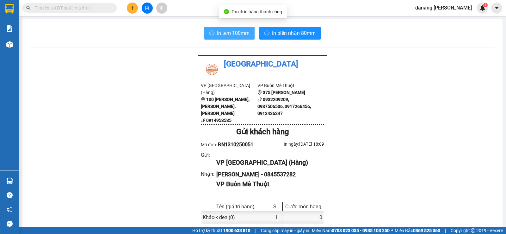
click at [222, 32] on span "In tem 100mm" at bounding box center [233, 33] width 33 height 8
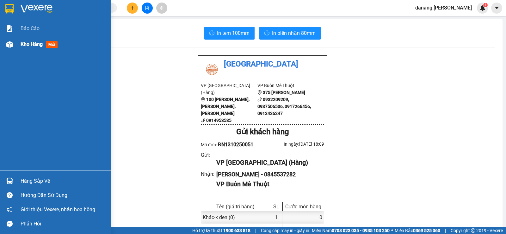
click at [37, 43] on span "Kho hàng" at bounding box center [32, 44] width 22 height 6
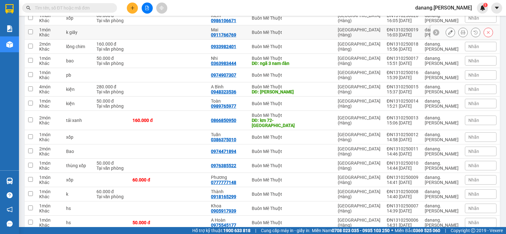
scroll to position [590, 0]
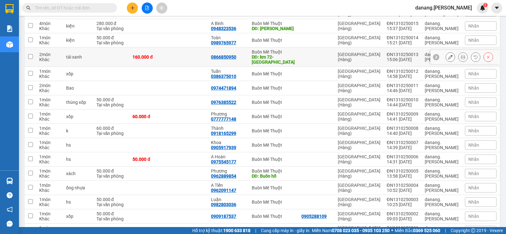
click at [448, 55] on icon at bounding box center [450, 57] width 4 height 4
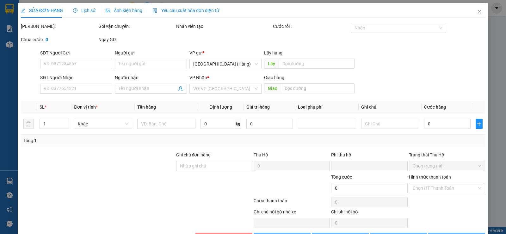
type input "0866850950"
type input "km 72-Eahleo"
type input "0"
type input "160.000"
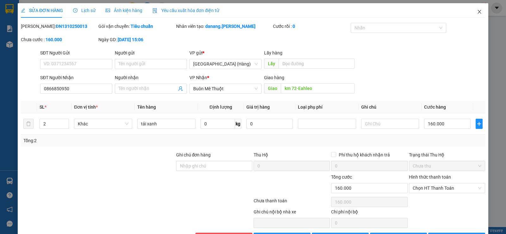
click at [477, 13] on icon "close" at bounding box center [479, 11] width 5 height 5
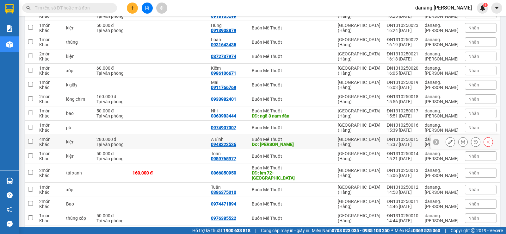
scroll to position [600, 0]
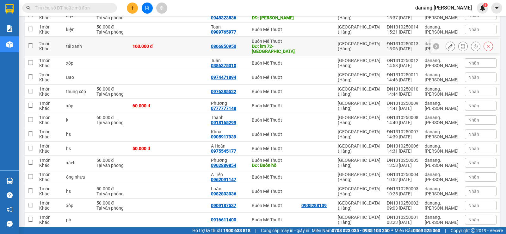
click at [448, 44] on icon at bounding box center [450, 46] width 4 height 4
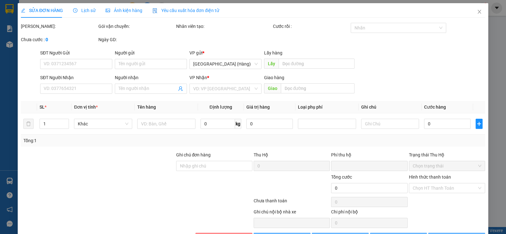
type input "0866850950"
type input "km 72-Eahleo"
type input "0"
type input "160.000"
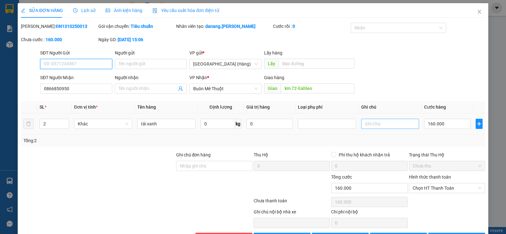
scroll to position [21, 0]
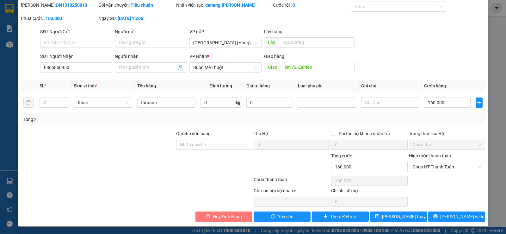
click at [224, 216] on span "Hủy Đơn Hàng" at bounding box center [227, 216] width 29 height 7
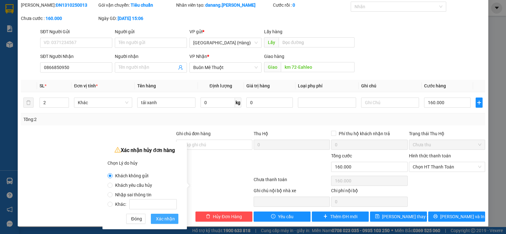
click at [161, 218] on span "Xác nhận" at bounding box center [165, 218] width 19 height 7
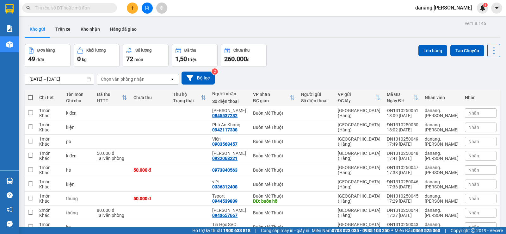
click at [28, 97] on span at bounding box center [30, 97] width 5 height 5
click at [30, 94] on input "checkbox" at bounding box center [30, 94] width 0 height 0
checkbox input "true"
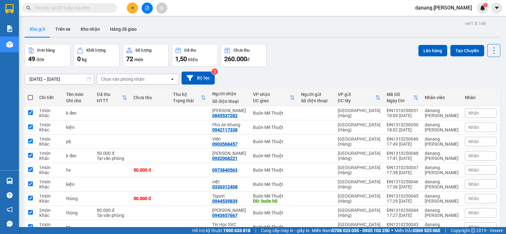
checkbox input "true"
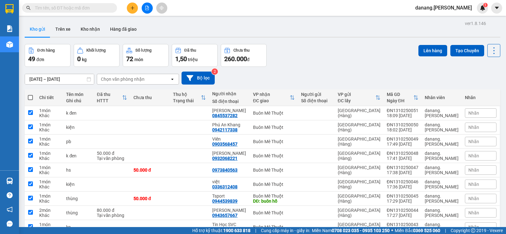
checkbox input "true"
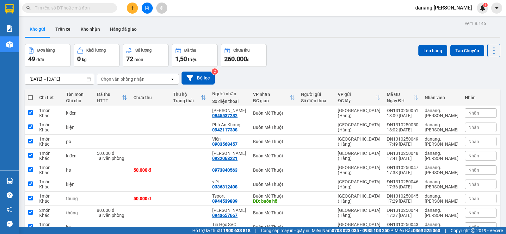
checkbox input "true"
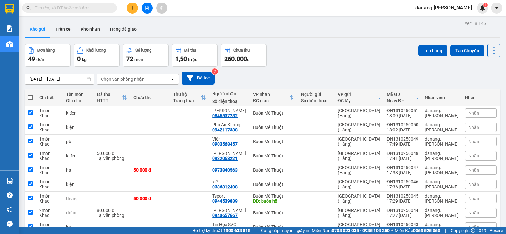
checkbox input "true"
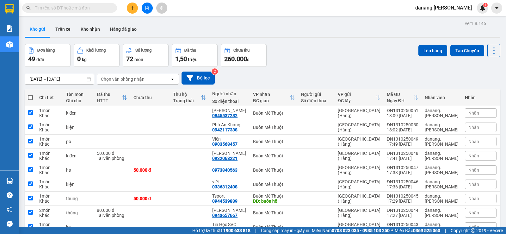
checkbox input "true"
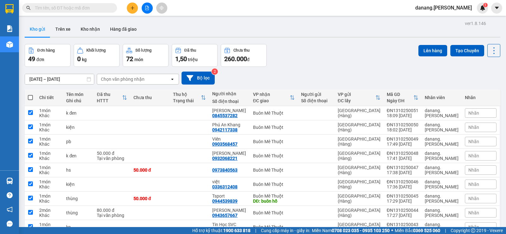
checkbox input "true"
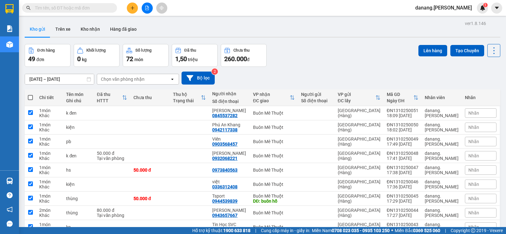
checkbox input "true"
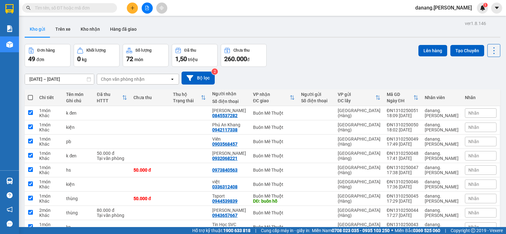
checkbox input "true"
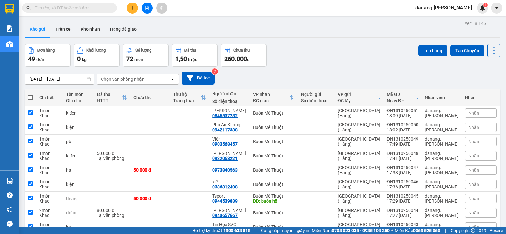
checkbox input "true"
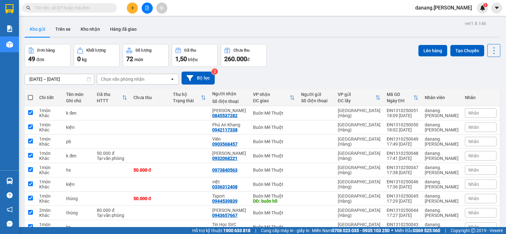
checkbox input "true"
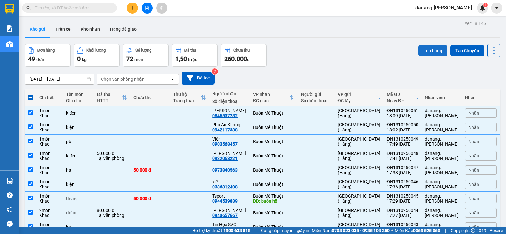
click at [429, 49] on button "Lên hàng" at bounding box center [432, 50] width 29 height 11
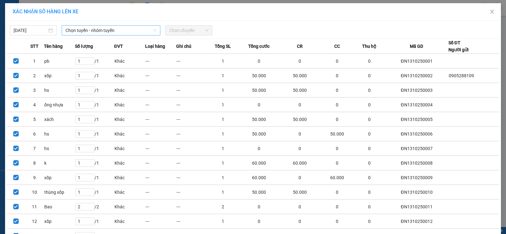
click at [94, 27] on span "Chọn tuyến - nhóm tuyến" at bounding box center [110, 30] width 91 height 9
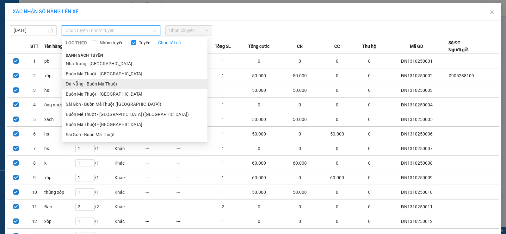
click at [97, 83] on li "Đà Nẵng - Buôn Ma Thuột" at bounding box center [134, 84] width 145 height 10
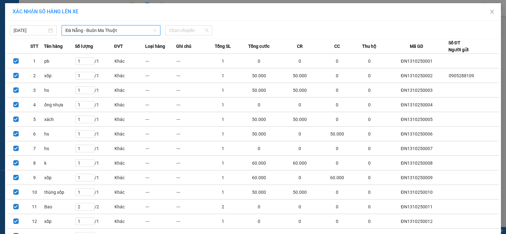
drag, startPoint x: 193, startPoint y: 31, endPoint x: 194, endPoint y: 51, distance: 20.0
click at [192, 31] on span "Chọn chuyến" at bounding box center [188, 30] width 39 height 9
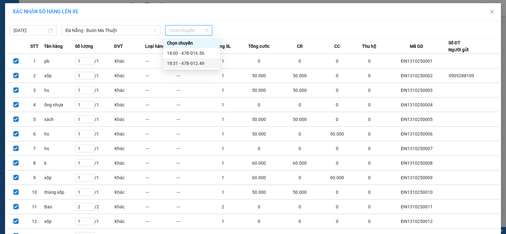
click at [194, 63] on div "18:31 - 47B-012.49" at bounding box center [191, 63] width 49 height 7
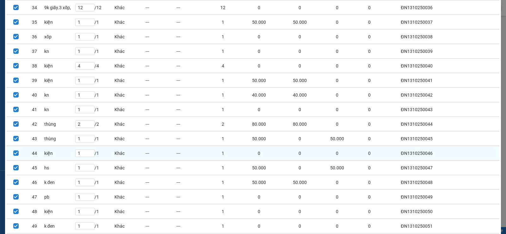
scroll to position [580, 0]
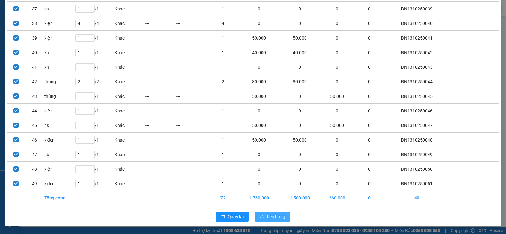
click at [262, 216] on button "Lên hàng" at bounding box center [272, 216] width 35 height 10
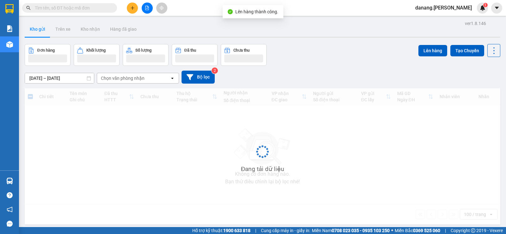
click at [148, 8] on icon "file-add" at bounding box center [147, 8] width 4 height 4
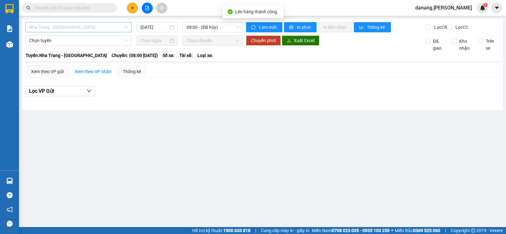
click at [68, 26] on span "Nha Trang - Buôn Ma Thuột" at bounding box center [78, 26] width 99 height 9
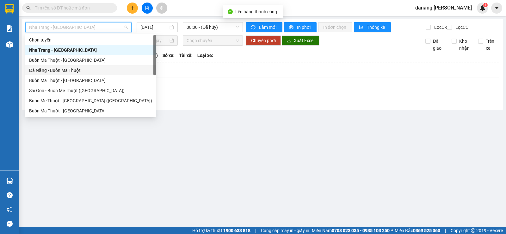
click at [52, 67] on div "Đà Nẵng - Buôn Ma Thuột" at bounding box center [90, 70] width 123 height 7
type input "[DATE]"
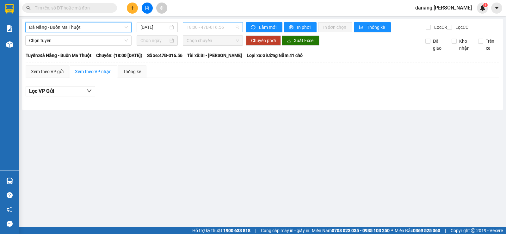
click at [205, 27] on span "18:00 - 47B-016.56" at bounding box center [212, 26] width 52 height 9
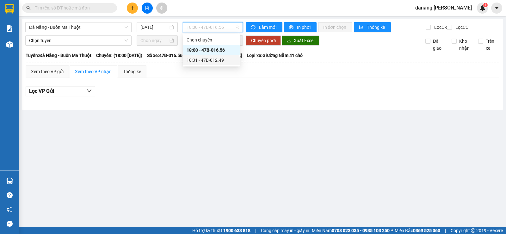
click at [225, 61] on div "18:31 - 47B-012.49" at bounding box center [210, 60] width 49 height 7
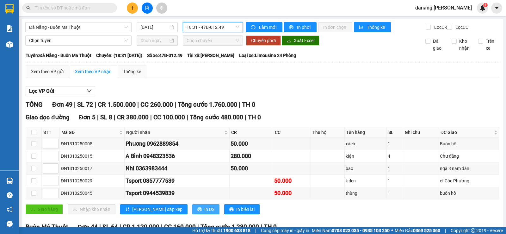
click at [192, 214] on button "In DS" at bounding box center [205, 209] width 27 height 10
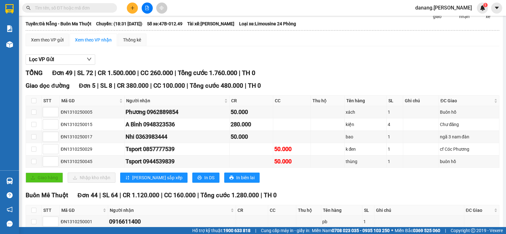
scroll to position [126, 0]
